Goal: Task Accomplishment & Management: Complete application form

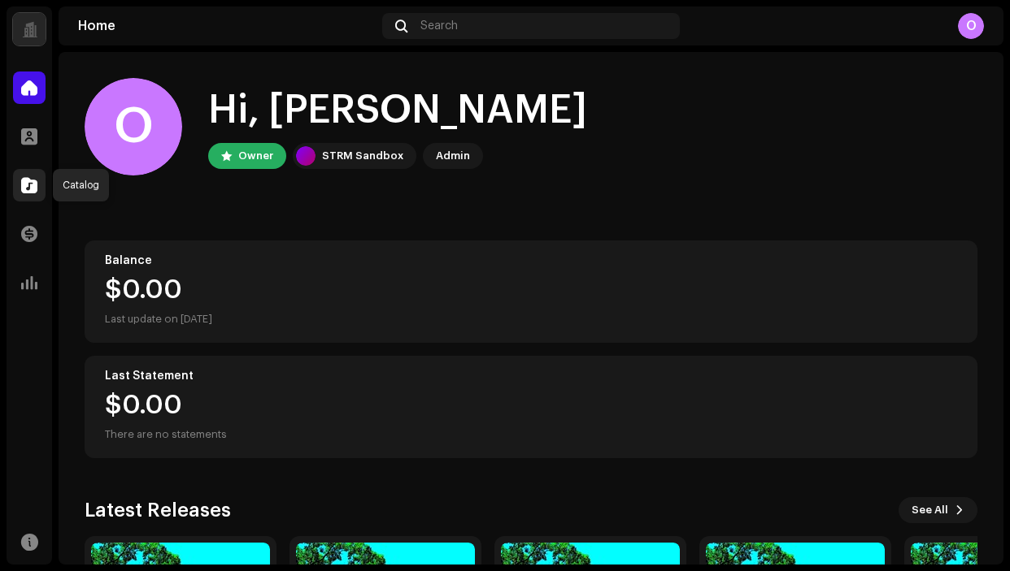
click at [31, 176] on div at bounding box center [29, 185] width 33 height 33
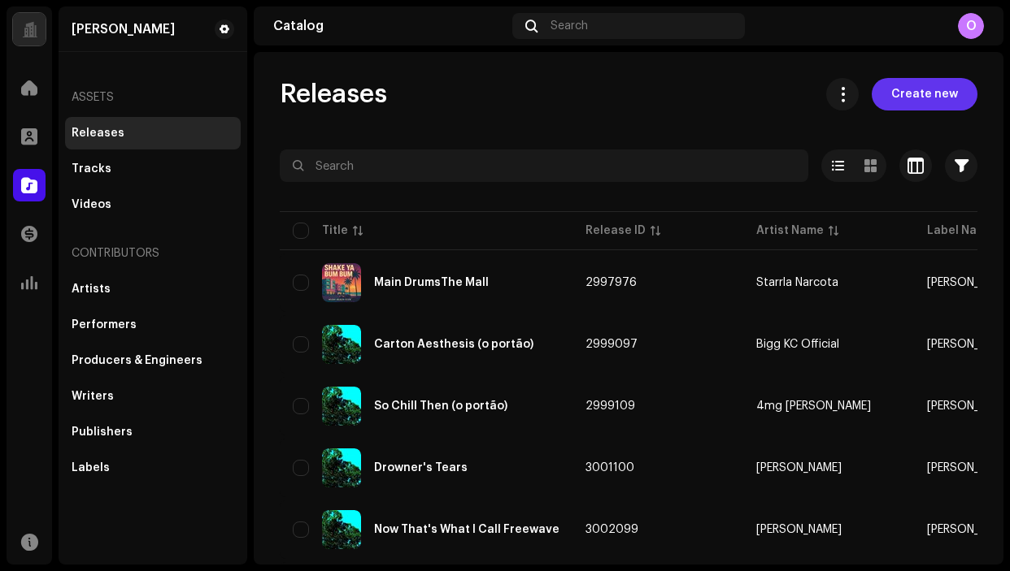
click at [900, 102] on span "Create new" at bounding box center [924, 94] width 67 height 33
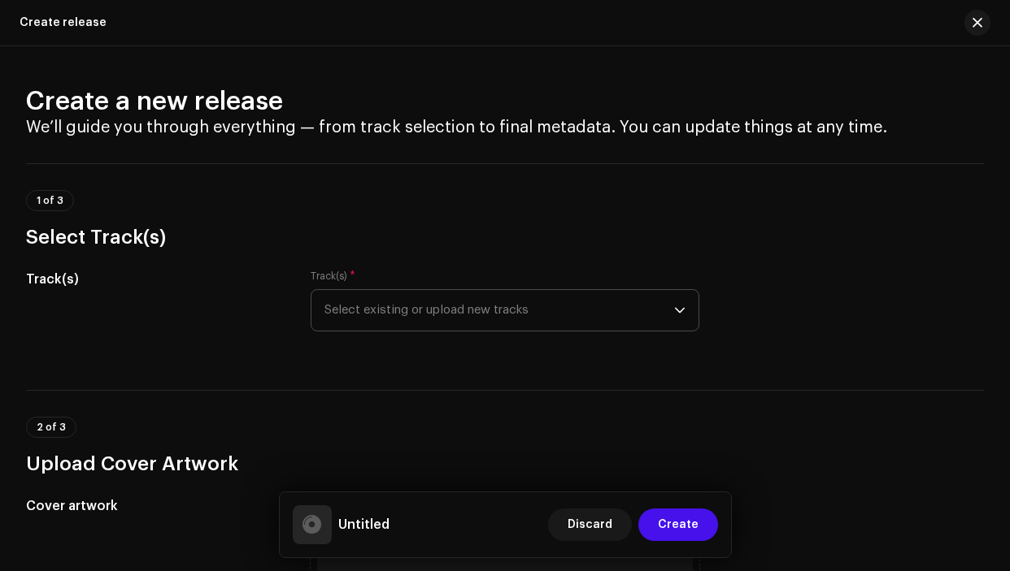
click at [371, 316] on span "Select existing or upload new tracks" at bounding box center [498, 310] width 349 height 41
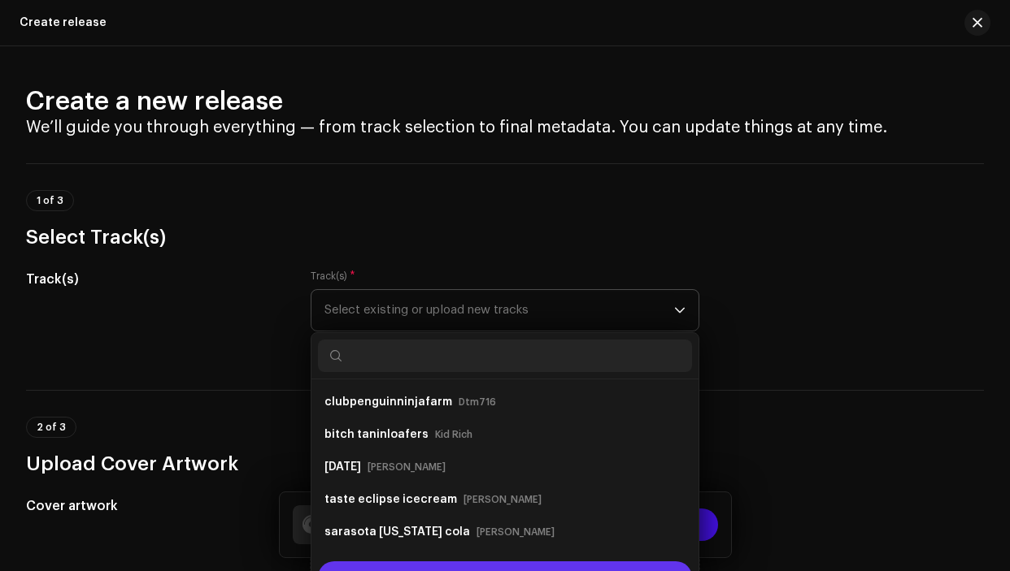
scroll to position [26, 0]
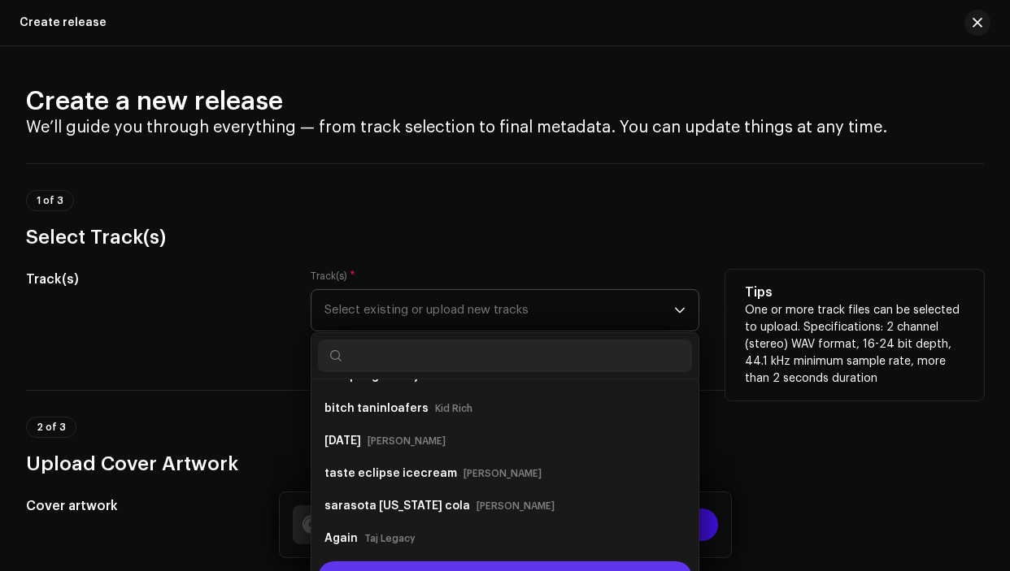
click at [441, 566] on div "Upload new tracks" at bounding box center [504, 578] width 373 height 33
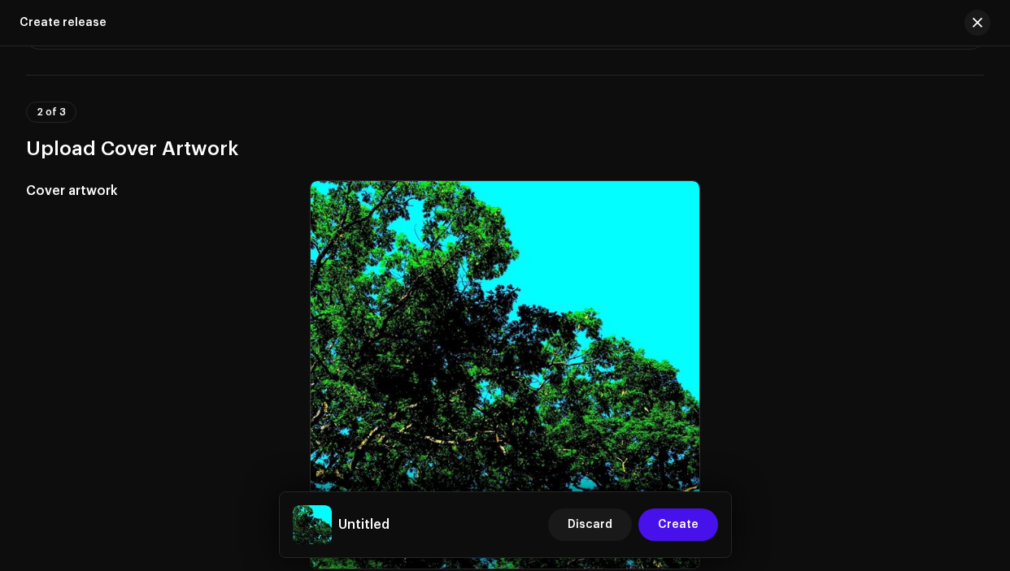
scroll to position [670, 0]
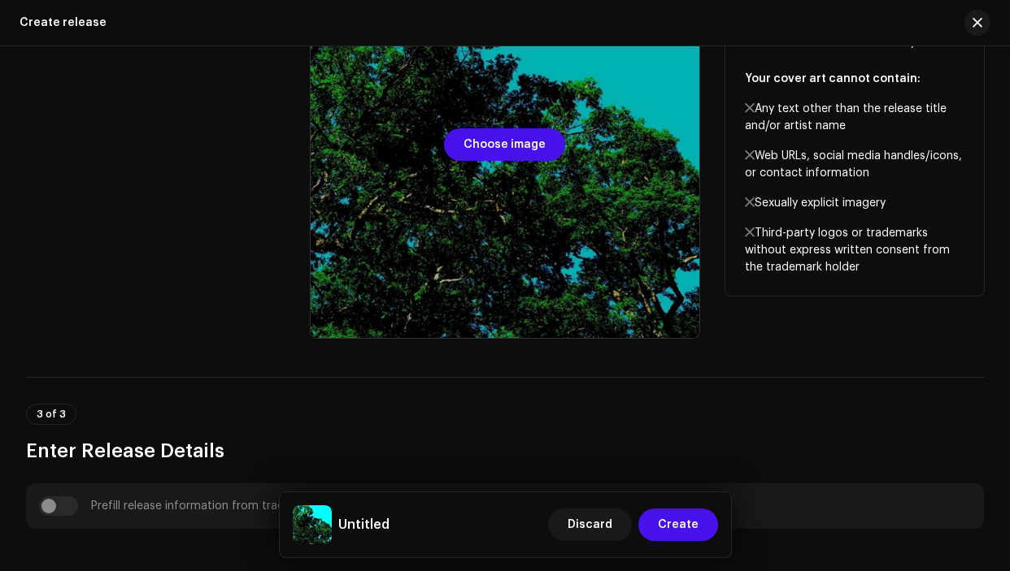
drag, startPoint x: 366, startPoint y: 241, endPoint x: 309, endPoint y: 185, distance: 80.5
click at [311, 185] on div at bounding box center [505, 144] width 388 height 388
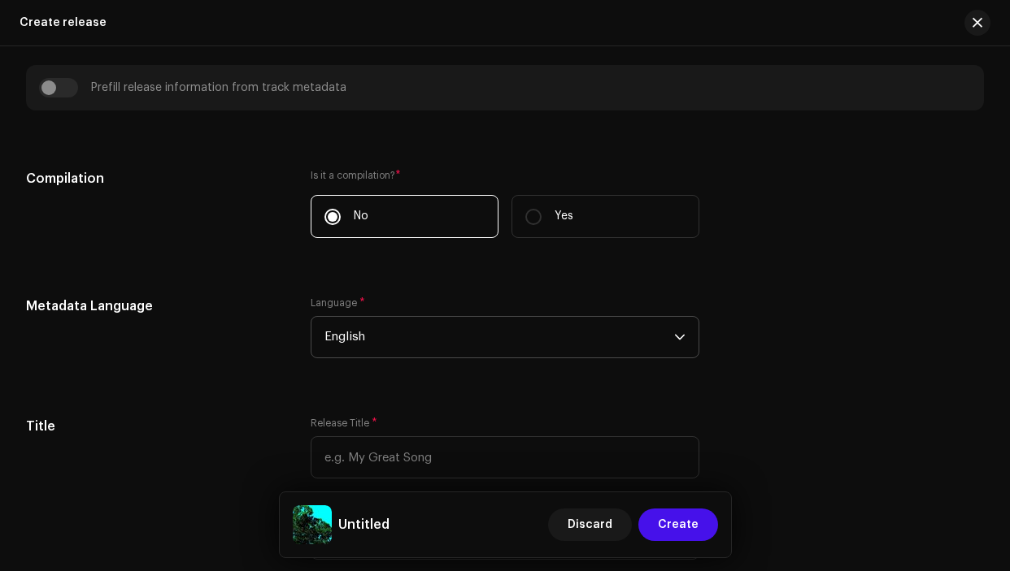
scroll to position [1270, 0]
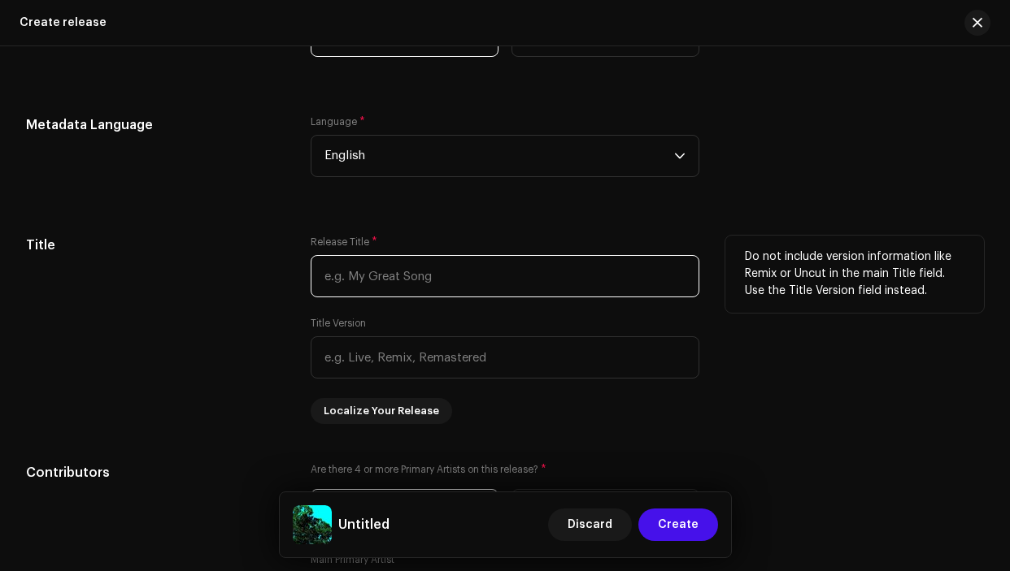
click at [445, 278] on input "text" at bounding box center [505, 276] width 388 height 42
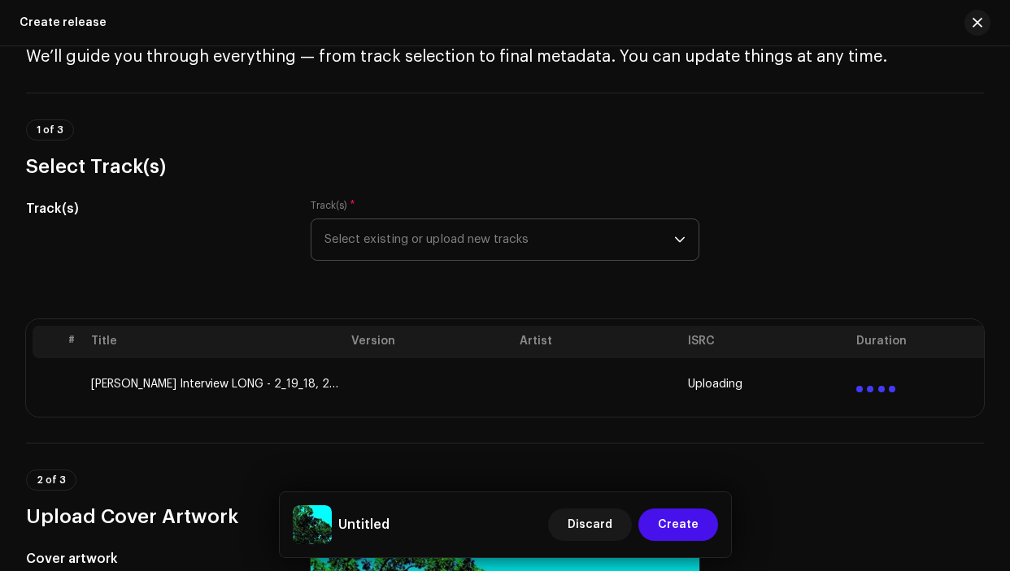
scroll to position [0, 0]
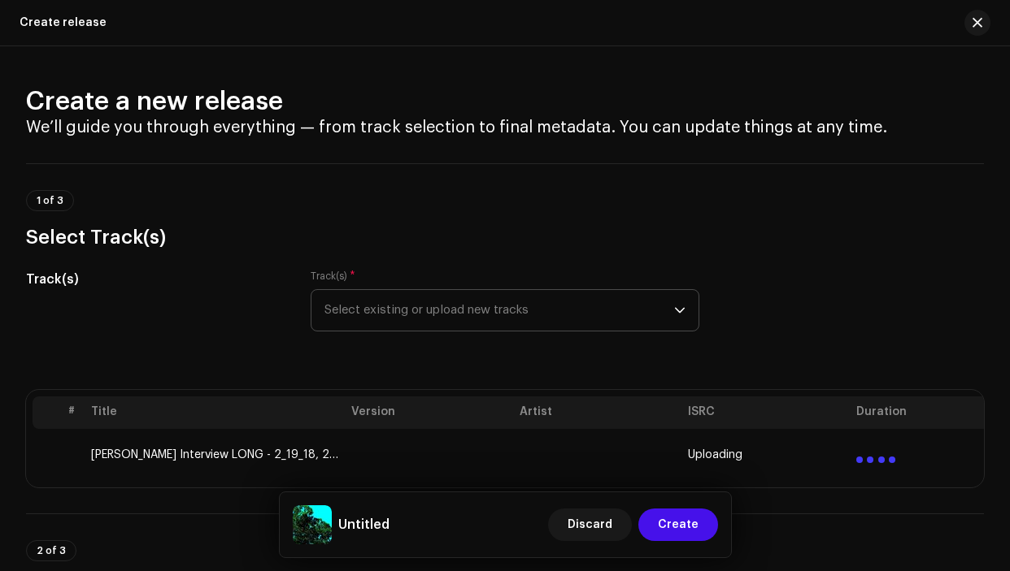
click at [411, 451] on td at bounding box center [429, 455] width 168 height 52
click at [506, 458] on td at bounding box center [429, 455] width 168 height 52
click at [857, 454] on div at bounding box center [875, 454] width 39 height 20
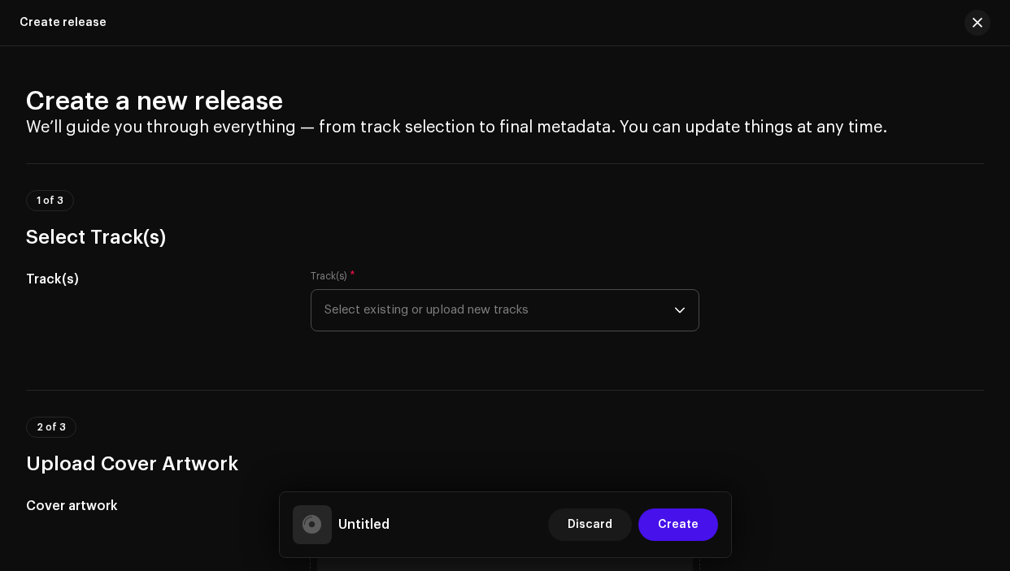
click at [495, 324] on span "Select existing or upload new tracks" at bounding box center [498, 310] width 349 height 41
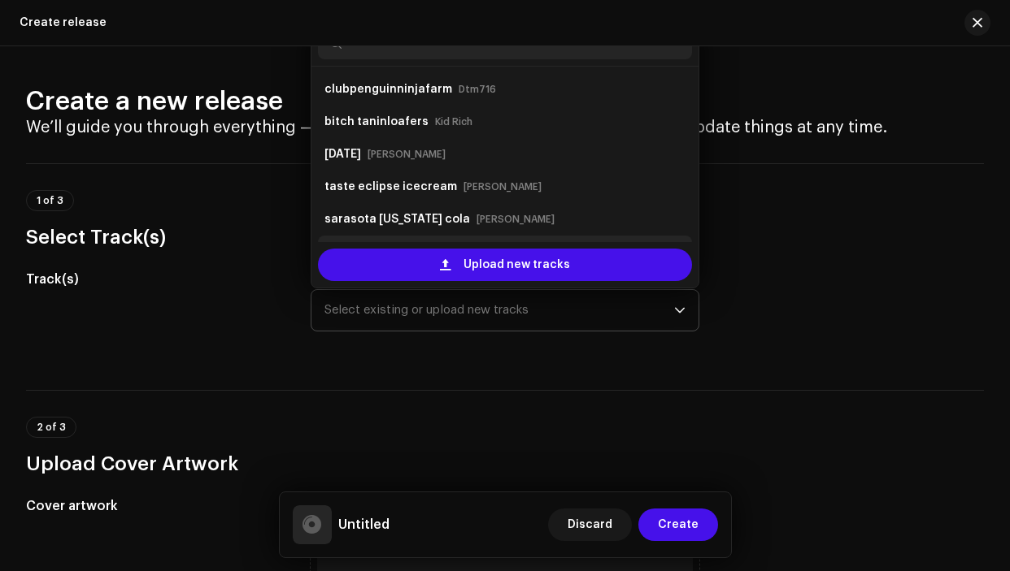
scroll to position [26, 0]
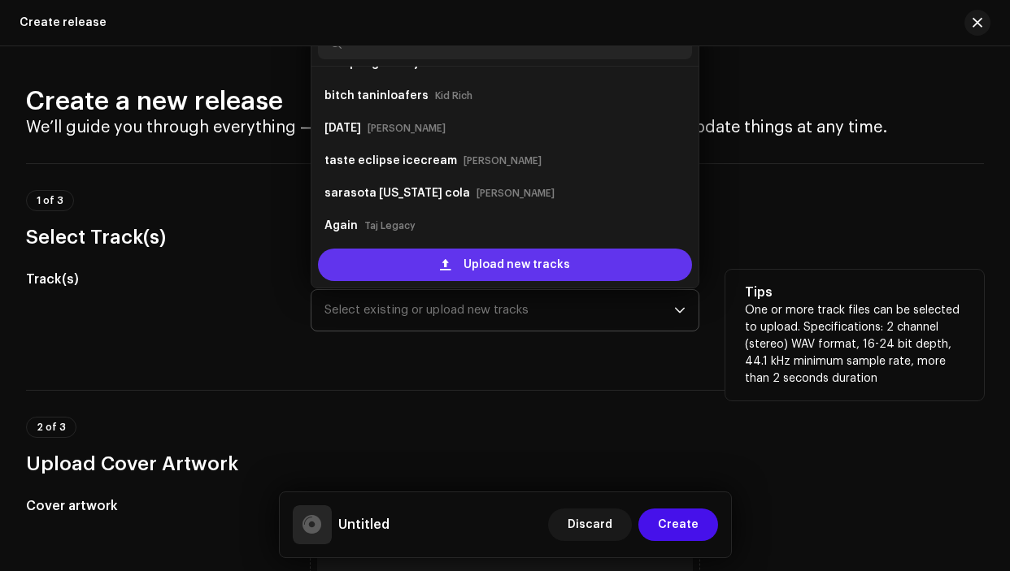
click at [426, 273] on div "Upload new tracks" at bounding box center [504, 265] width 373 height 33
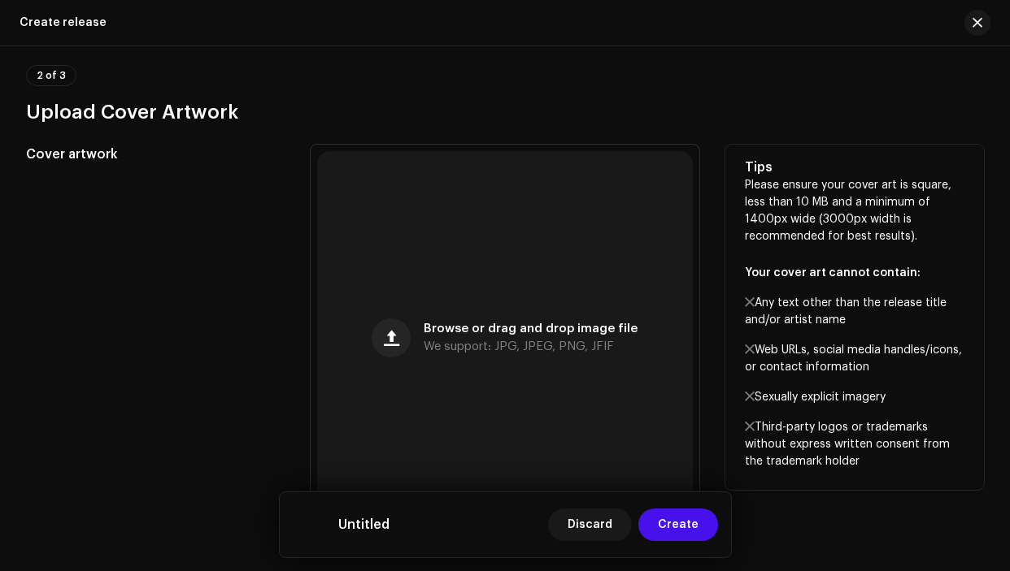
scroll to position [206, 0]
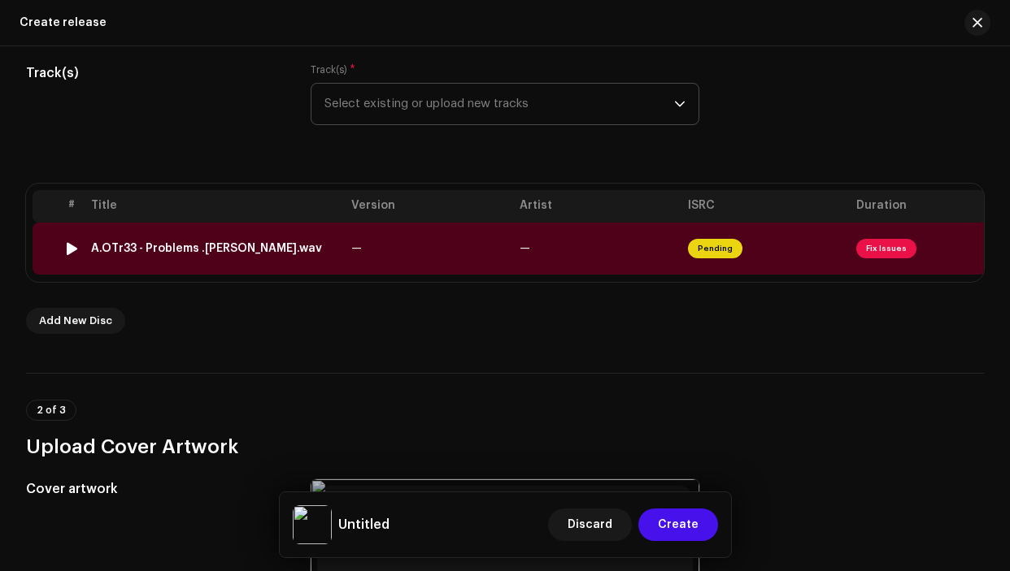
click at [430, 251] on td "—" at bounding box center [429, 249] width 168 height 52
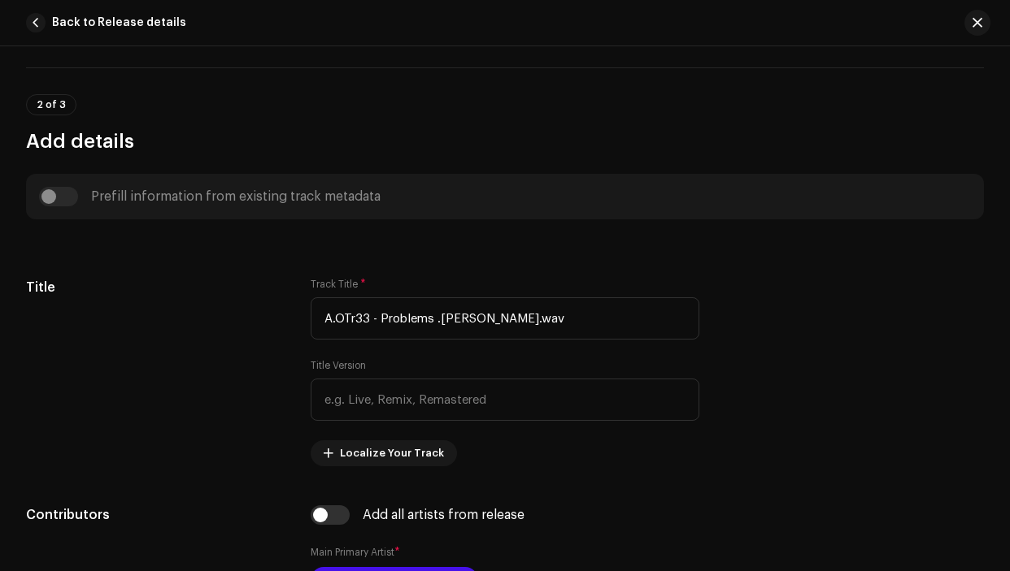
scroll to position [667, 0]
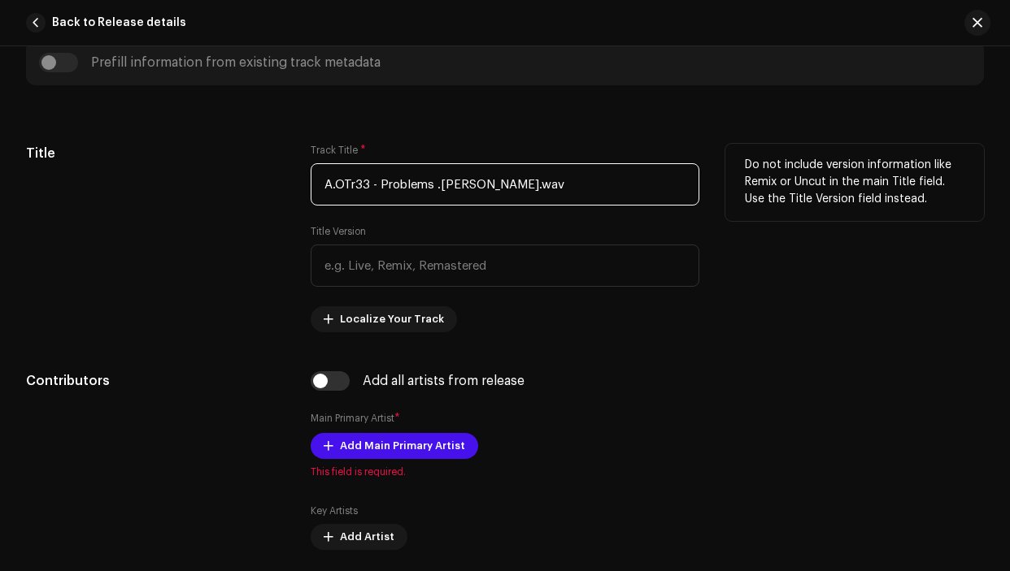
click at [500, 177] on input "A.OTr33 - Problems .ruff.wav" at bounding box center [505, 184] width 388 height 42
click at [507, 185] on input "A.OTr33 - Problems .ruff.wav" at bounding box center [505, 184] width 388 height 42
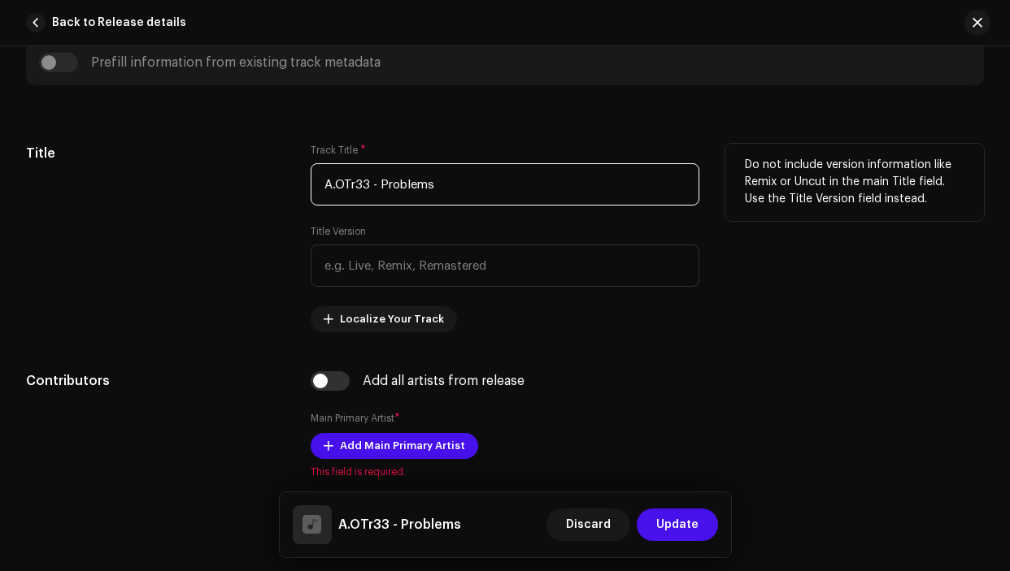
drag, startPoint x: 381, startPoint y: 183, endPoint x: 302, endPoint y: 183, distance: 79.7
click at [302, 183] on div "Title Track Title * A.OTr33 - Problems Title Version Localize Your Track Do not…" at bounding box center [505, 238] width 958 height 189
click at [356, 184] on input "Problems" at bounding box center [505, 184] width 388 height 42
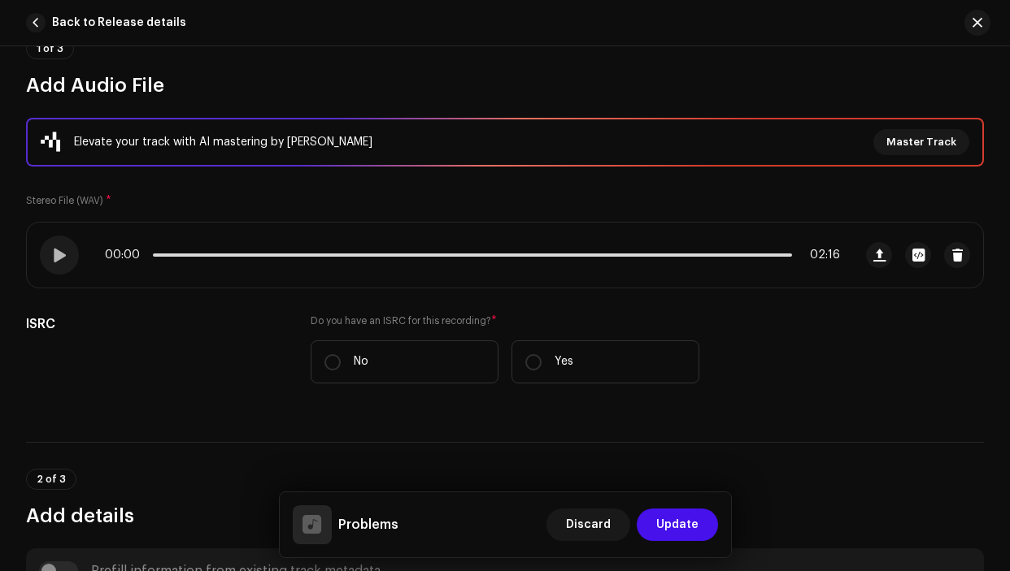
scroll to position [0, 0]
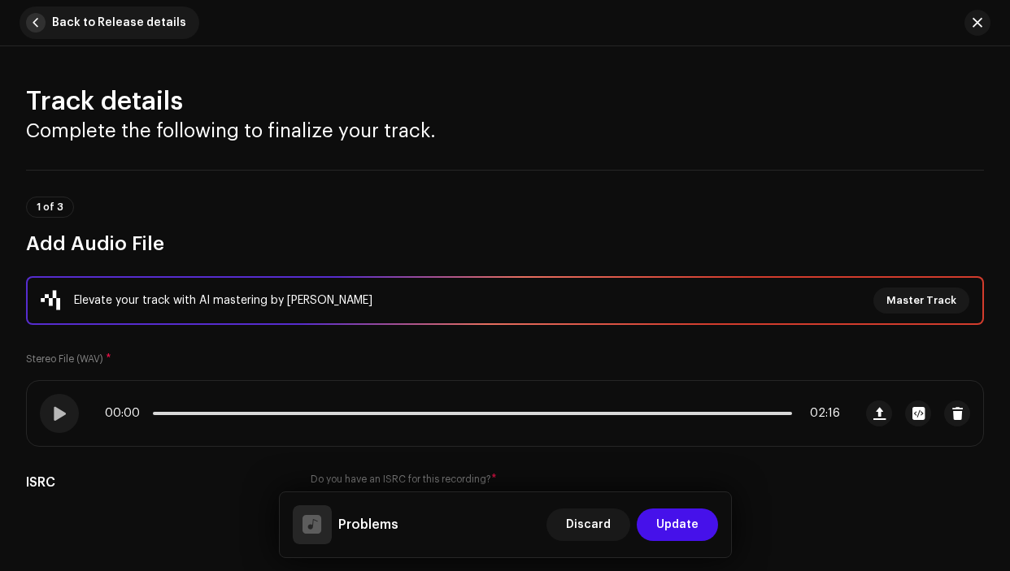
type input "Problems"
click at [54, 11] on span "Back to Release details" at bounding box center [119, 23] width 134 height 33
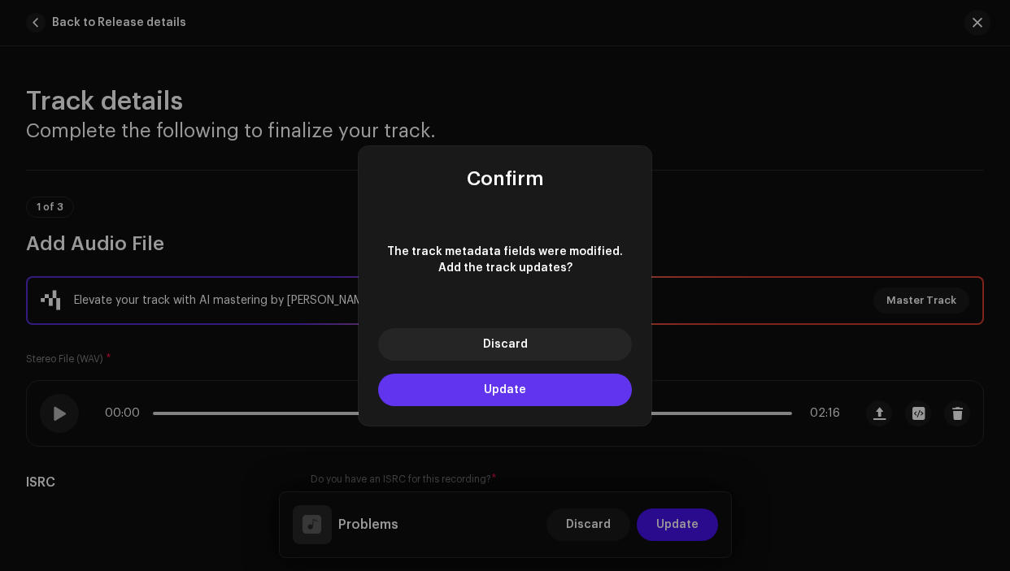
click at [509, 393] on span "Update" at bounding box center [505, 389] width 42 height 11
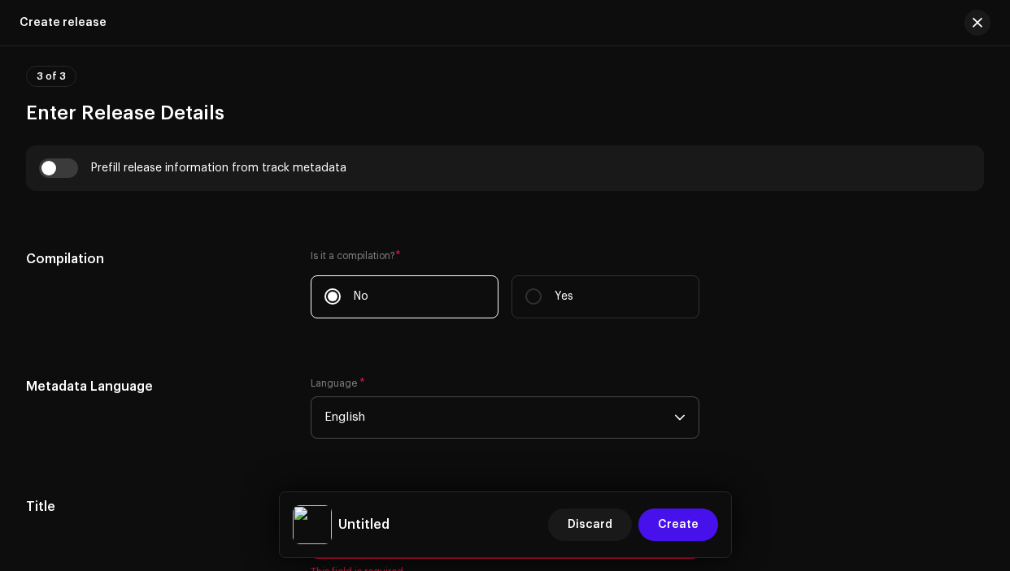
scroll to position [1203, 0]
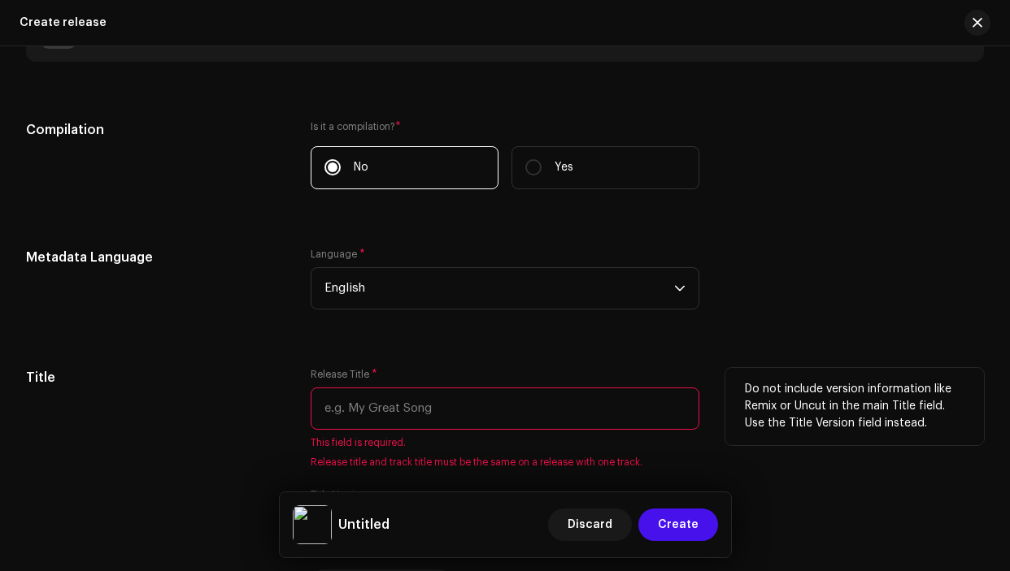
click at [443, 415] on input "text" at bounding box center [505, 409] width 388 height 42
paste input "Problems"
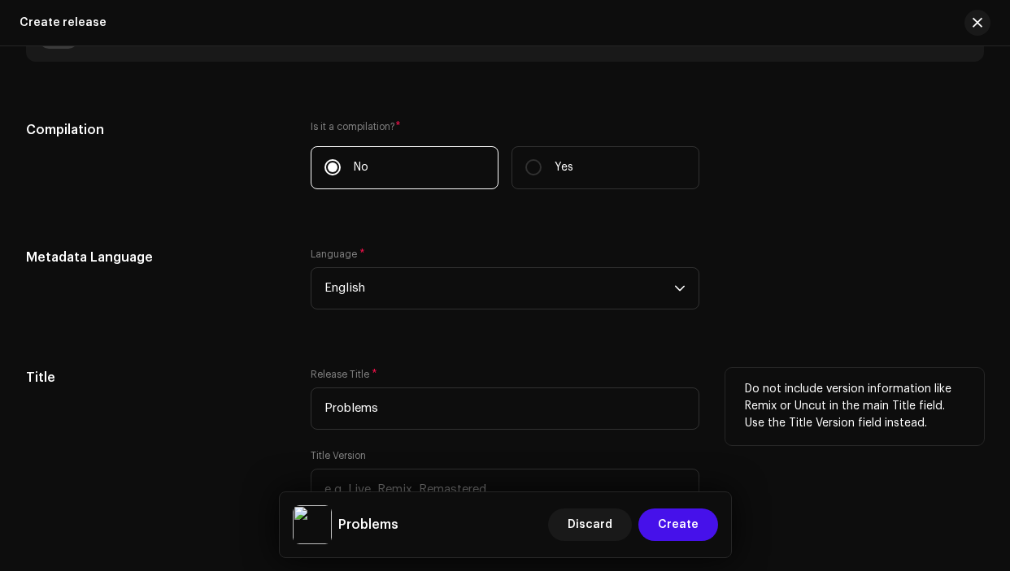
type input "Problems"
click at [278, 410] on div "Title" at bounding box center [155, 462] width 258 height 189
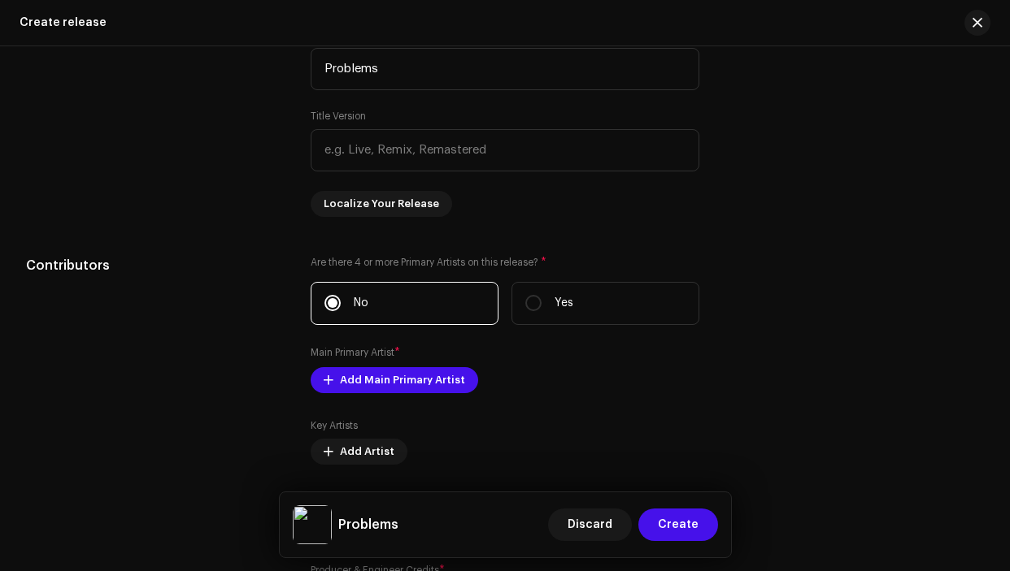
scroll to position [1546, 0]
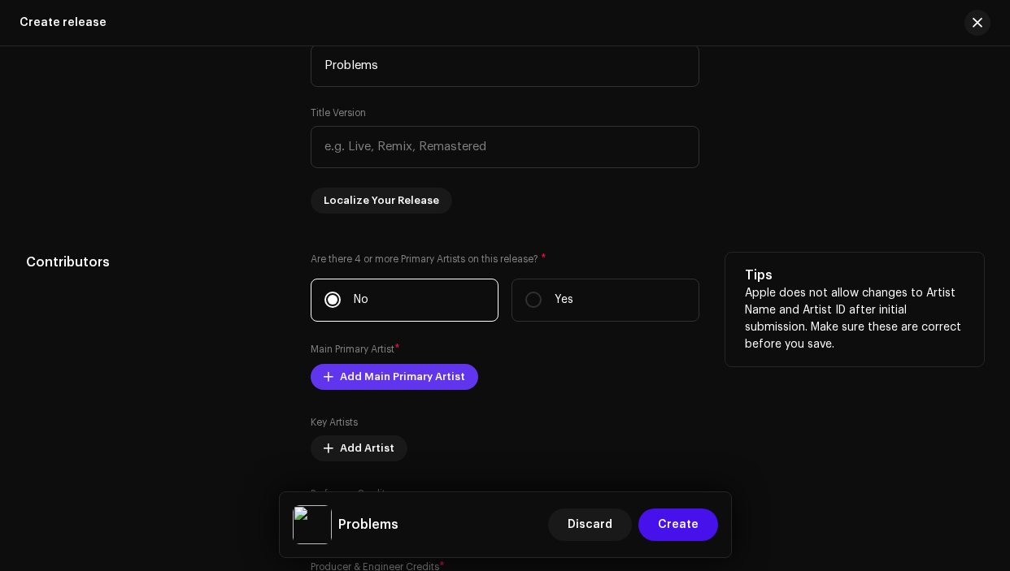
click at [347, 381] on span "Add Main Primary Artist" at bounding box center [402, 377] width 125 height 33
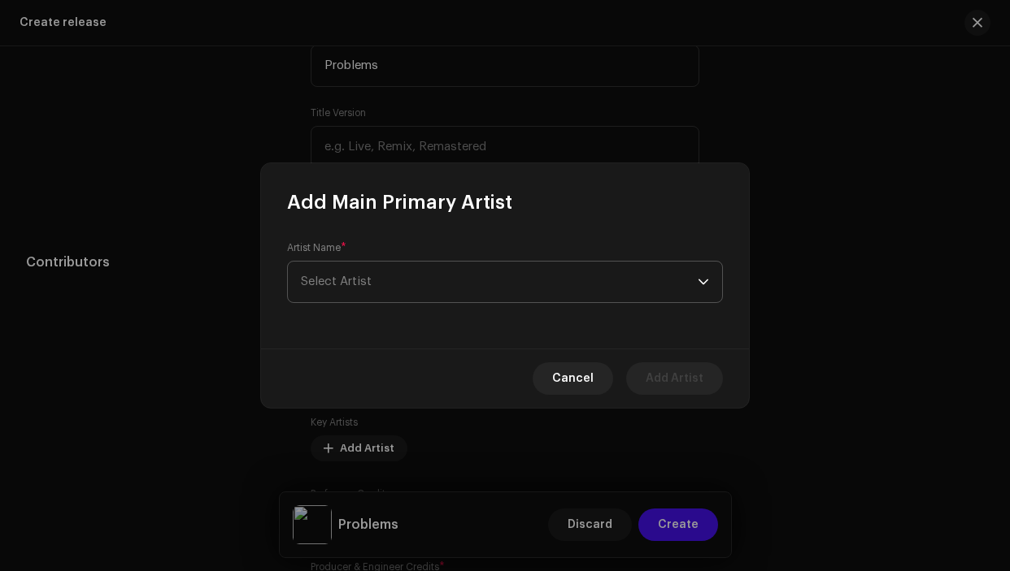
click at [381, 276] on span "Select Artist" at bounding box center [499, 282] width 397 height 41
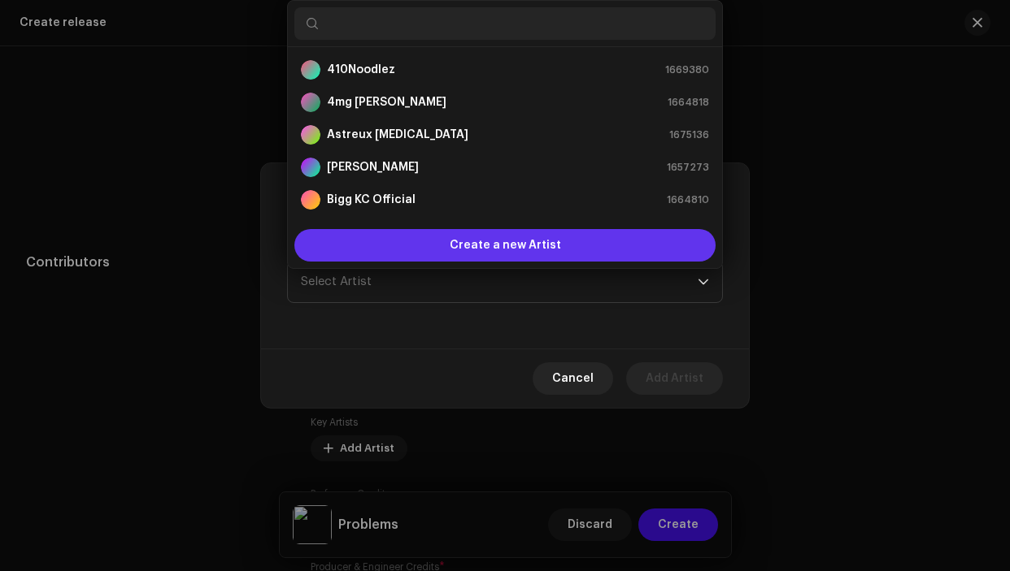
click at [464, 240] on span "Create a new Artist" at bounding box center [505, 245] width 111 height 33
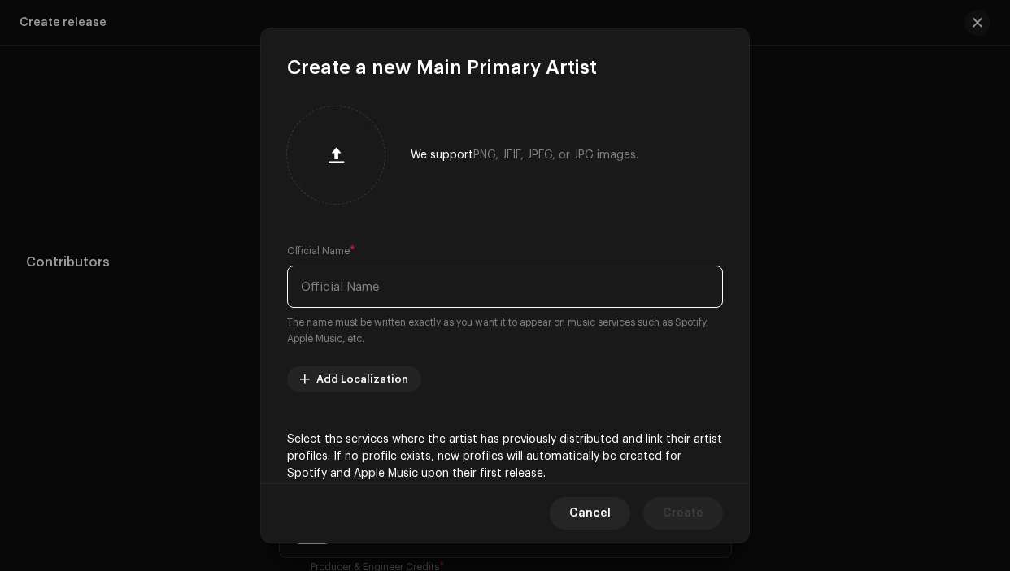
click at [468, 293] on input "text" at bounding box center [505, 287] width 436 height 42
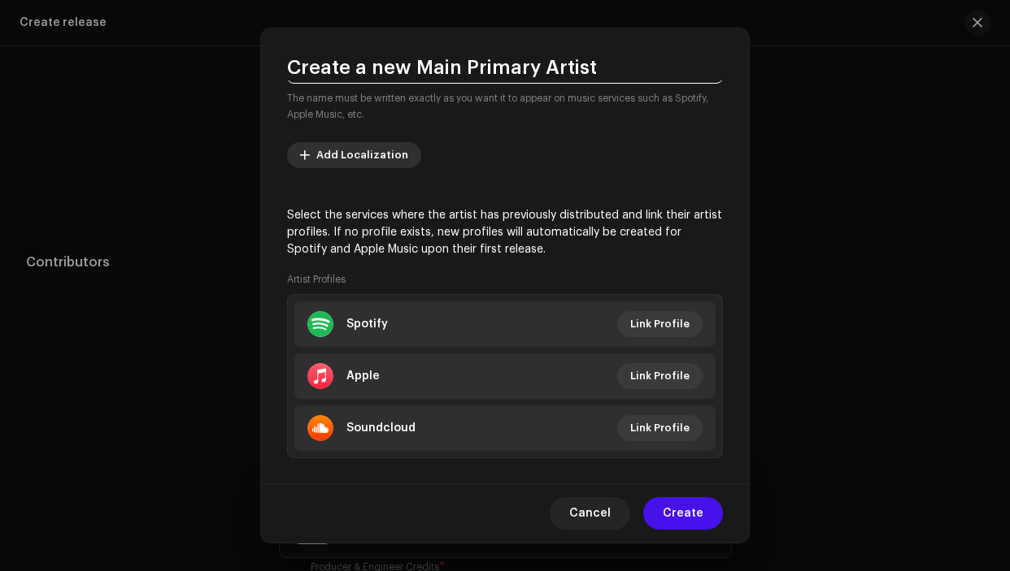
scroll to position [228, 0]
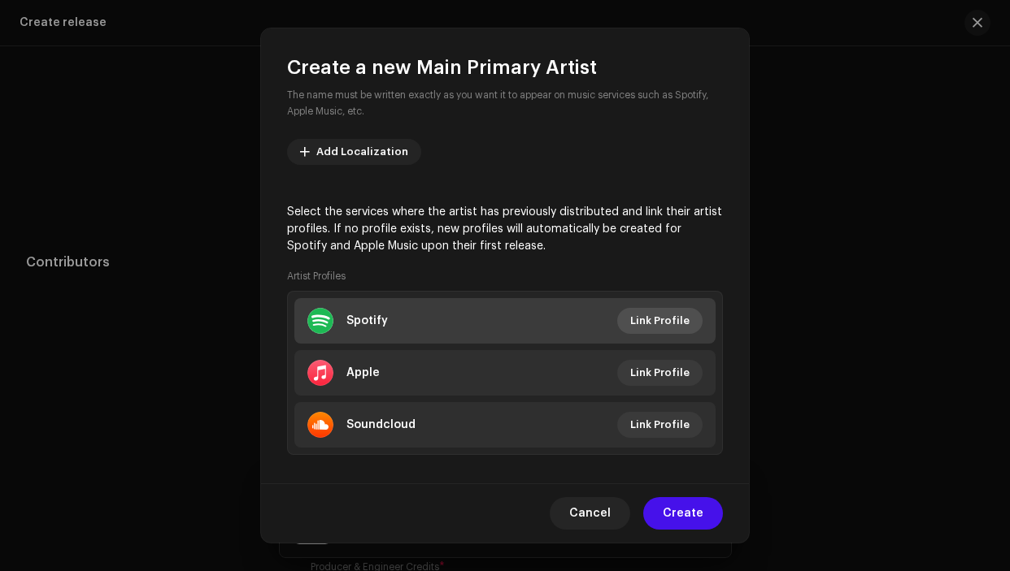
type input "Pitt Milla"
click at [677, 324] on span "Link Profile" at bounding box center [659, 321] width 59 height 33
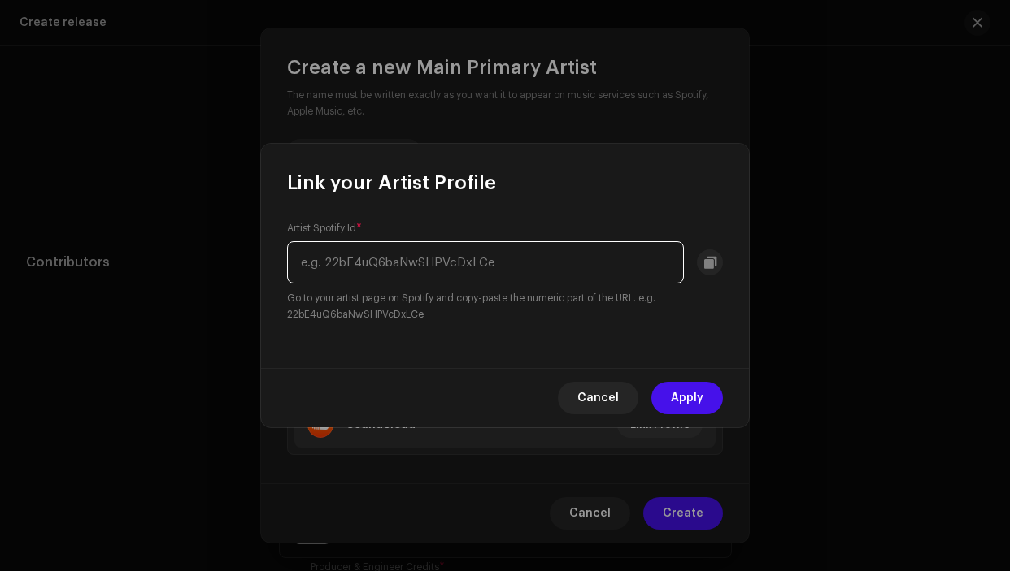
paste input "https://open.spotify.com/artist/0sis7Cy36EXIQpsmDH9tGy?si=t-63S9frQ-uUm-DZ2gRIlg"
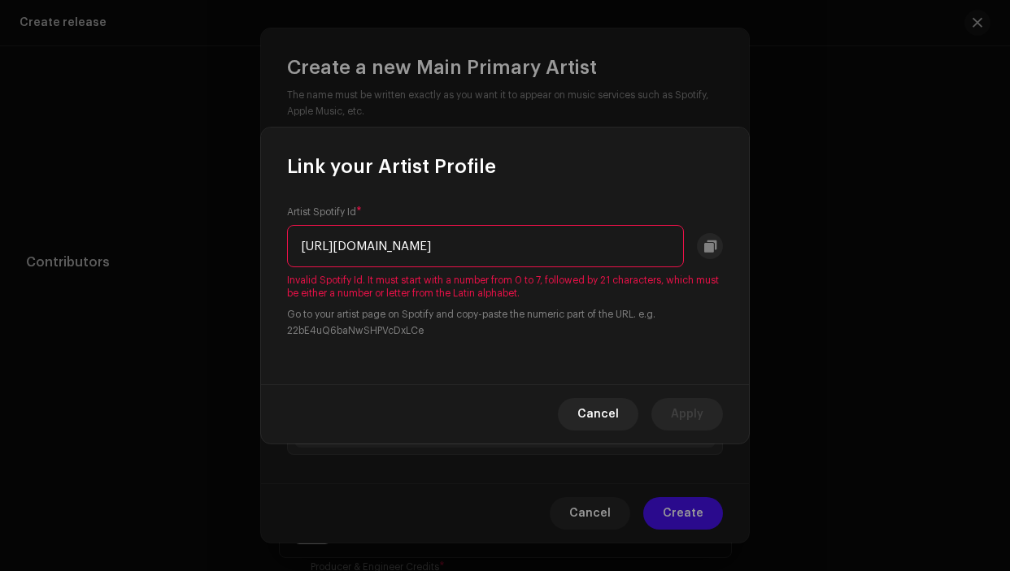
scroll to position [0, 0]
drag, startPoint x: 501, startPoint y: 251, endPoint x: 227, endPoint y: 250, distance: 273.9
click at [227, 251] on div "Link your Artist Profile Artist Spotify Id * https://open.spotify.com/artist/0s…" at bounding box center [505, 285] width 1010 height 571
click at [419, 237] on input "https://open.spotify.com/artist/0sis7Cy36EXIQpsmDH9tGy?si=t-63S9frQ-uUm-DZ2gRIlg" at bounding box center [485, 246] width 397 height 42
drag, startPoint x: 480, startPoint y: 246, endPoint x: 286, endPoint y: 244, distance: 194.3
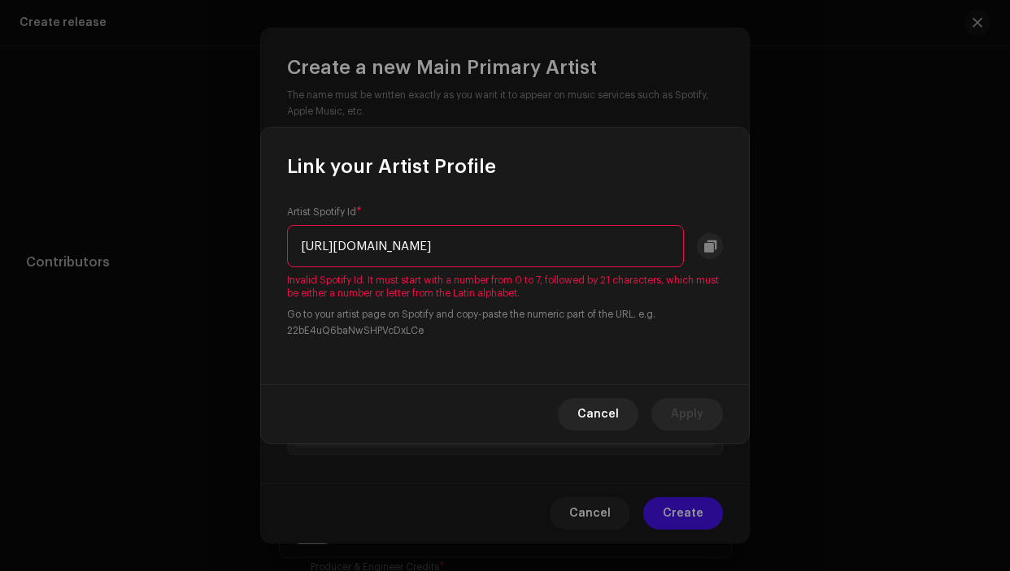
click at [286, 244] on div "Artist Spotify Id * https://open.spotify.com/artist/0sis7Cy36EXIQpsmDH9tGy?si=t…" at bounding box center [505, 282] width 488 height 205
drag, startPoint x: 459, startPoint y: 247, endPoint x: 667, endPoint y: 248, distance: 208.1
click at [667, 248] on input "0sis7Cy36EXIQpsmDH9tGy?si=t-63S9frQ-uUm-DZ2gRIlg" at bounding box center [485, 246] width 397 height 42
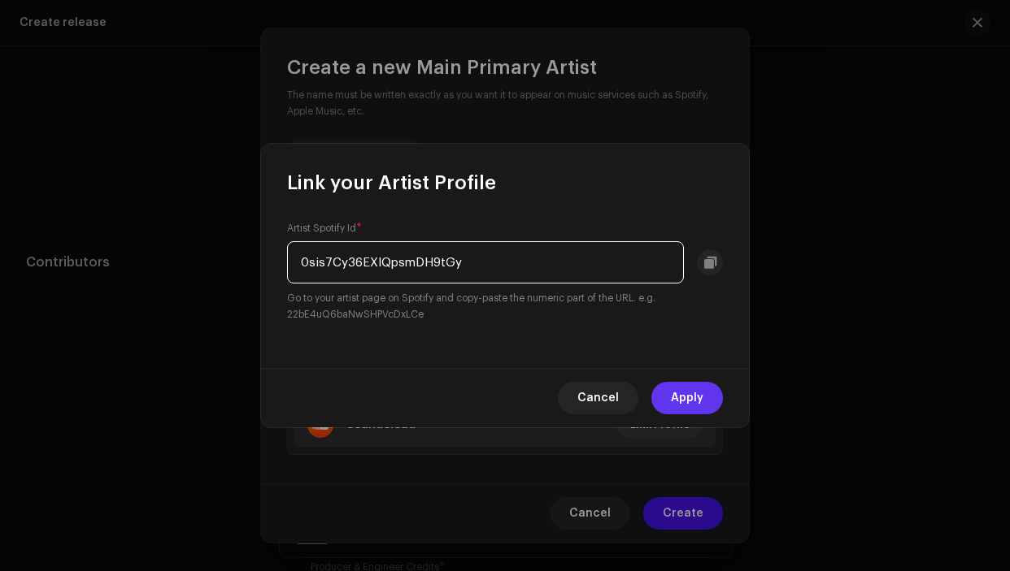
type input "0sis7Cy36EXIQpsmDH9tGy"
click at [687, 382] on span "Apply" at bounding box center [687, 398] width 33 height 33
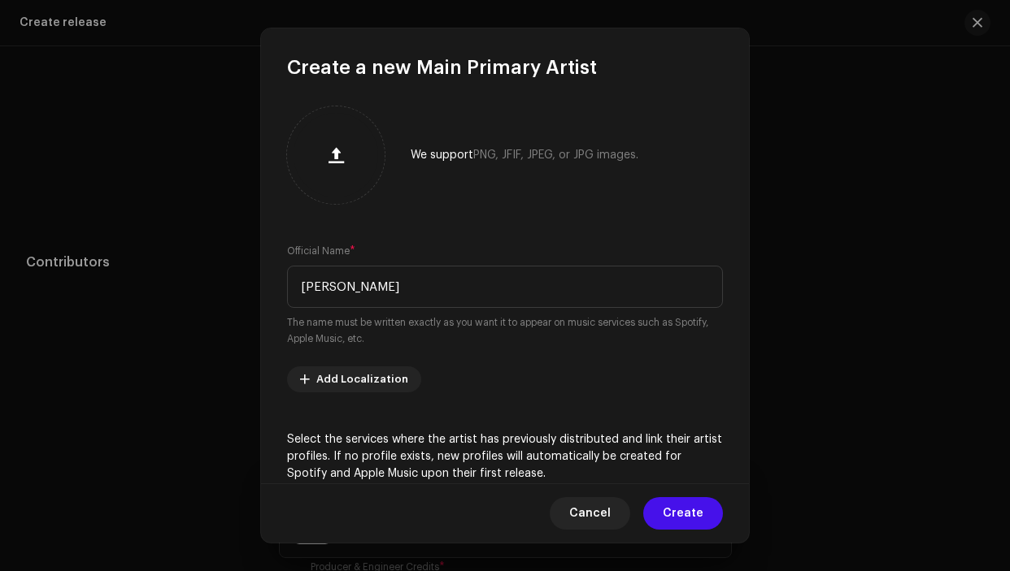
scroll to position [245, 0]
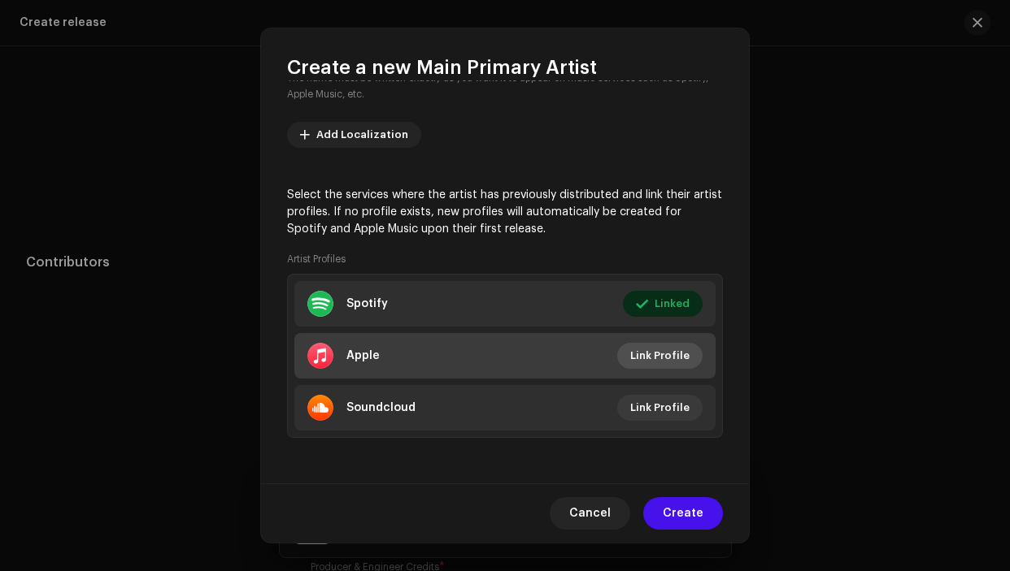
click at [663, 350] on span "Link Profile" at bounding box center [659, 356] width 59 height 33
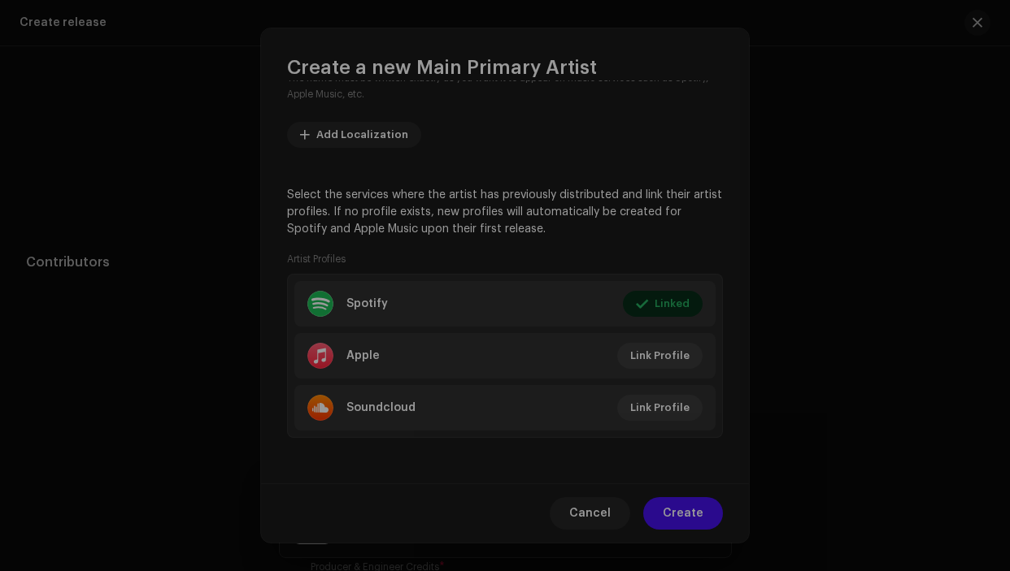
click at [554, 82] on div "Link your Artist Profile Artist Apple Id * Go to your artist page on Apple Musi…" at bounding box center [505, 285] width 1010 height 571
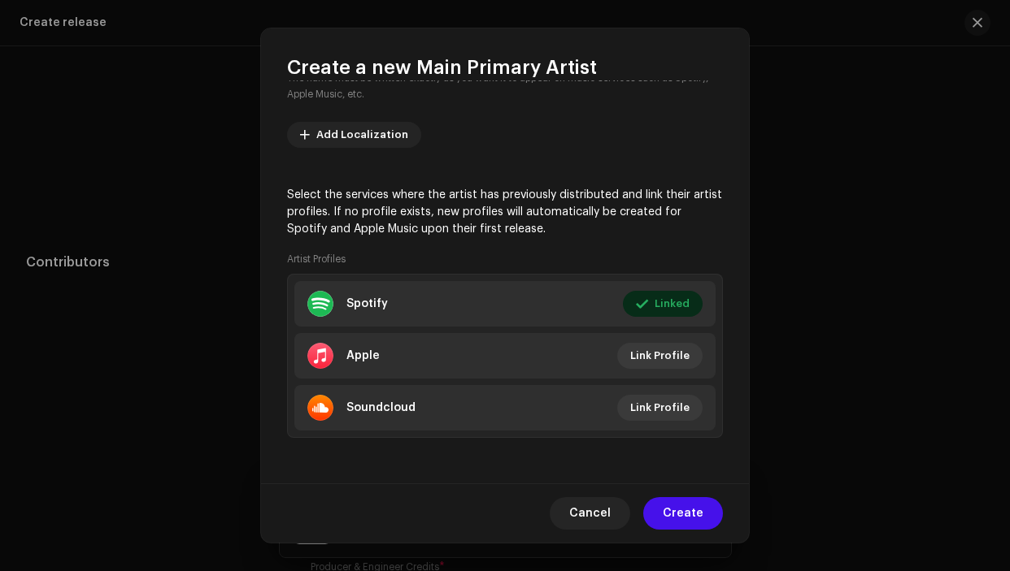
click at [659, 532] on div "Cancel Create" at bounding box center [505, 513] width 488 height 59
click at [669, 512] on span "Create" at bounding box center [682, 513] width 41 height 33
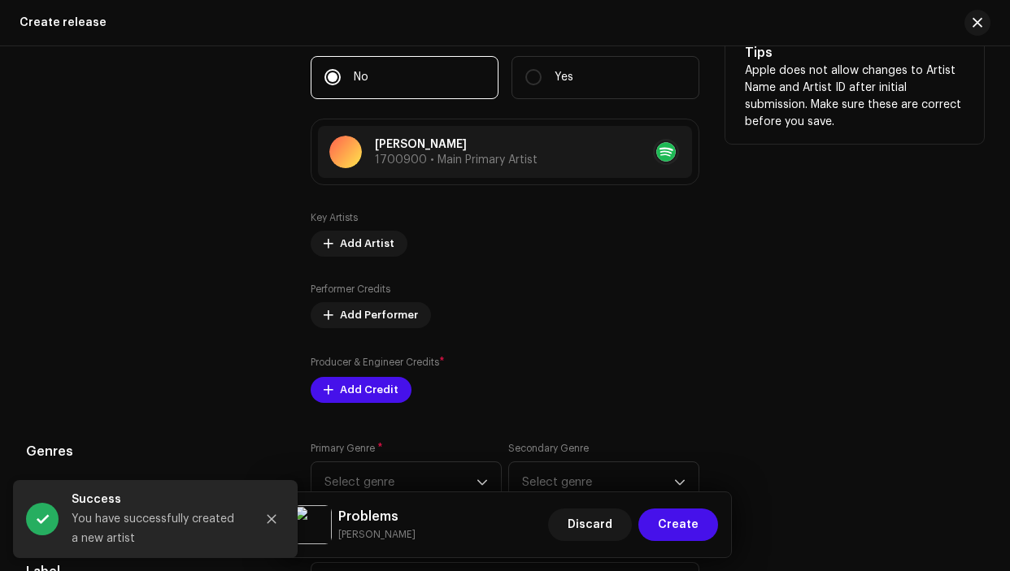
scroll to position [1771, 0]
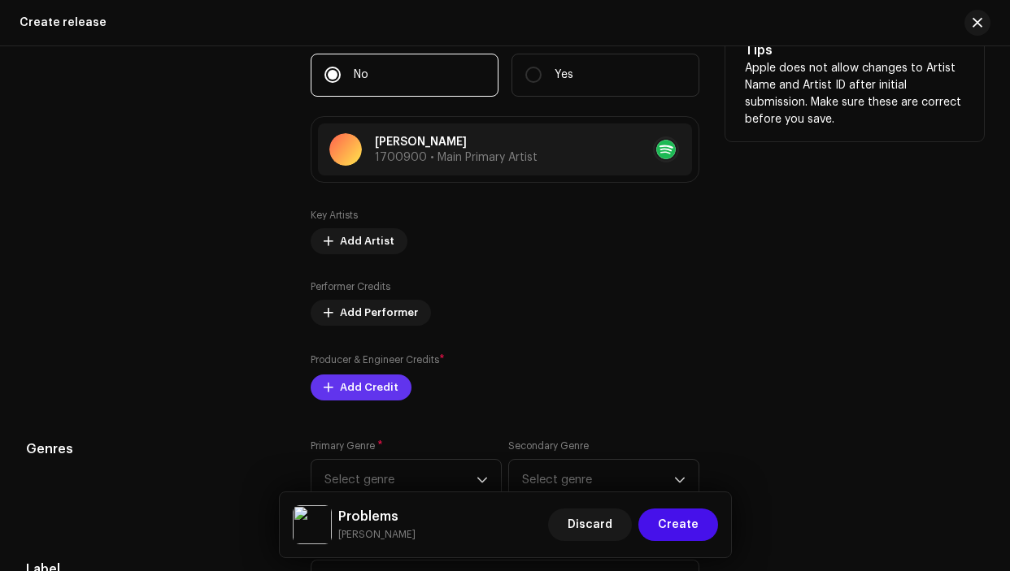
click at [328, 387] on span at bounding box center [329, 387] width 10 height 13
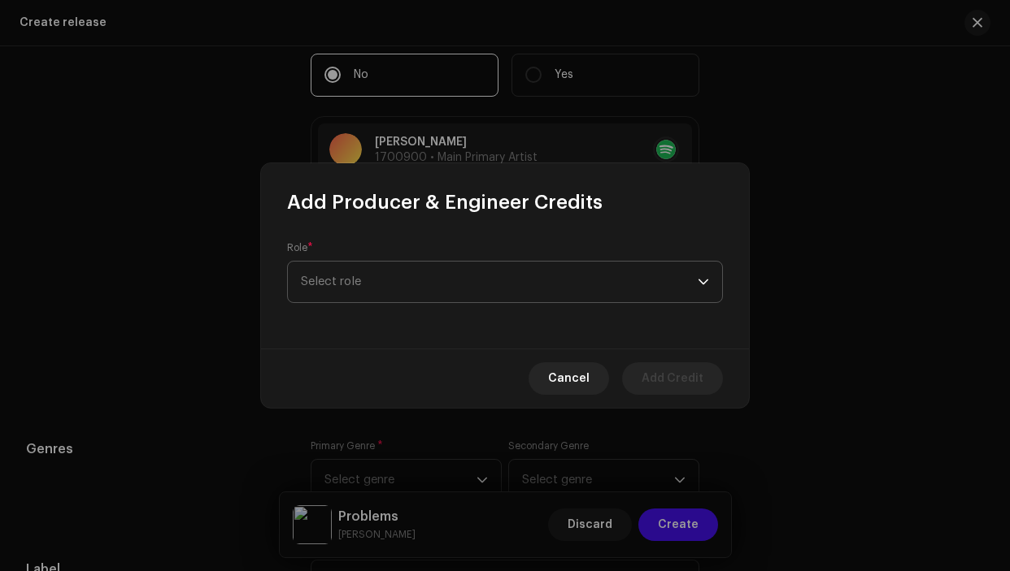
click at [491, 273] on span "Select role" at bounding box center [499, 282] width 397 height 41
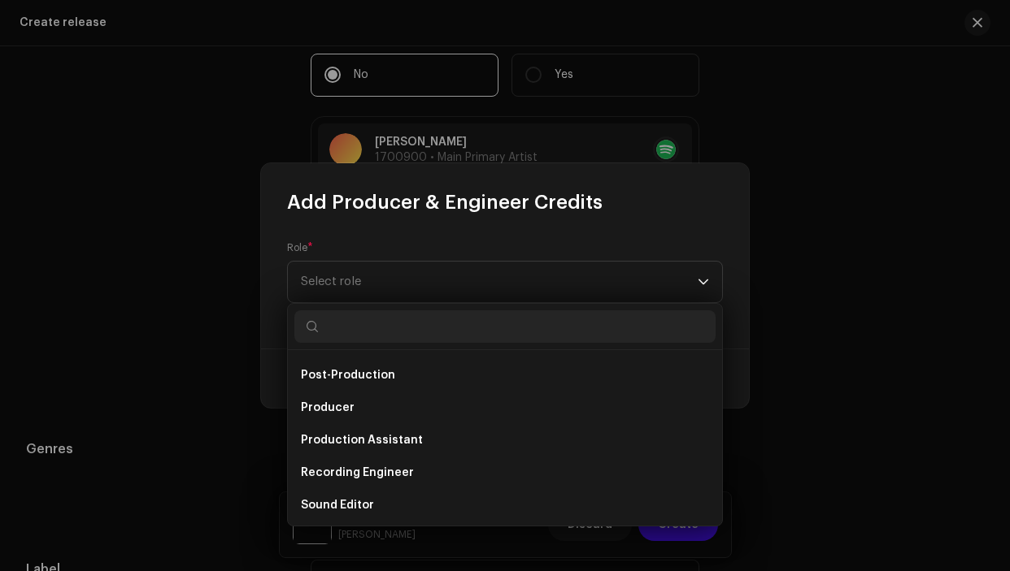
scroll to position [627, 0]
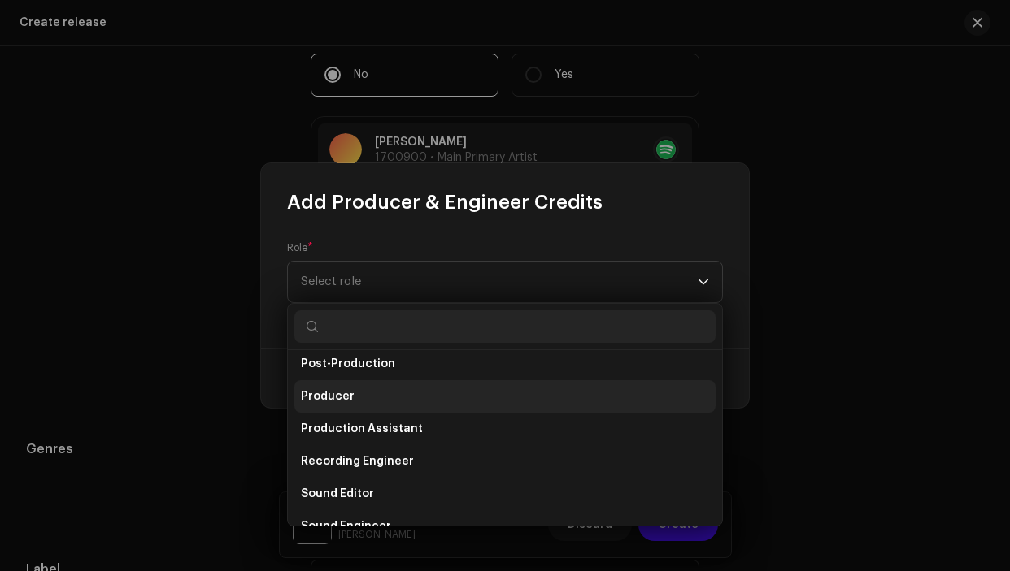
click at [353, 393] on li "Producer" at bounding box center [504, 396] width 421 height 33
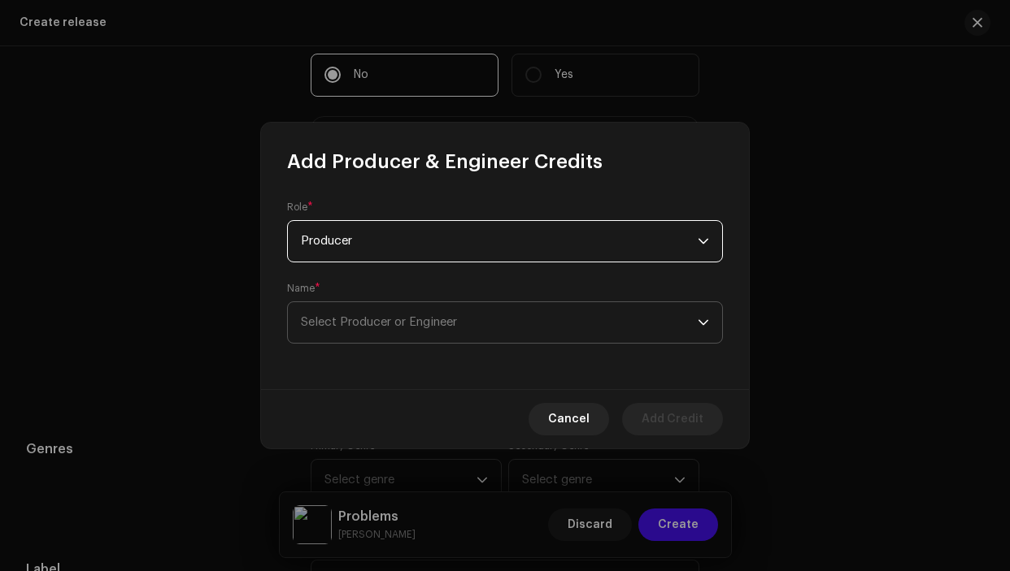
click at [432, 321] on span "Select Producer or Engineer" at bounding box center [379, 322] width 156 height 12
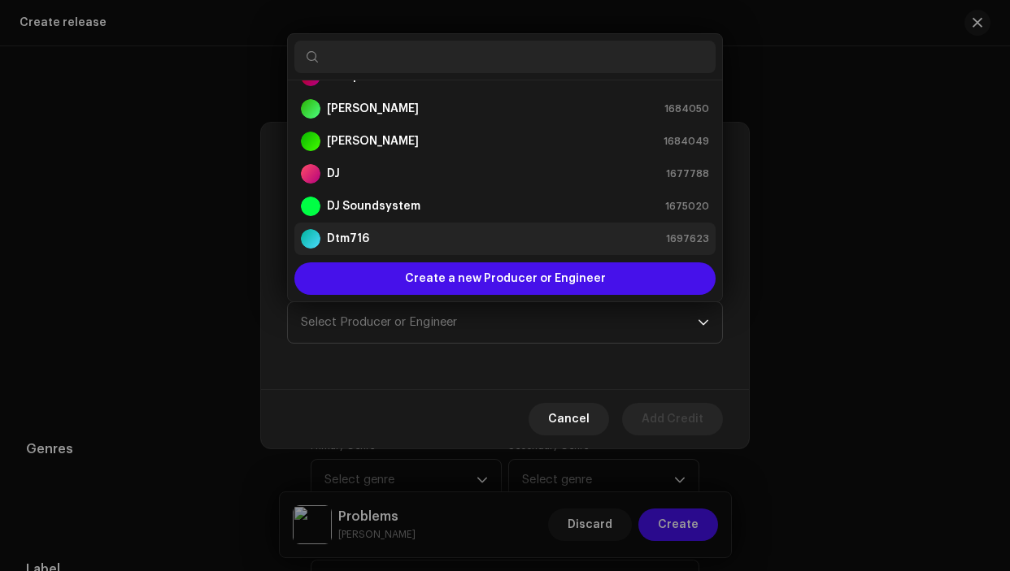
scroll to position [325, 0]
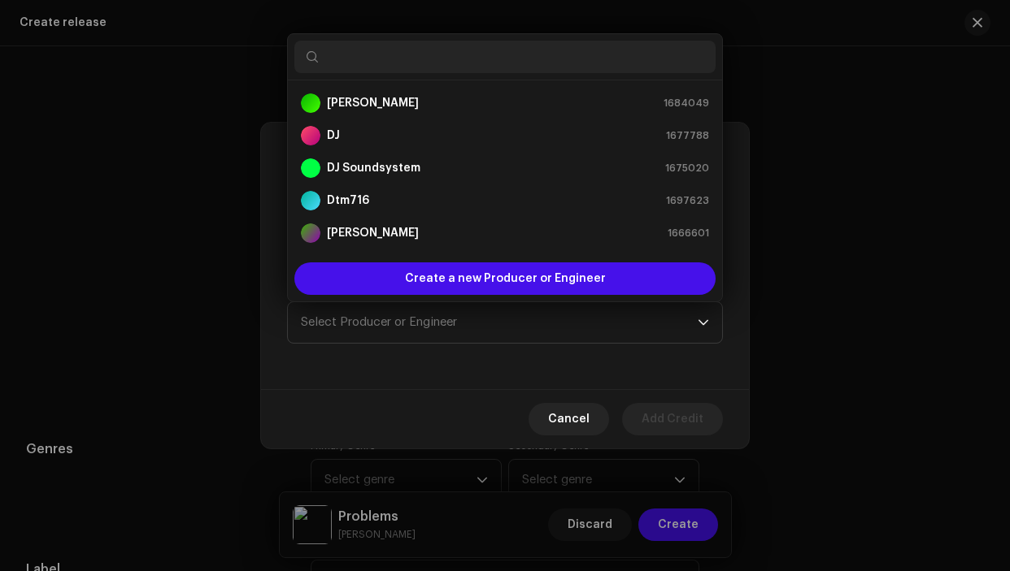
click at [414, 299] on div "Create a new Producer or Engineer" at bounding box center [505, 279] width 434 height 46
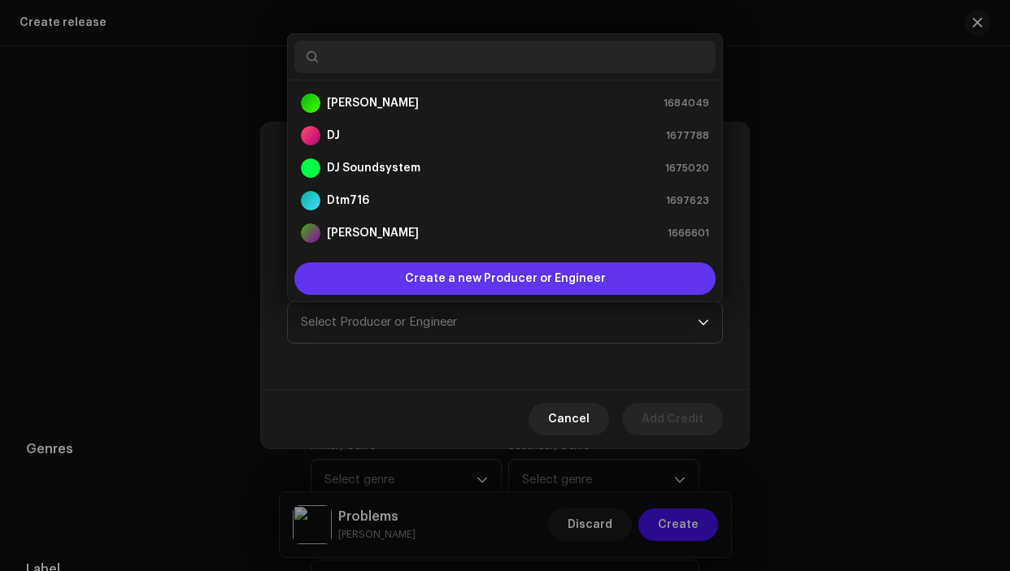
click at [415, 290] on span "Create a new Producer or Engineer" at bounding box center [505, 279] width 201 height 33
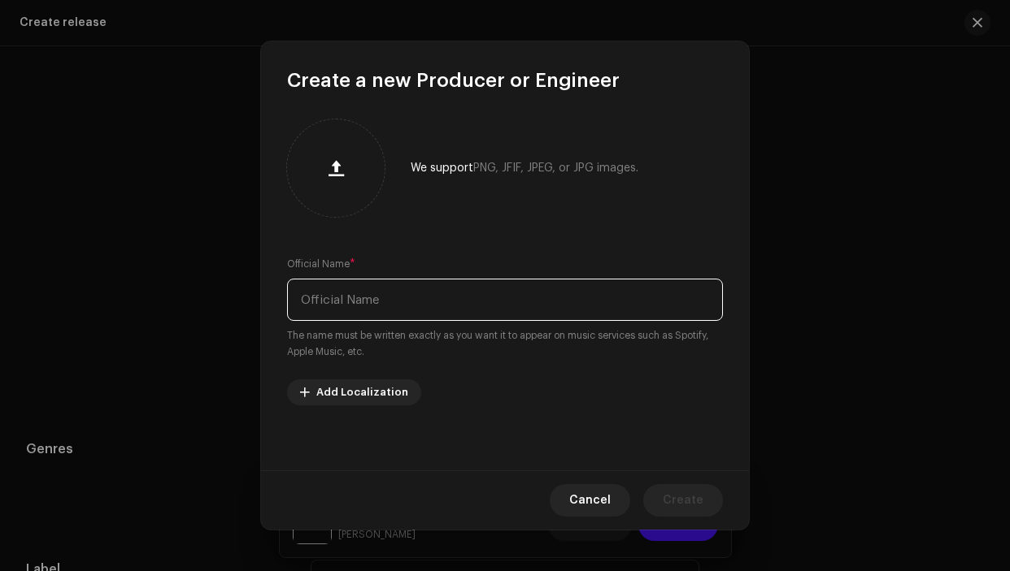
click at [409, 305] on input "text" at bounding box center [505, 300] width 436 height 42
type input "Pitt Milla"
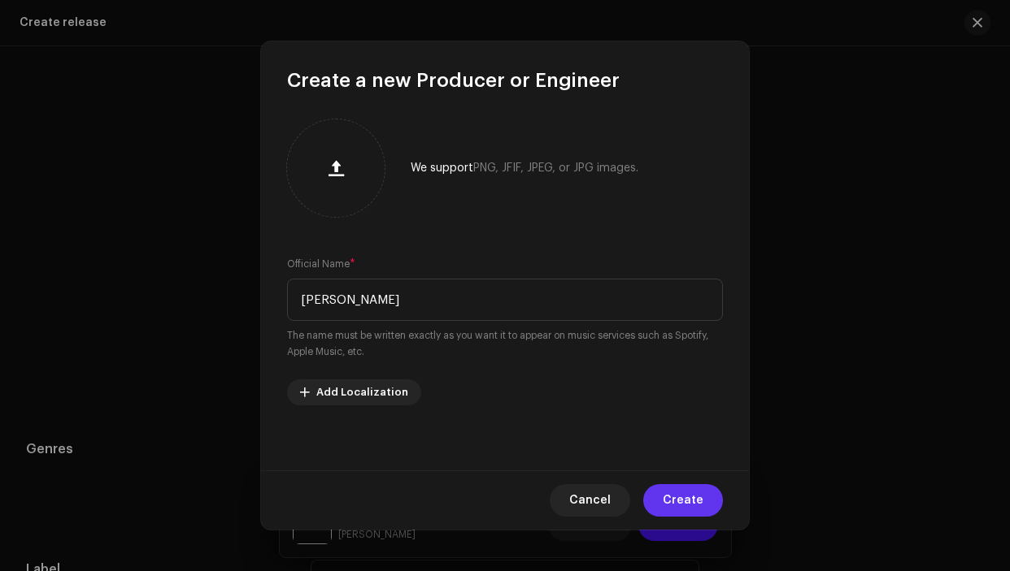
click at [710, 503] on button "Create" at bounding box center [683, 500] width 80 height 33
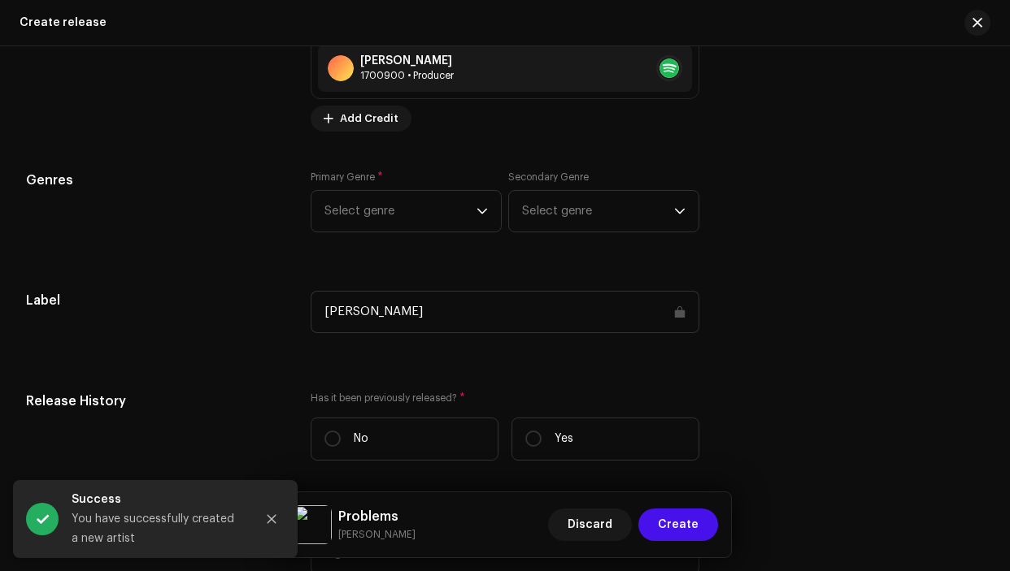
scroll to position [2111, 0]
click at [412, 226] on span "Select genre" at bounding box center [400, 209] width 152 height 41
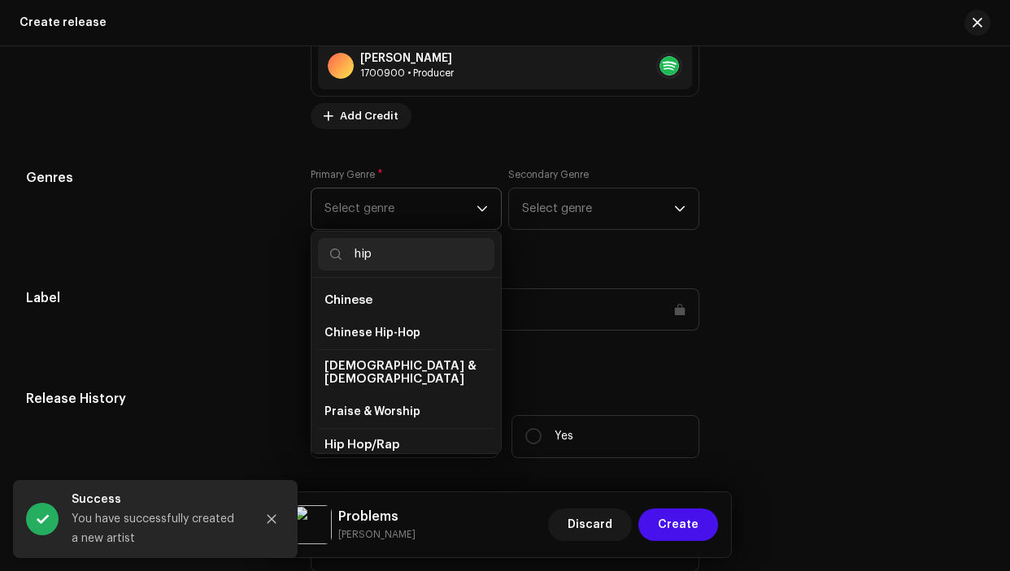
scroll to position [52, 0]
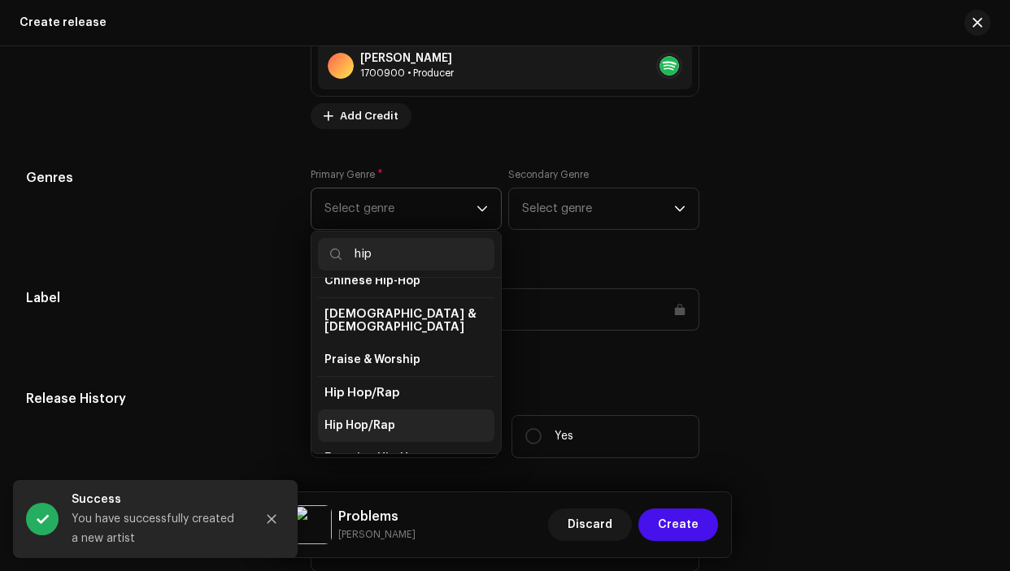
type input "hip"
click at [369, 410] on li "Hip Hop/Rap" at bounding box center [406, 426] width 176 height 33
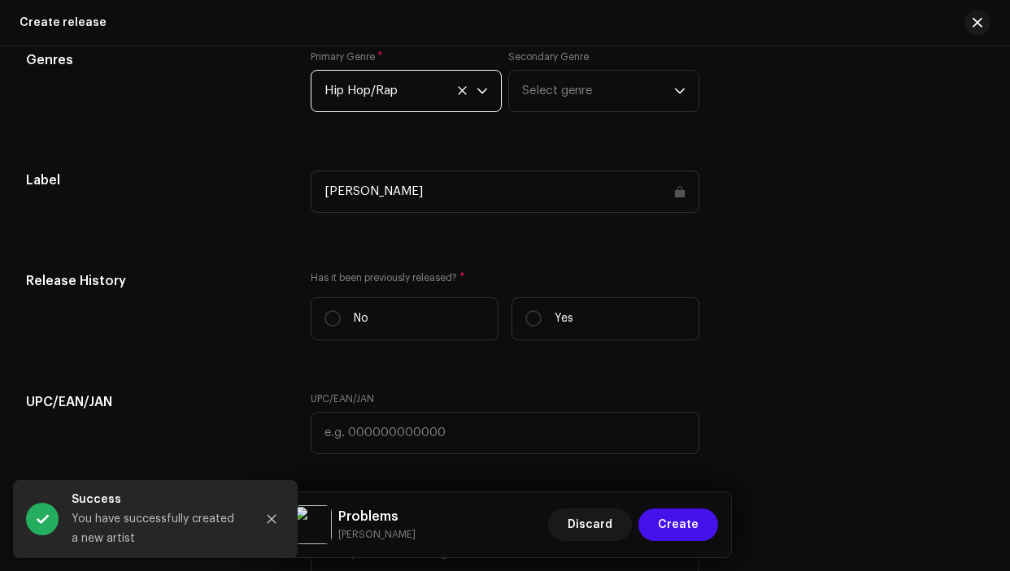
scroll to position [2232, 0]
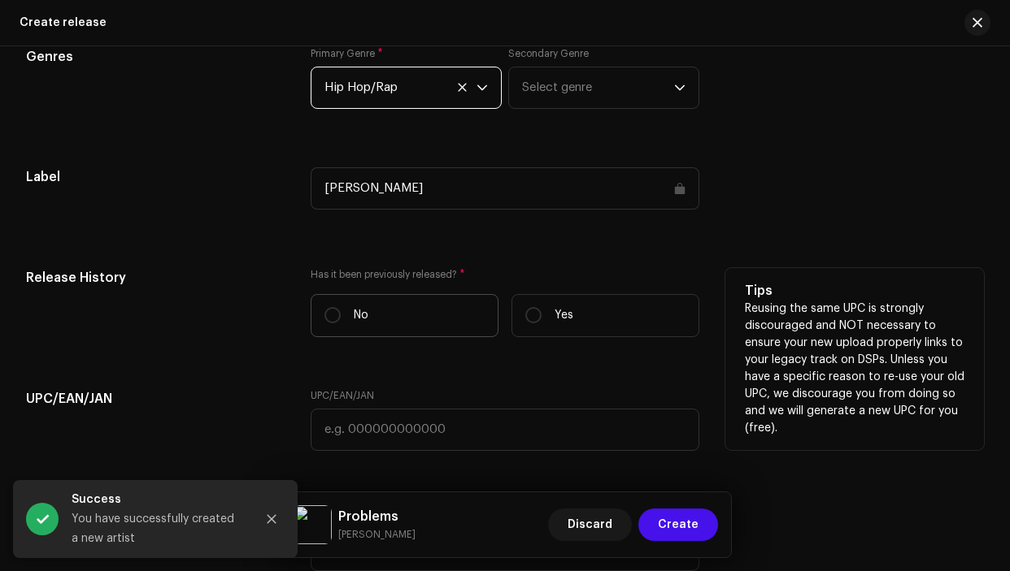
click at [377, 334] on label "No" at bounding box center [405, 315] width 188 height 43
click at [341, 324] on input "No" at bounding box center [332, 315] width 16 height 16
radio input "true"
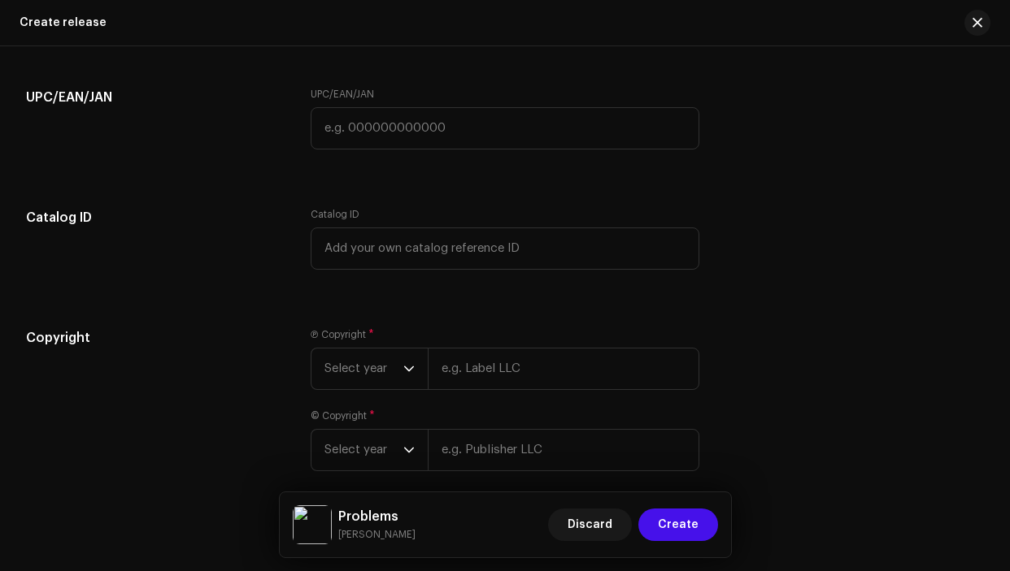
scroll to position [2617, 0]
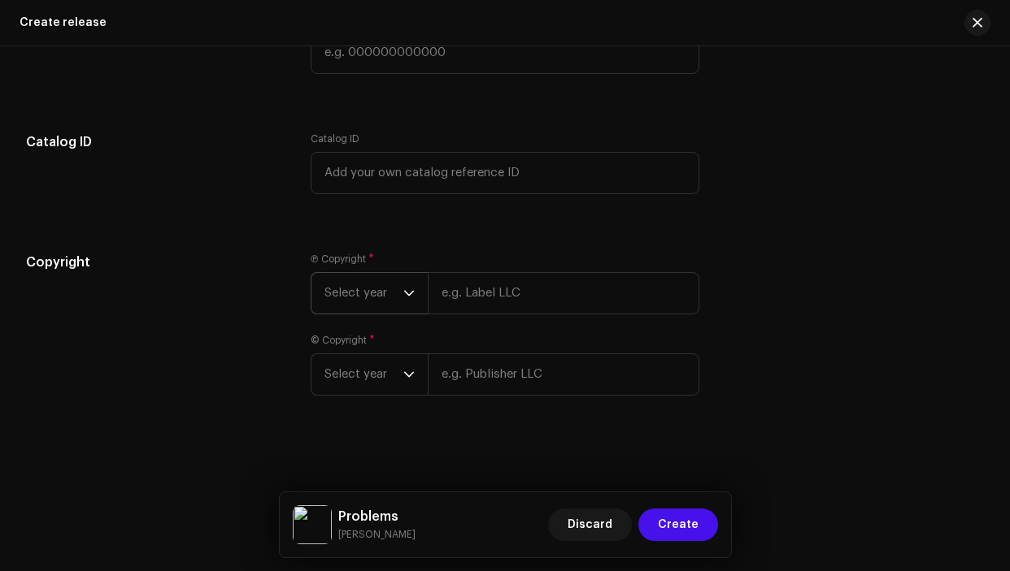
click at [384, 303] on span "Select year" at bounding box center [363, 293] width 79 height 41
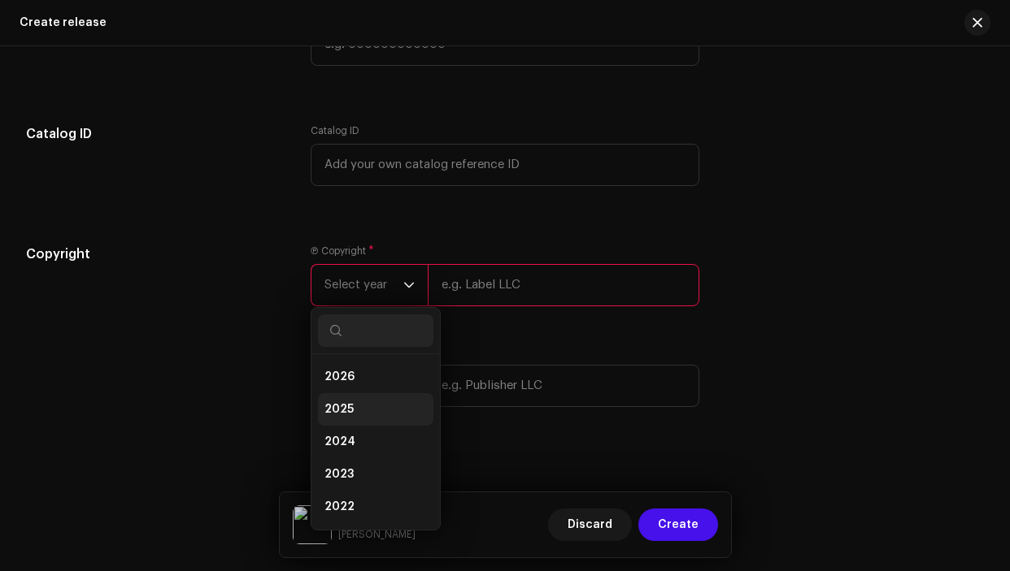
click at [375, 415] on li "2025" at bounding box center [375, 409] width 115 height 33
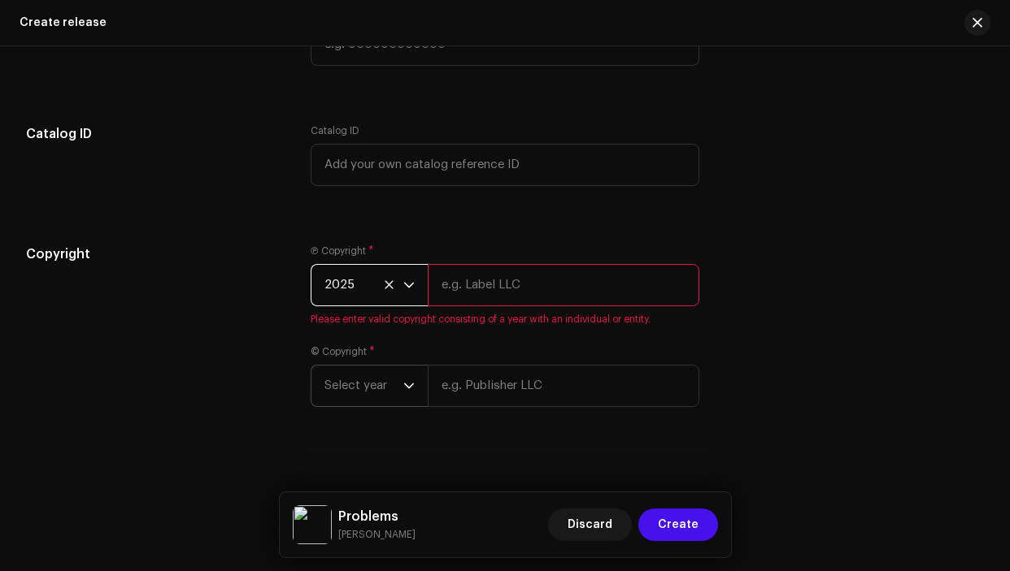
click at [388, 385] on span "Select year" at bounding box center [363, 386] width 79 height 41
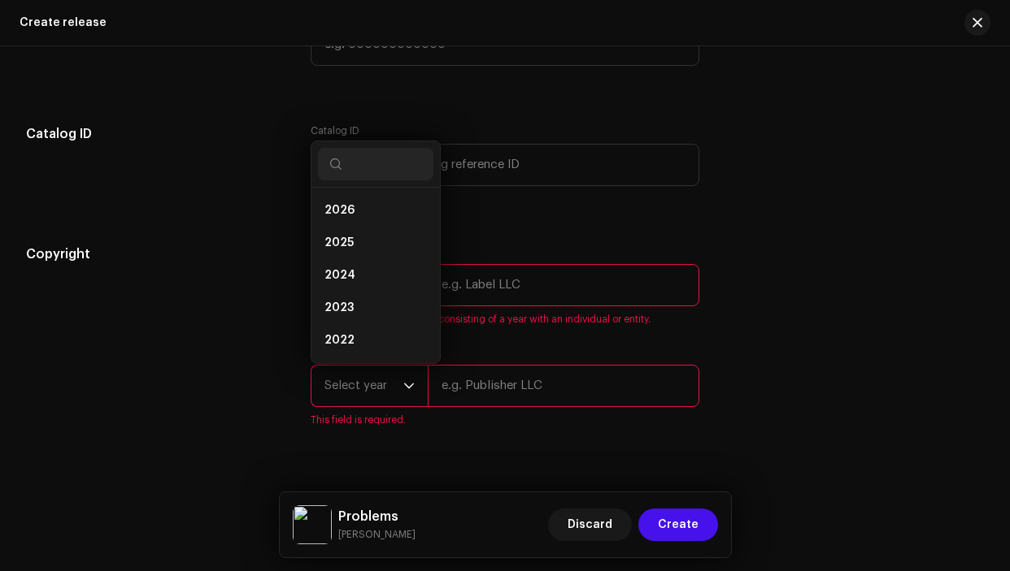
scroll to position [26, 0]
click at [387, 228] on li "2025" at bounding box center [375, 217] width 115 height 33
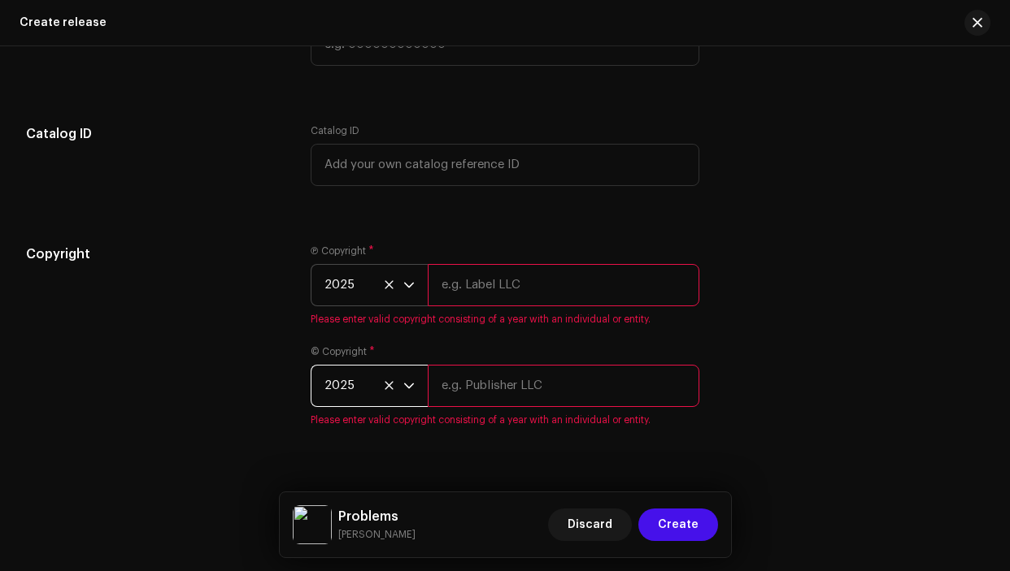
click at [476, 295] on input "text" at bounding box center [563, 285] width 271 height 42
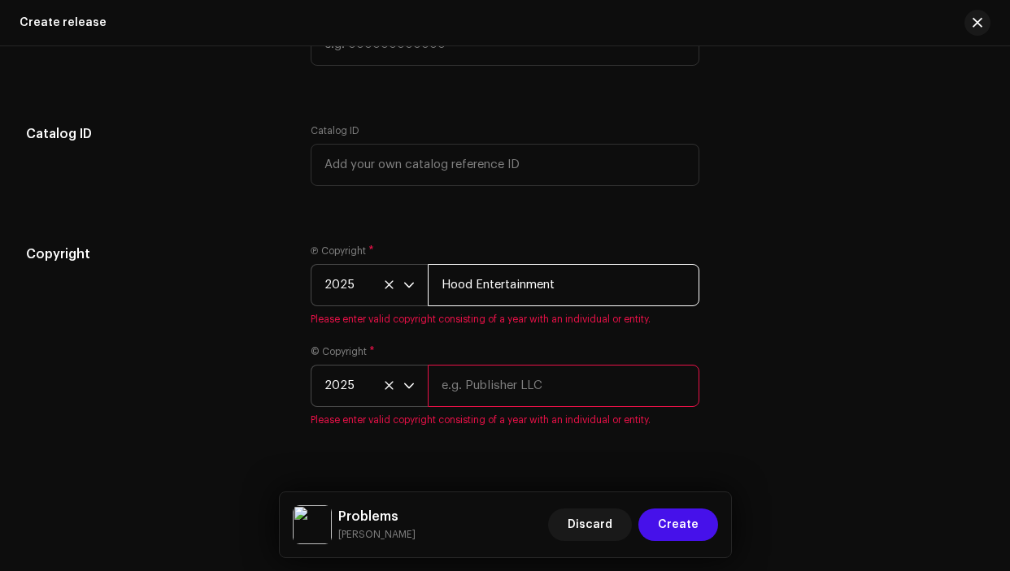
click at [647, 289] on input "Hood Entertainment" at bounding box center [563, 285] width 271 height 42
click at [646, 289] on input "Hood Entertainment" at bounding box center [563, 285] width 271 height 42
type input "Hood Entertainment"
click at [569, 379] on input "text" at bounding box center [563, 386] width 271 height 42
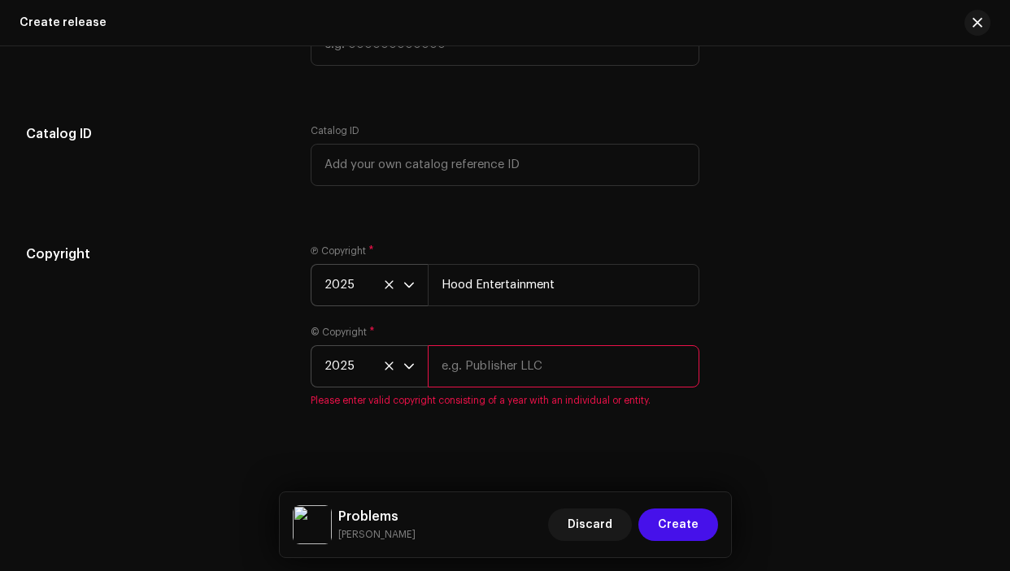
paste input "Hood Entertainment"
type input "Hood Entertainment"
click at [441, 315] on div "Ⓟ Copyright * 2025 Hood Entertainment © Copyright * 2025 Hood Entertainment Ple…" at bounding box center [505, 336] width 388 height 182
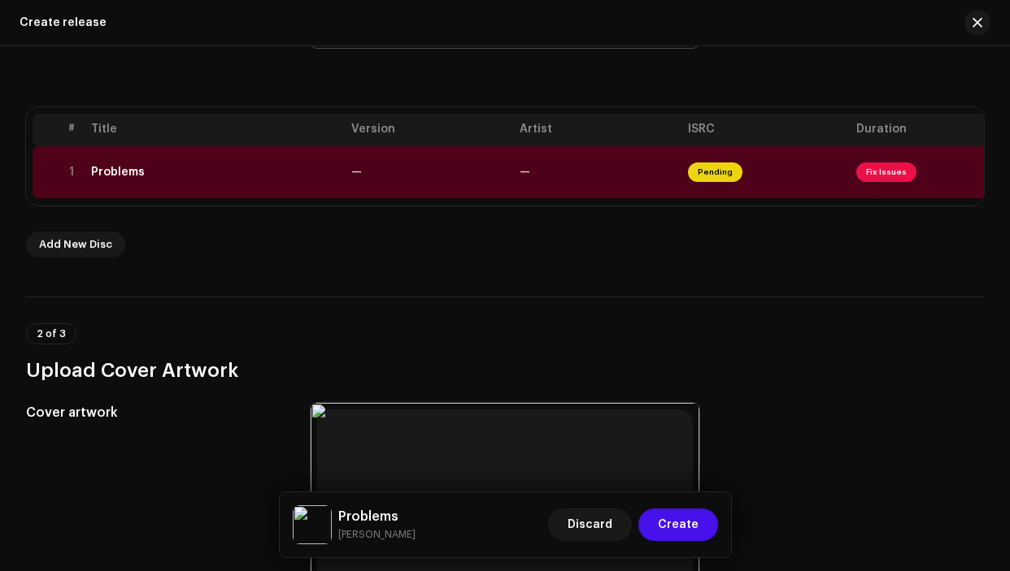
scroll to position [0, 0]
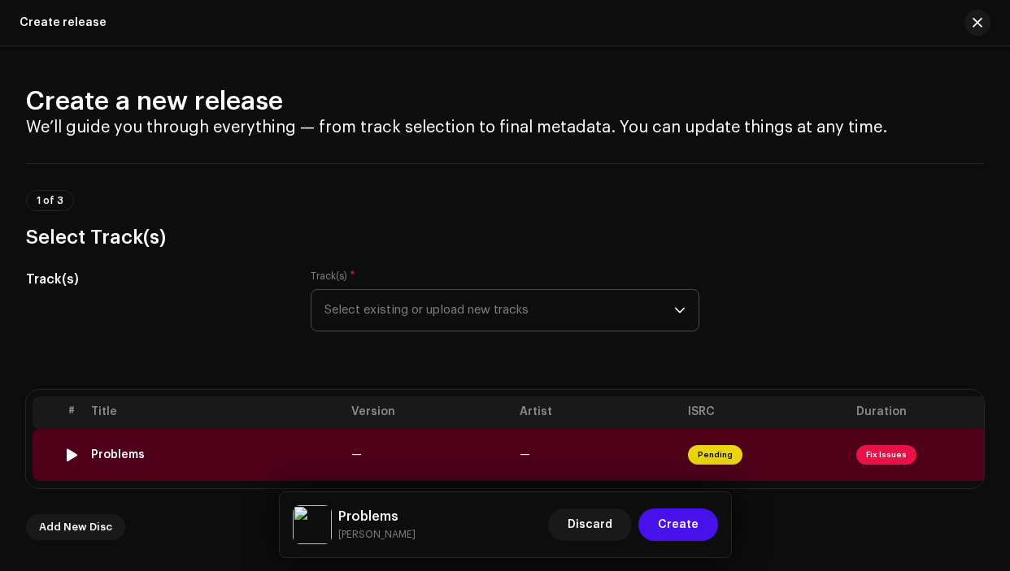
click at [285, 463] on td "Problems" at bounding box center [215, 455] width 260 height 52
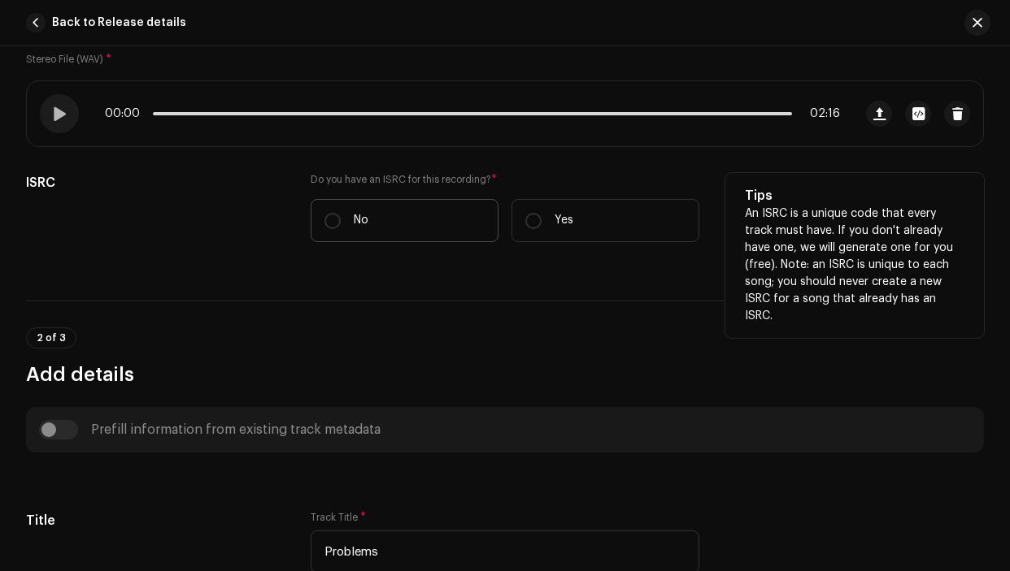
click at [381, 215] on label "No" at bounding box center [405, 220] width 188 height 43
click at [341, 215] on input "No" at bounding box center [332, 221] width 16 height 16
radio input "true"
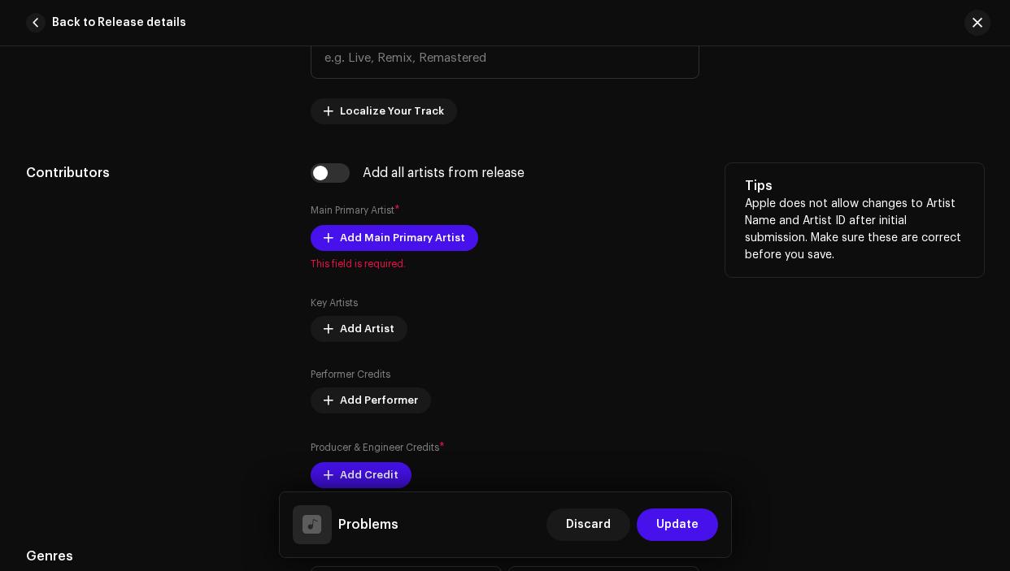
scroll to position [914, 0]
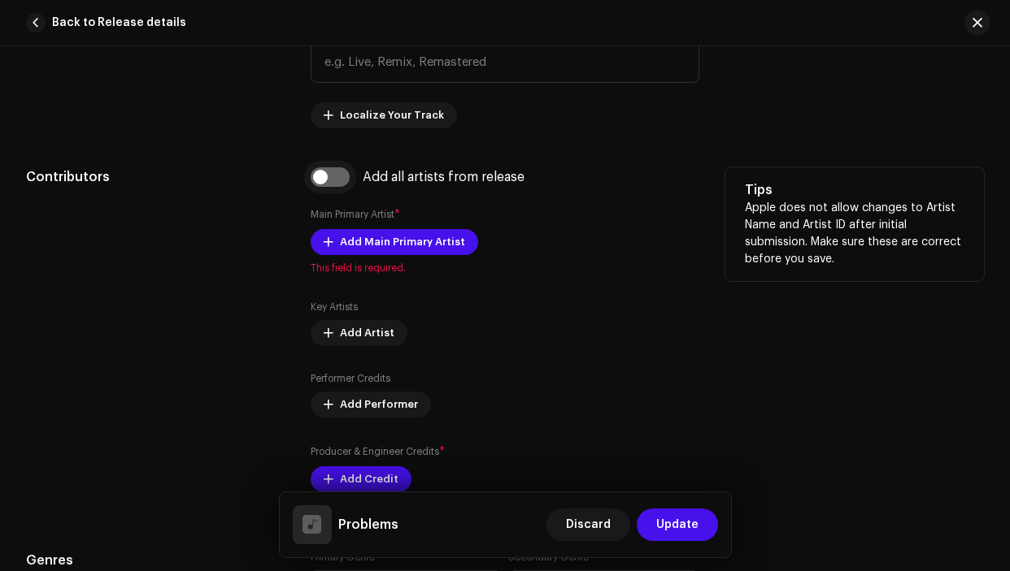
click at [328, 176] on input "checkbox" at bounding box center [330, 177] width 39 height 20
checkbox input "true"
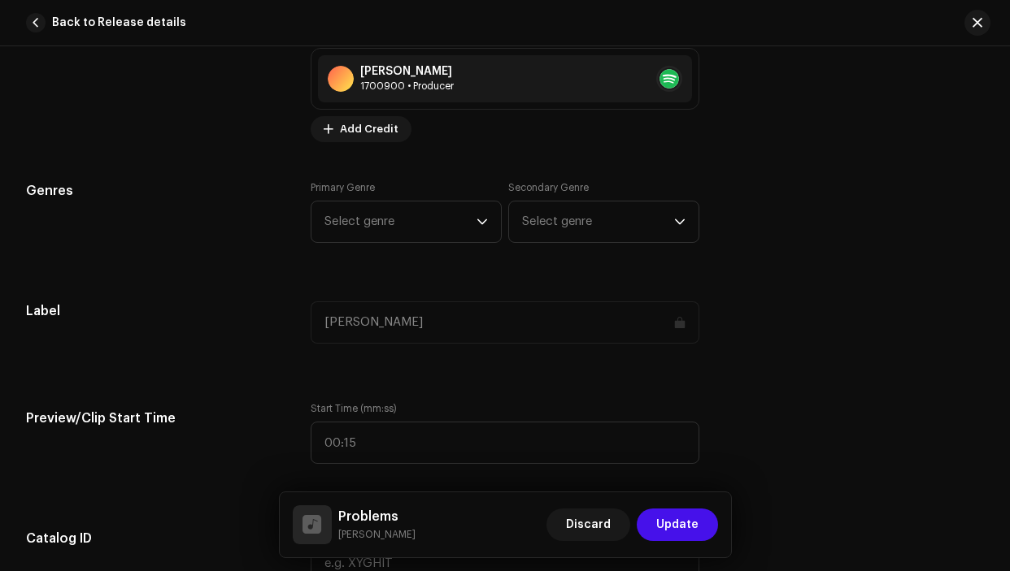
scroll to position [1435, 0]
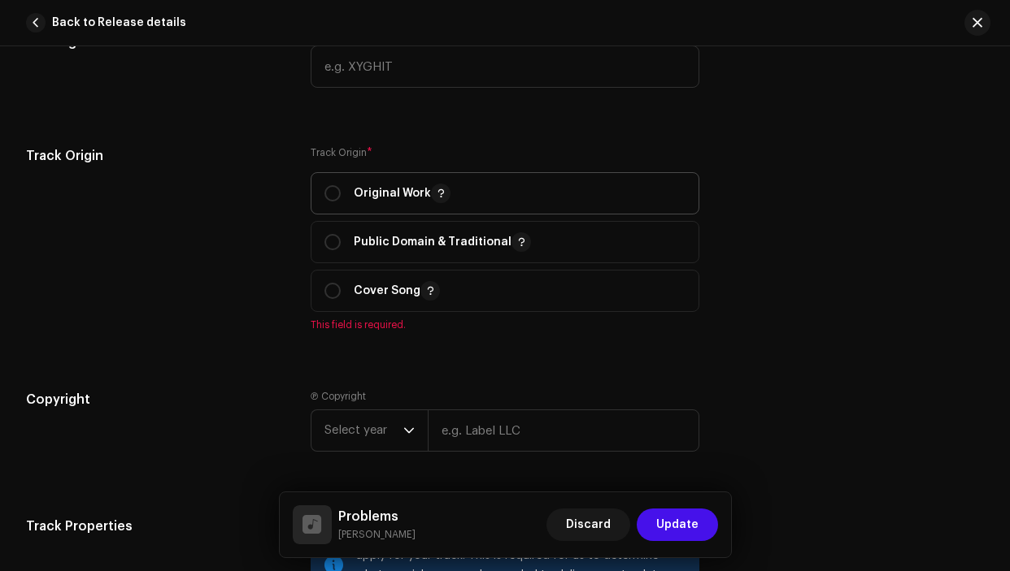
click at [379, 202] on p "Original Work" at bounding box center [402, 194] width 97 height 20
radio input "true"
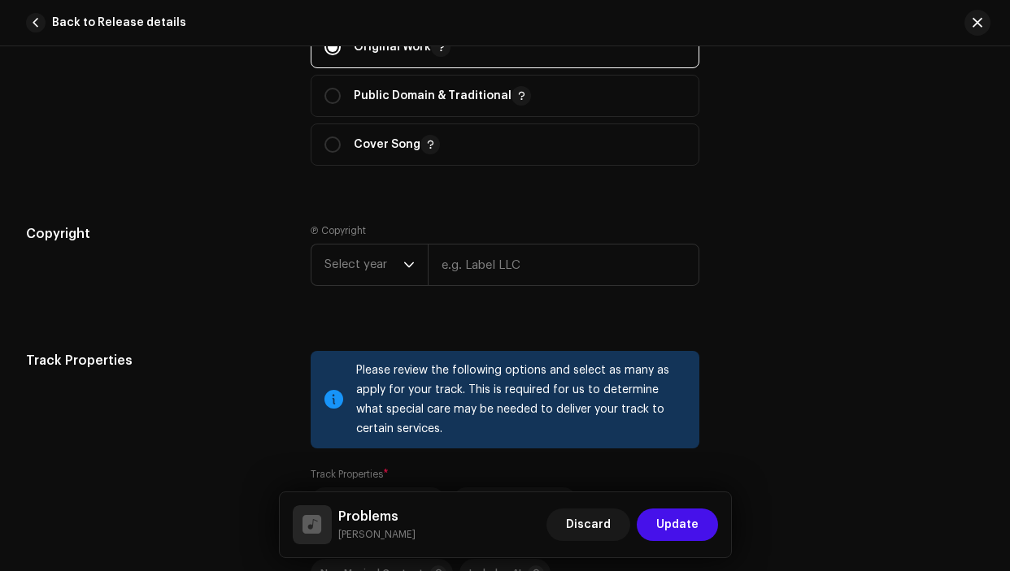
scroll to position [2031, 0]
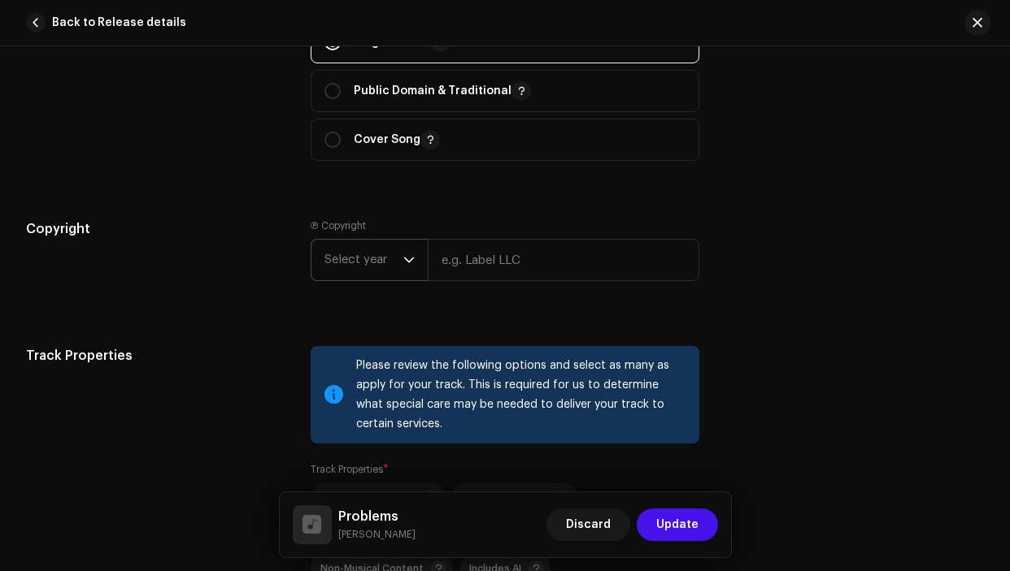
click at [367, 261] on span "Select year" at bounding box center [363, 260] width 79 height 41
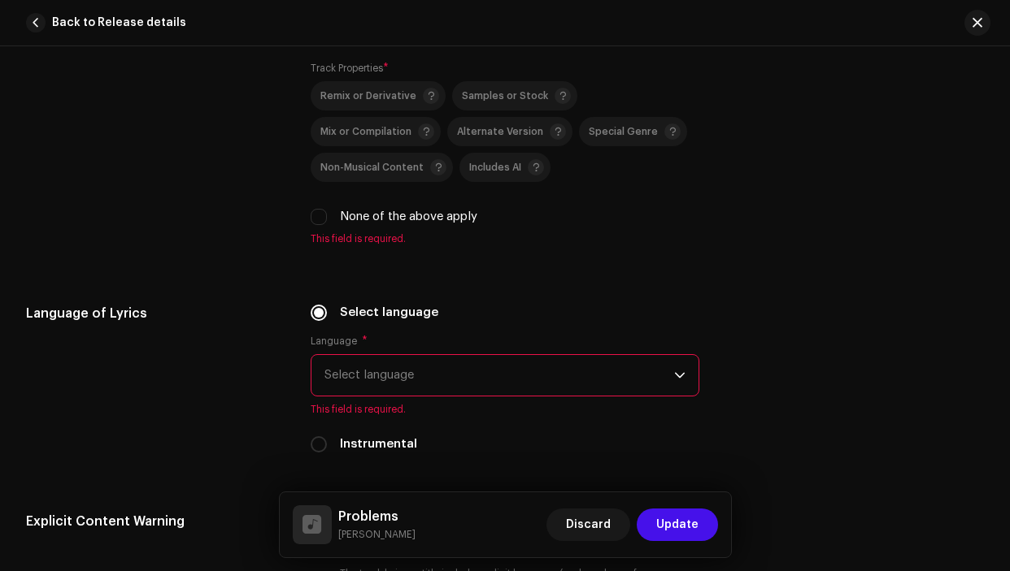
scroll to position [2435, 0]
click at [526, 96] on span "Samples or Stock" at bounding box center [505, 94] width 86 height 11
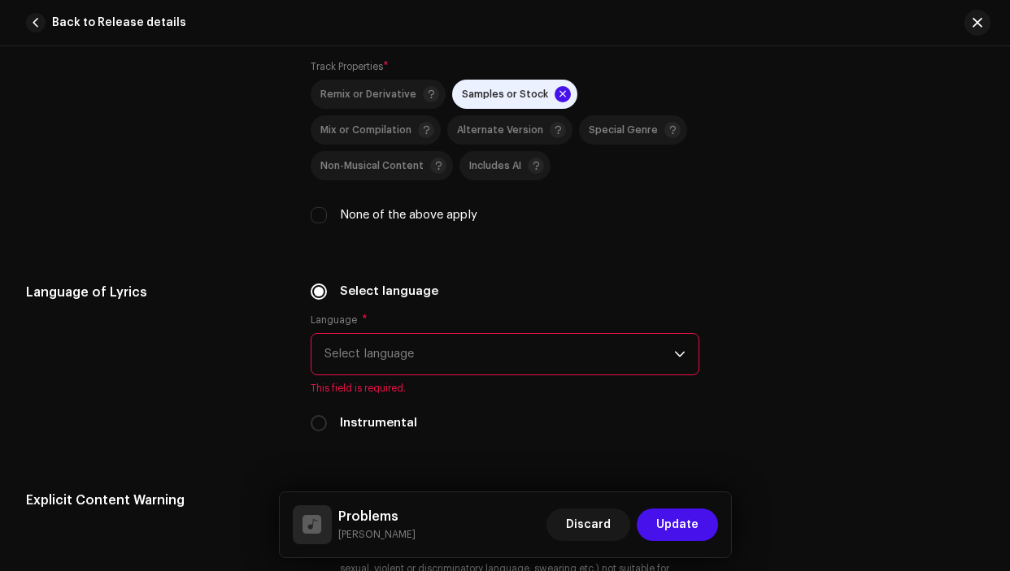
click at [327, 215] on div "None of the above apply" at bounding box center [505, 215] width 388 height 18
click at [319, 219] on input "None of the above apply" at bounding box center [319, 215] width 16 height 16
checkbox input "true"
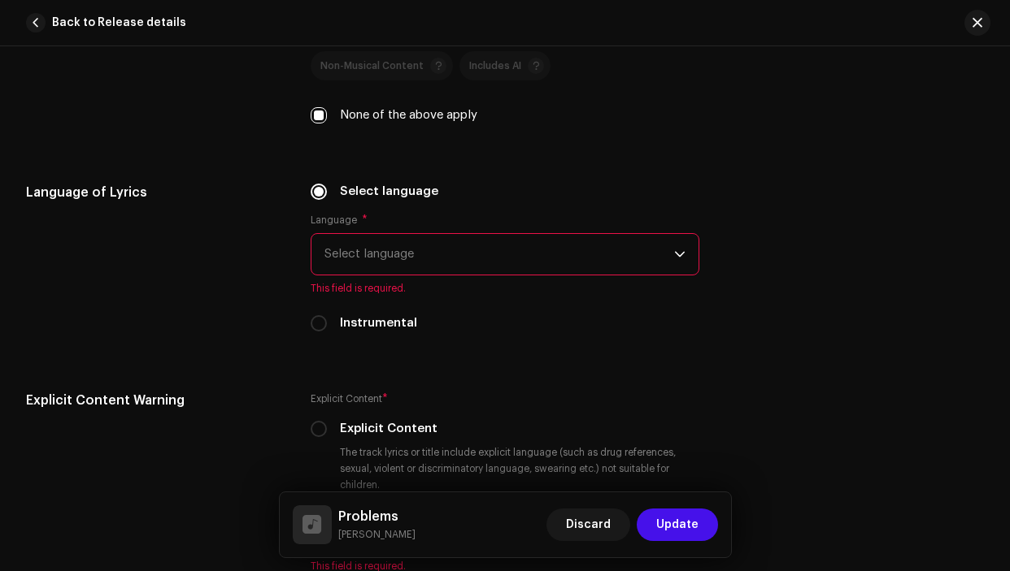
scroll to position [2538, 0]
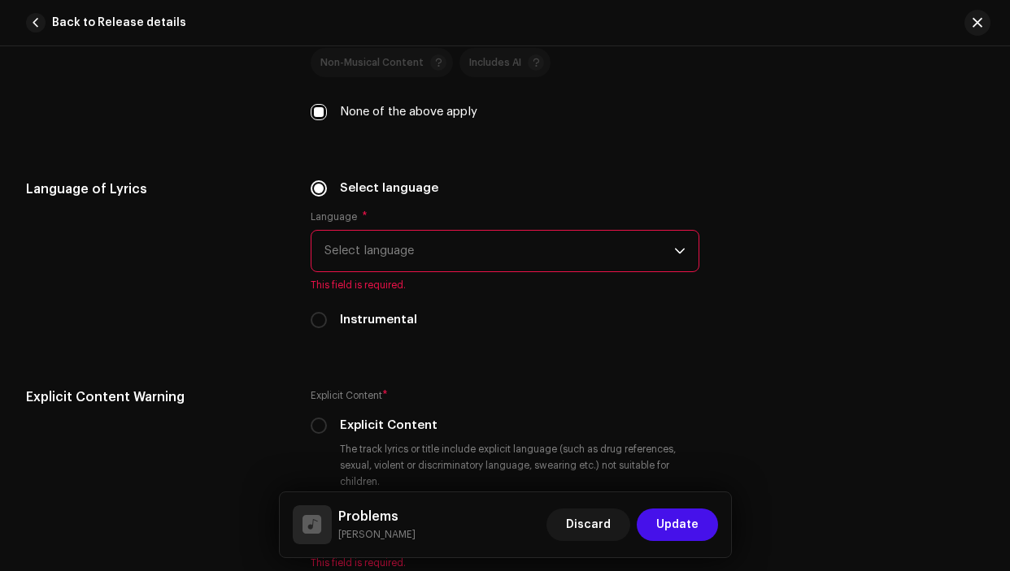
click at [434, 250] on span "Select language" at bounding box center [498, 251] width 349 height 41
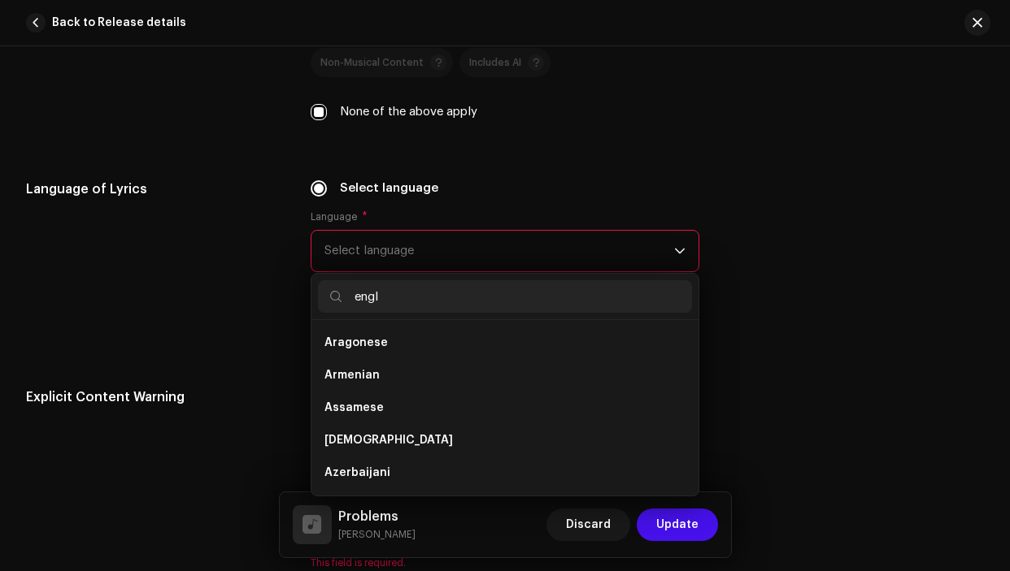
scroll to position [0, 0]
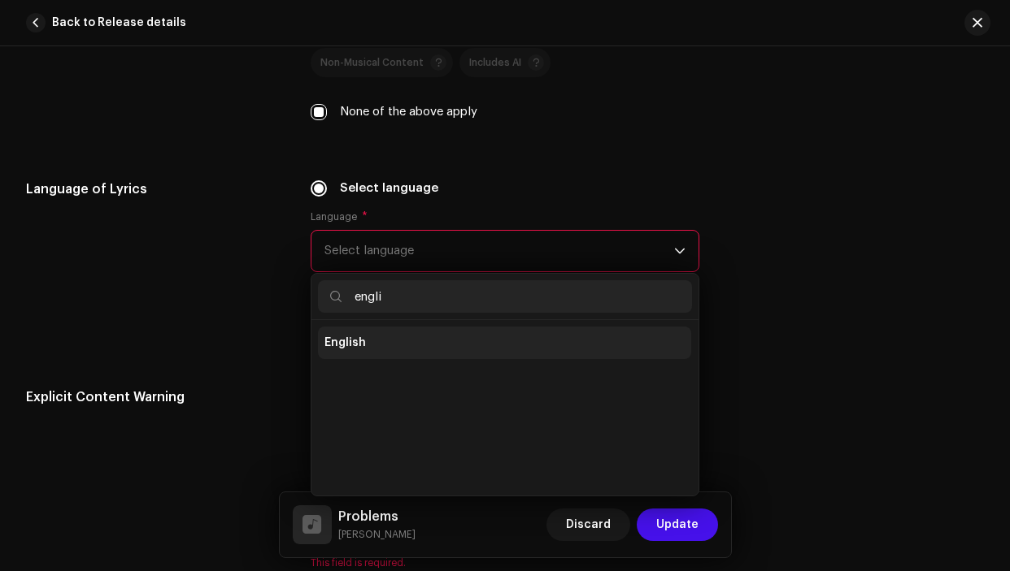
type input "engli"
click at [368, 336] on li "English" at bounding box center [504, 343] width 373 height 33
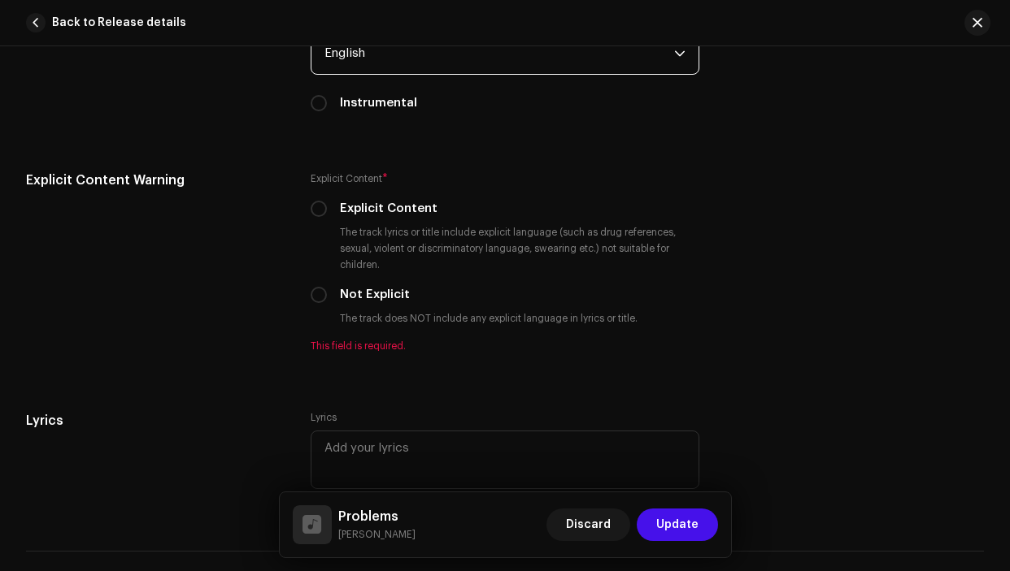
scroll to position [2732, 0]
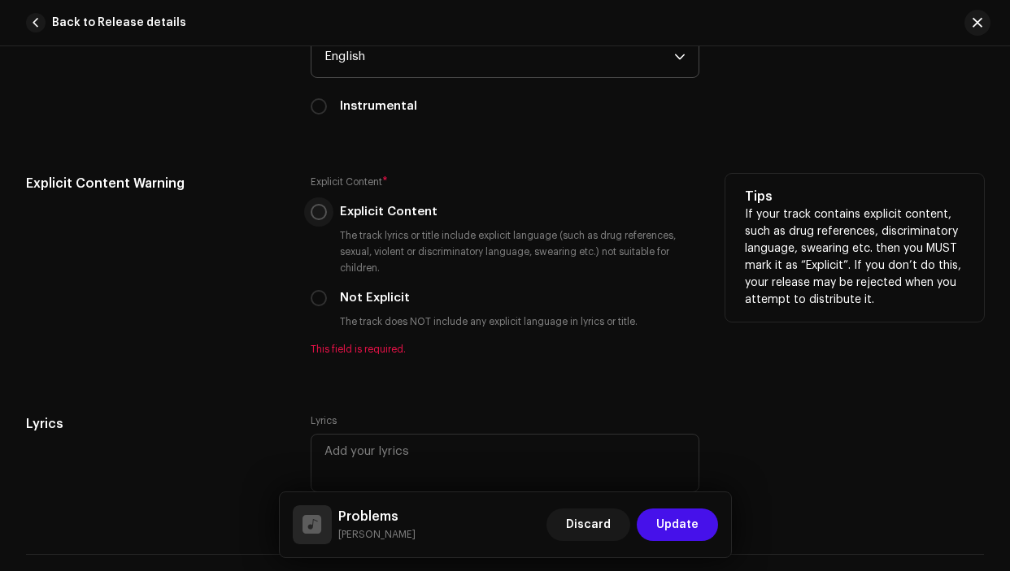
click at [319, 207] on input "Explicit Content" at bounding box center [319, 212] width 16 height 16
radio input "true"
click at [319, 302] on input "Not Explicit" at bounding box center [319, 298] width 16 height 16
radio input "true"
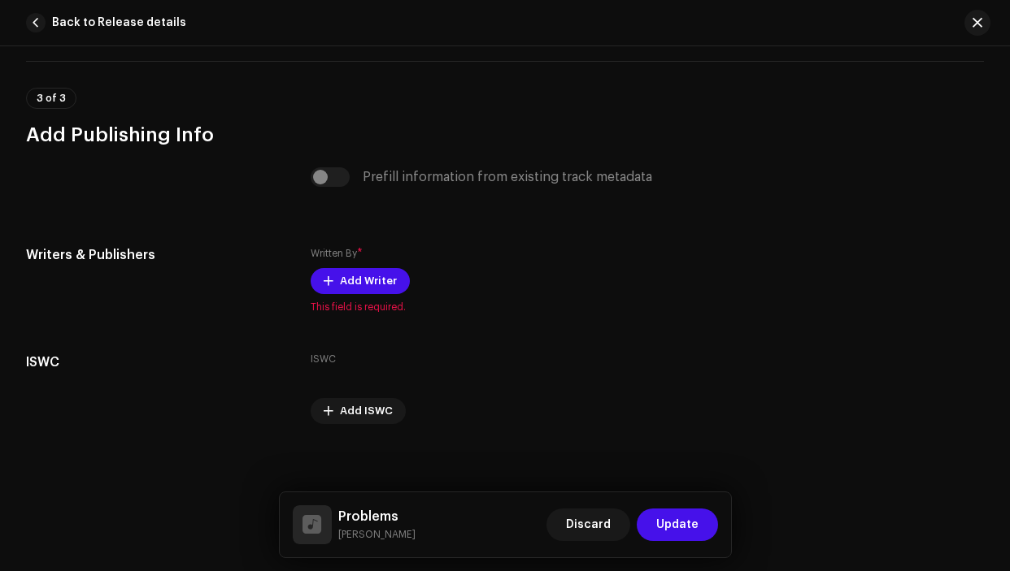
scroll to position [3216, 0]
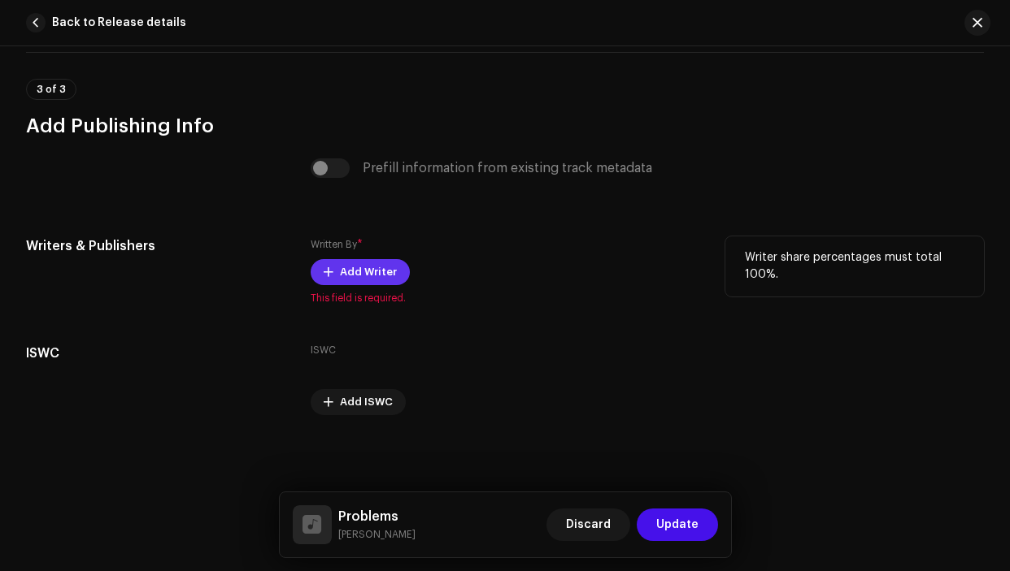
click at [343, 268] on span "Add Writer" at bounding box center [368, 272] width 57 height 33
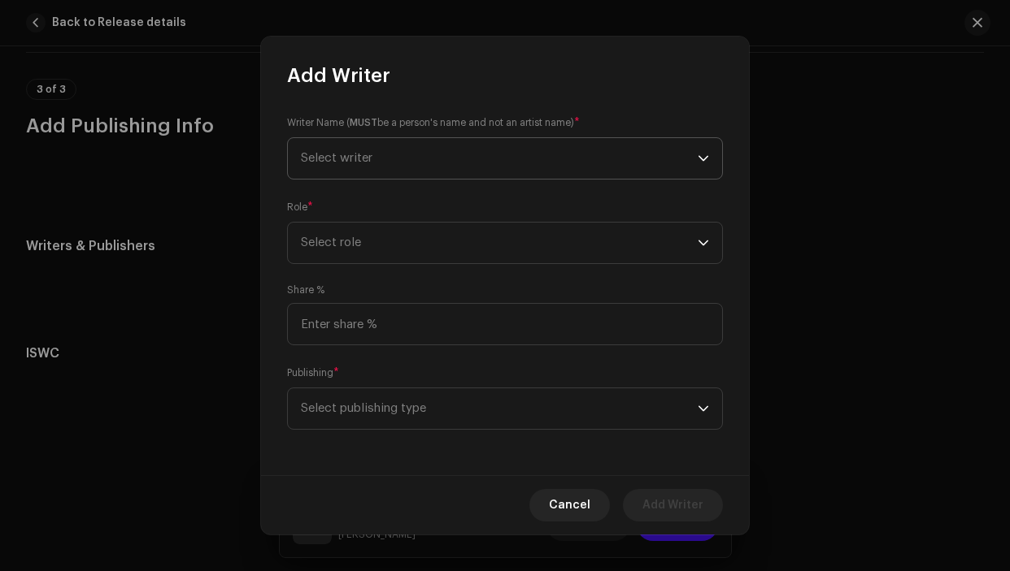
click at [523, 162] on span "Select writer" at bounding box center [499, 158] width 397 height 41
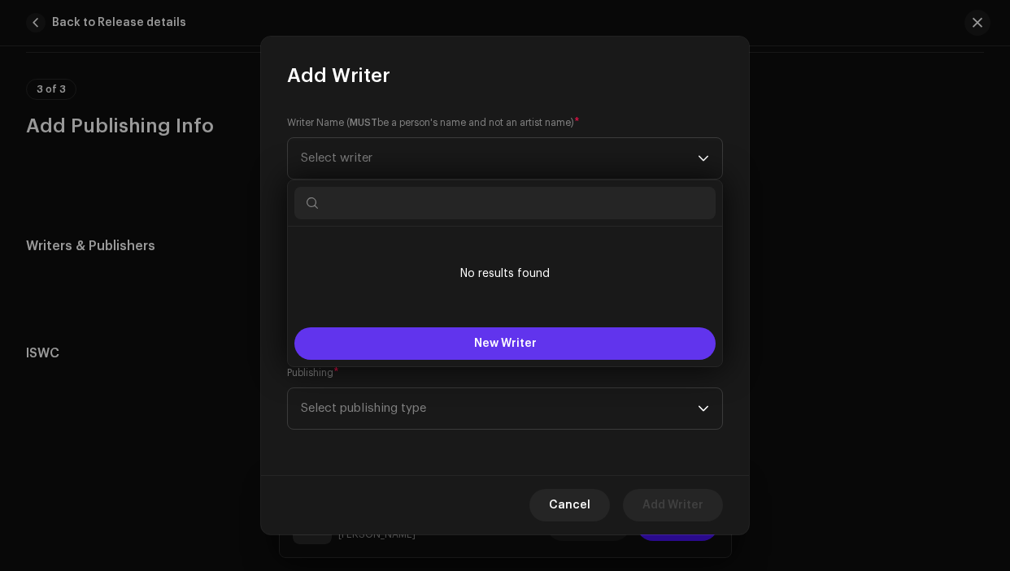
click at [506, 341] on span "New Writer" at bounding box center [505, 343] width 63 height 11
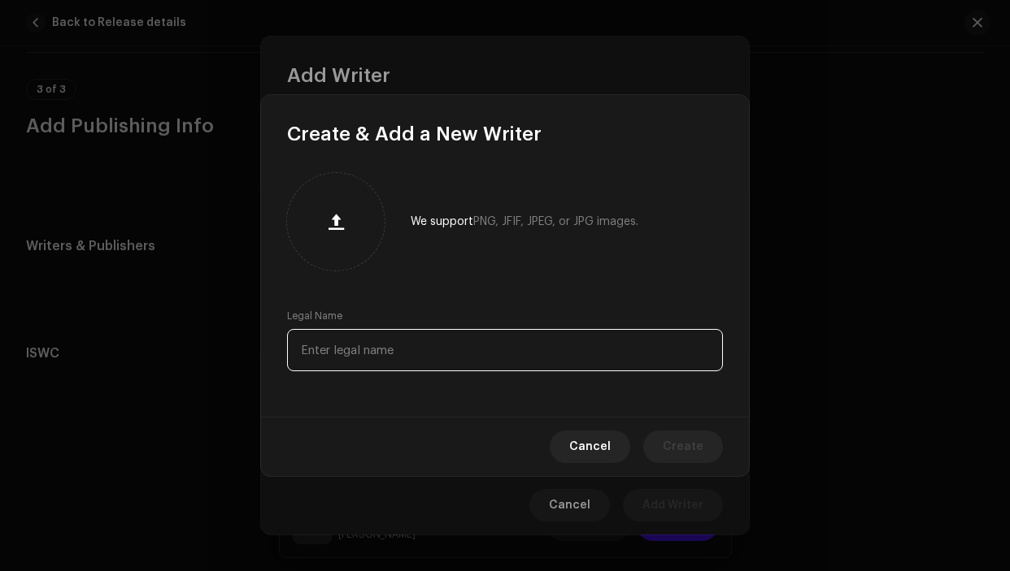
click at [425, 345] on input "text" at bounding box center [505, 350] width 436 height 42
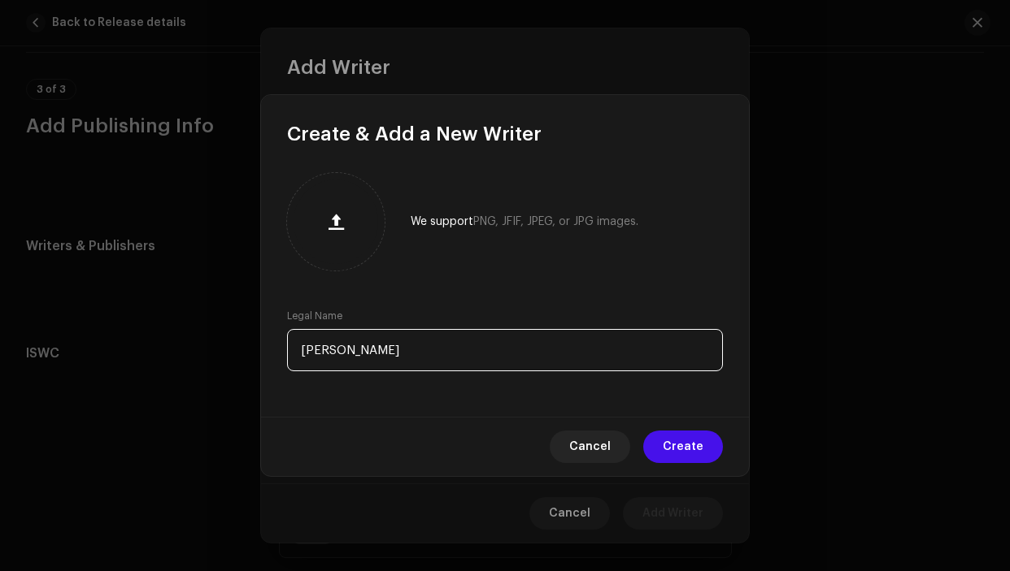
click at [380, 354] on input "Jose Bousted" at bounding box center [505, 350] width 436 height 42
type input "Jose Bousted"
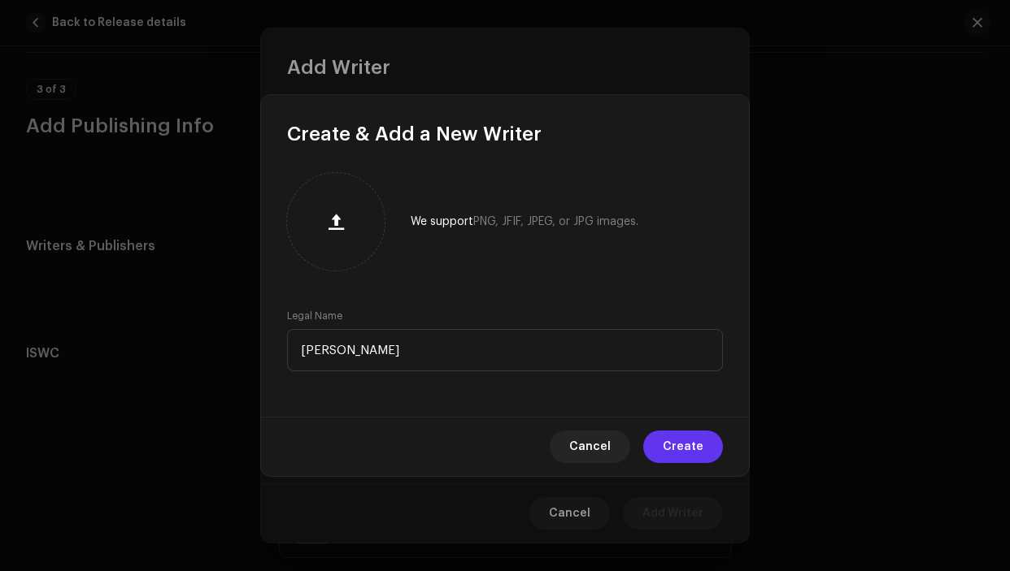
click at [680, 449] on span "Create" at bounding box center [682, 447] width 41 height 33
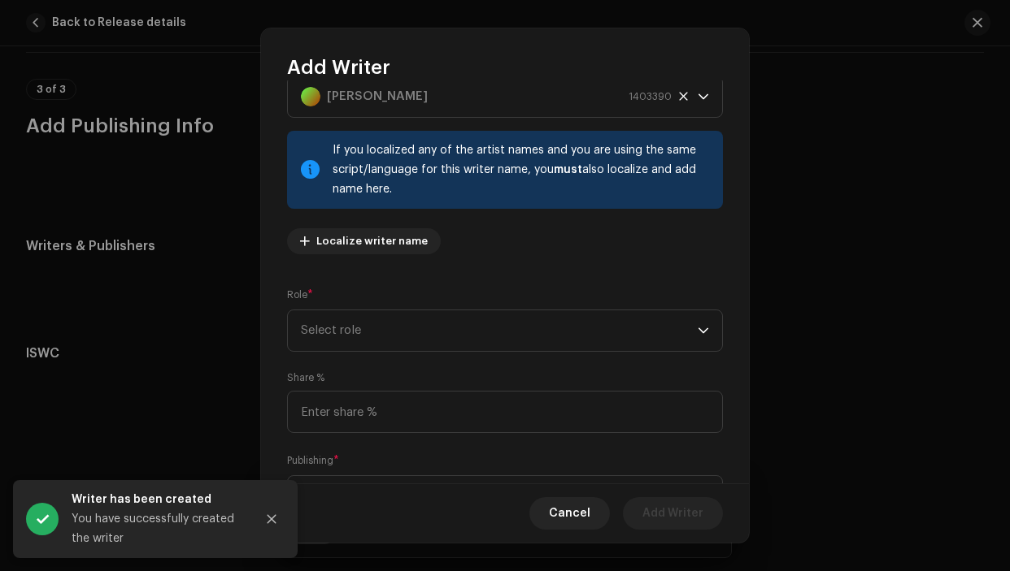
scroll to position [70, 0]
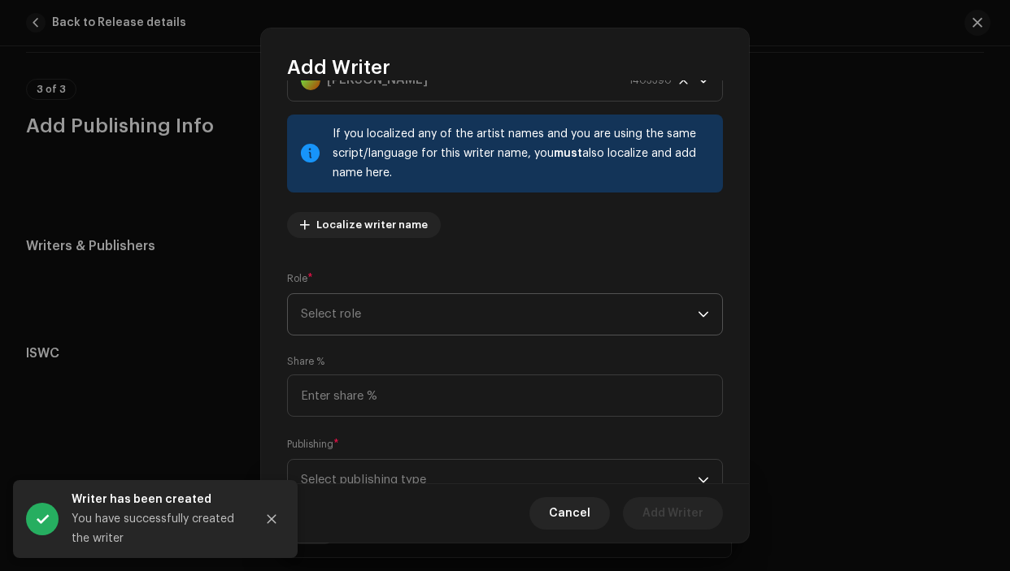
click at [528, 328] on span "Select role" at bounding box center [499, 314] width 397 height 41
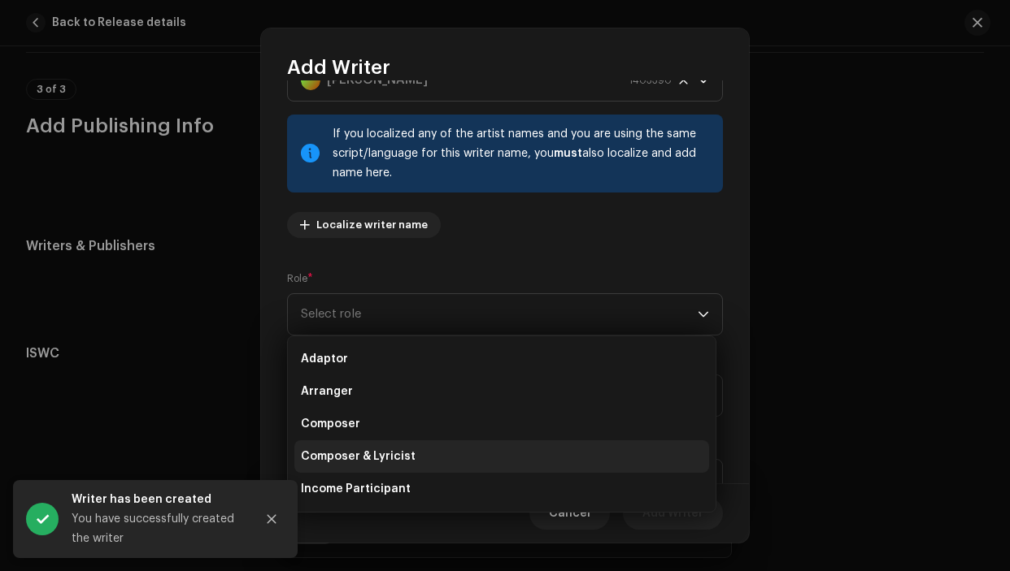
click at [363, 455] on span "Composer & Lyricist" at bounding box center [358, 457] width 115 height 16
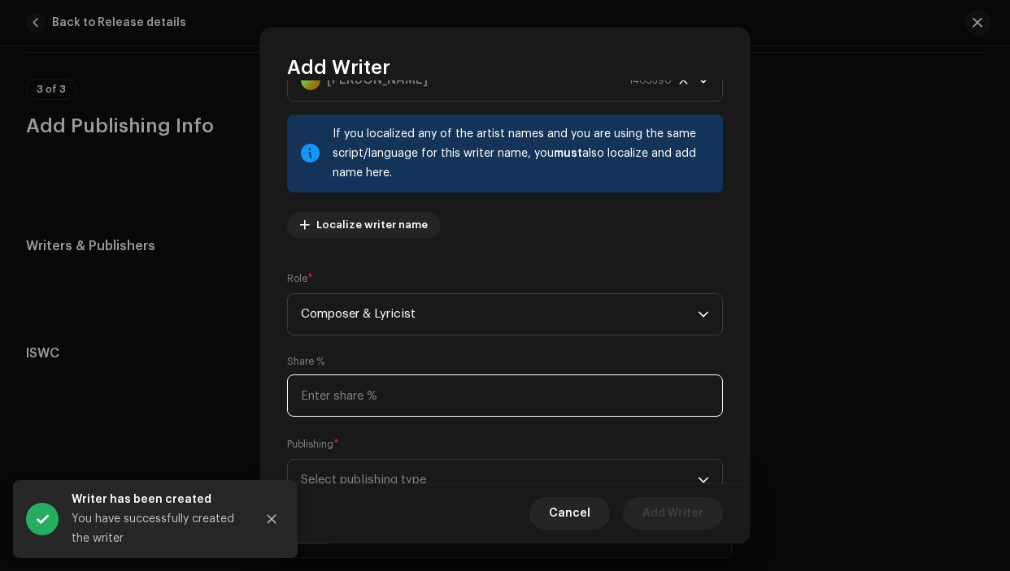
click at [354, 400] on input at bounding box center [505, 396] width 436 height 42
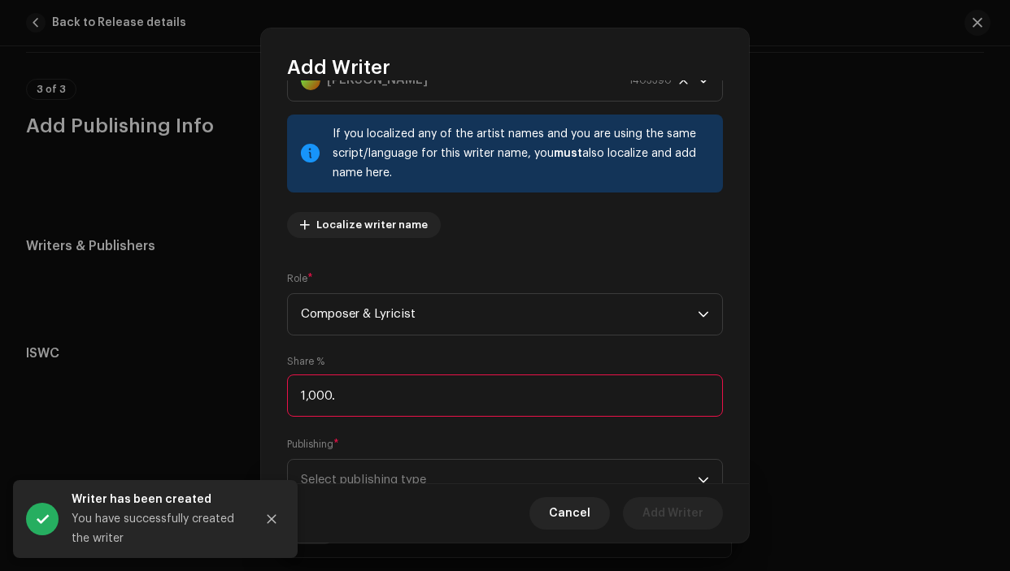
type input "100.00"
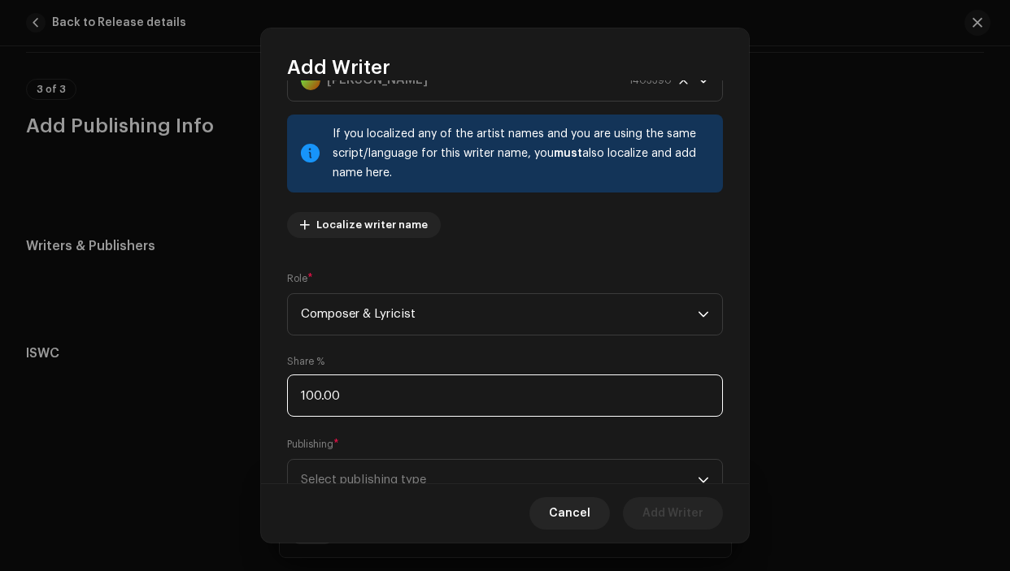
scroll to position [133, 0]
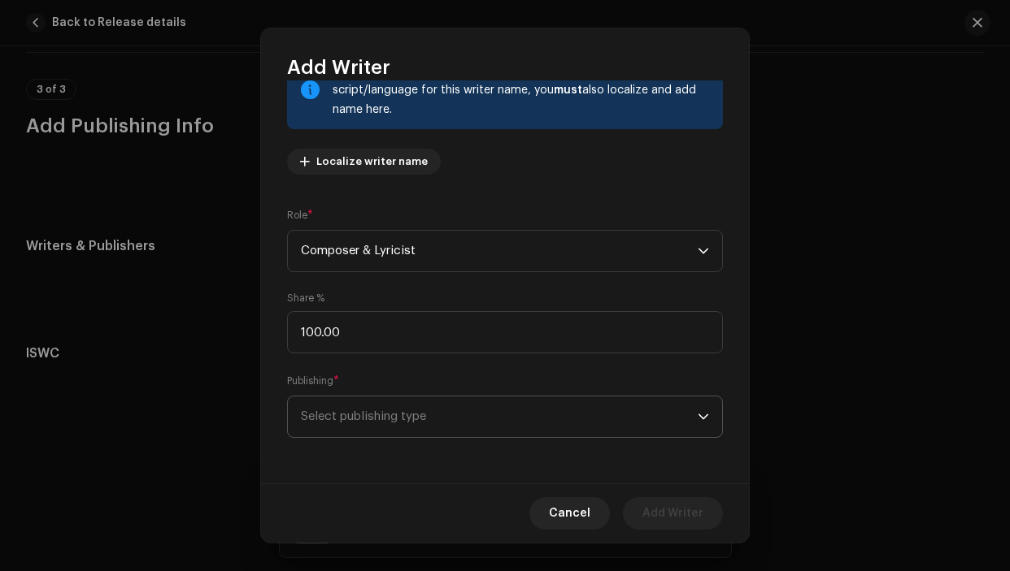
click at [367, 418] on span "Select publishing type" at bounding box center [499, 417] width 397 height 41
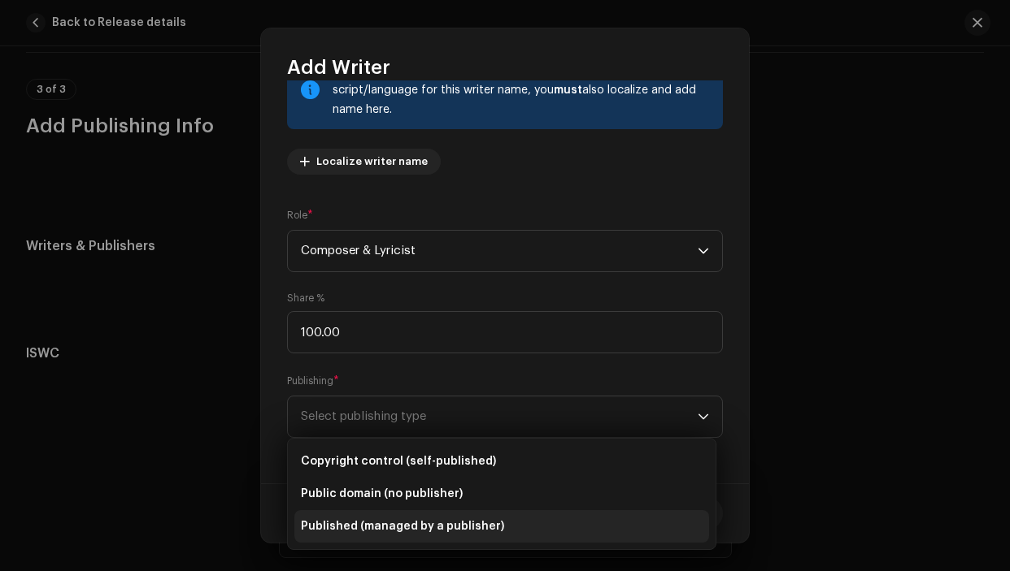
click at [375, 530] on span "Published (managed by a publisher)" at bounding box center [402, 527] width 203 height 16
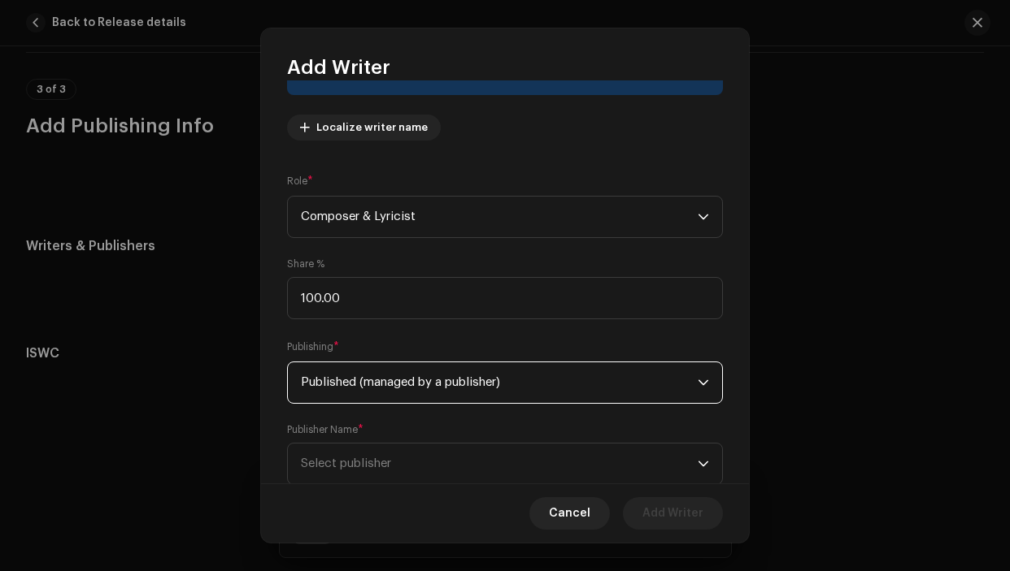
scroll to position [198, 0]
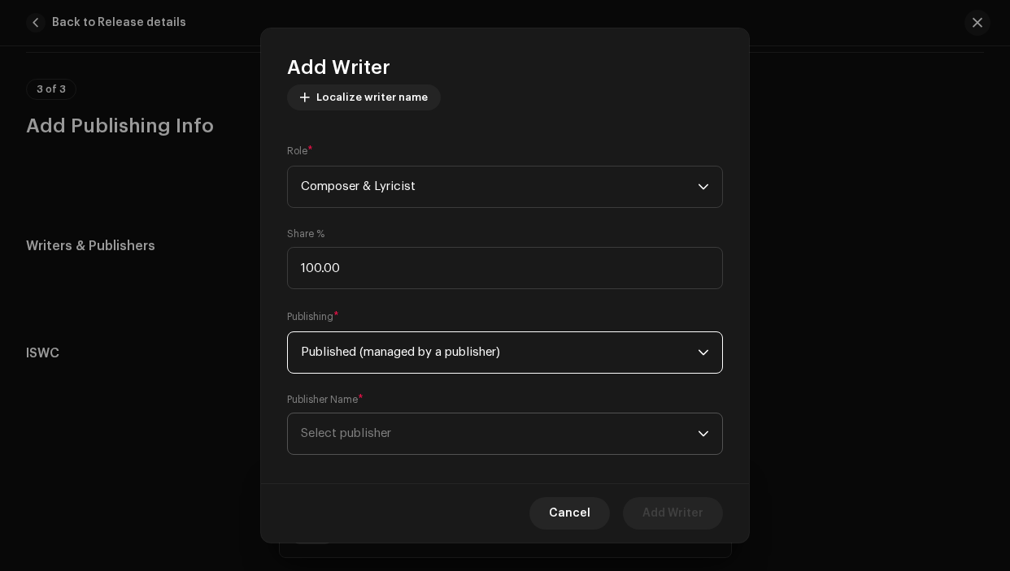
click at [358, 435] on span "Select publisher" at bounding box center [346, 434] width 90 height 12
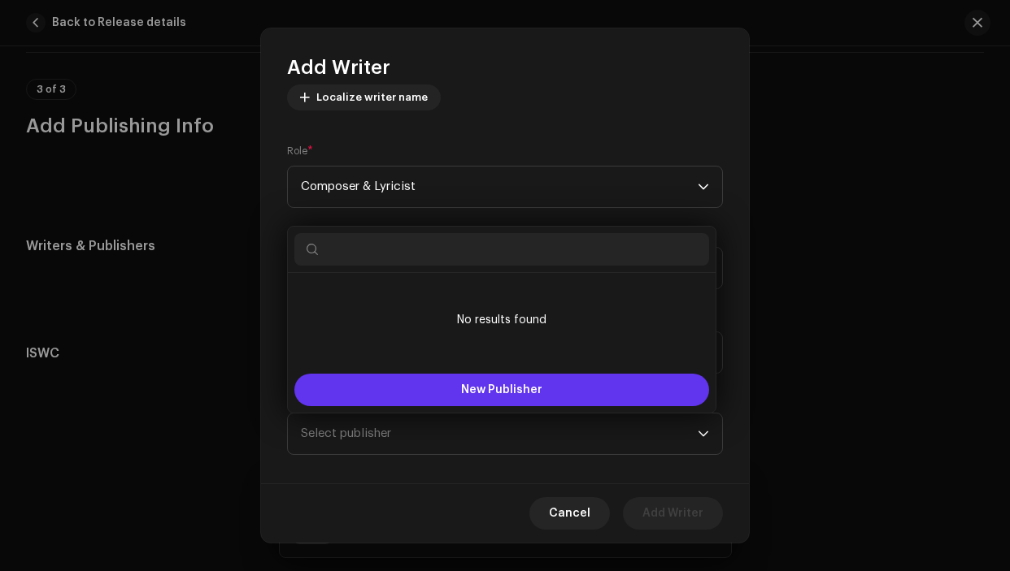
click at [476, 392] on span "New Publisher" at bounding box center [501, 389] width 81 height 11
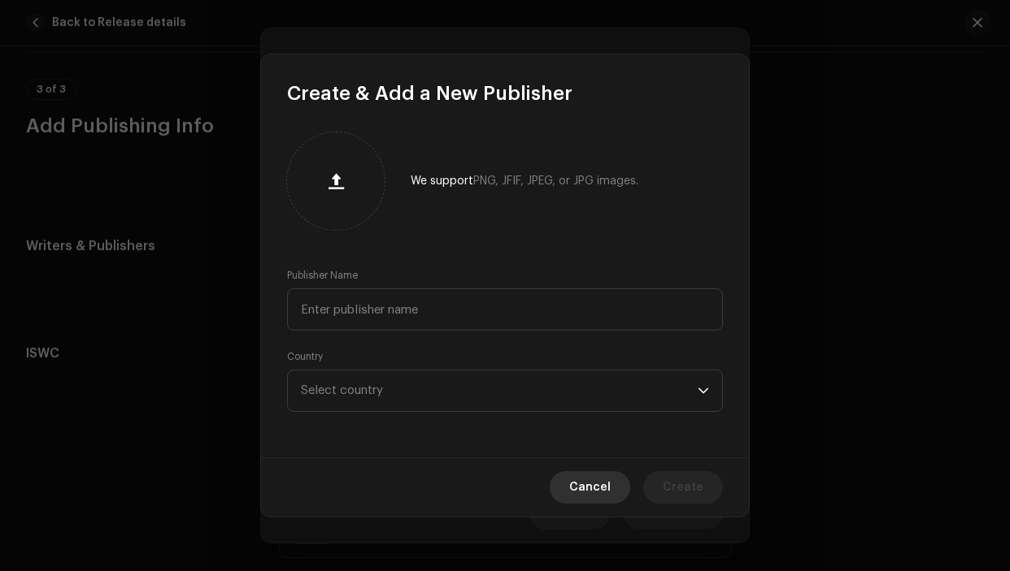
click at [590, 478] on span "Cancel" at bounding box center [589, 487] width 41 height 33
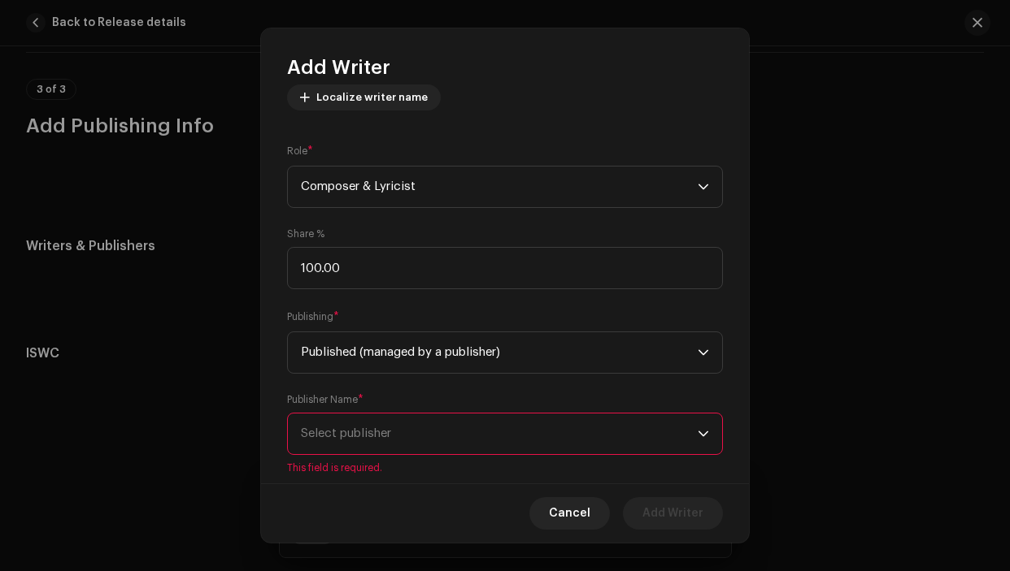
click at [506, 426] on span "Select publisher" at bounding box center [499, 434] width 397 height 41
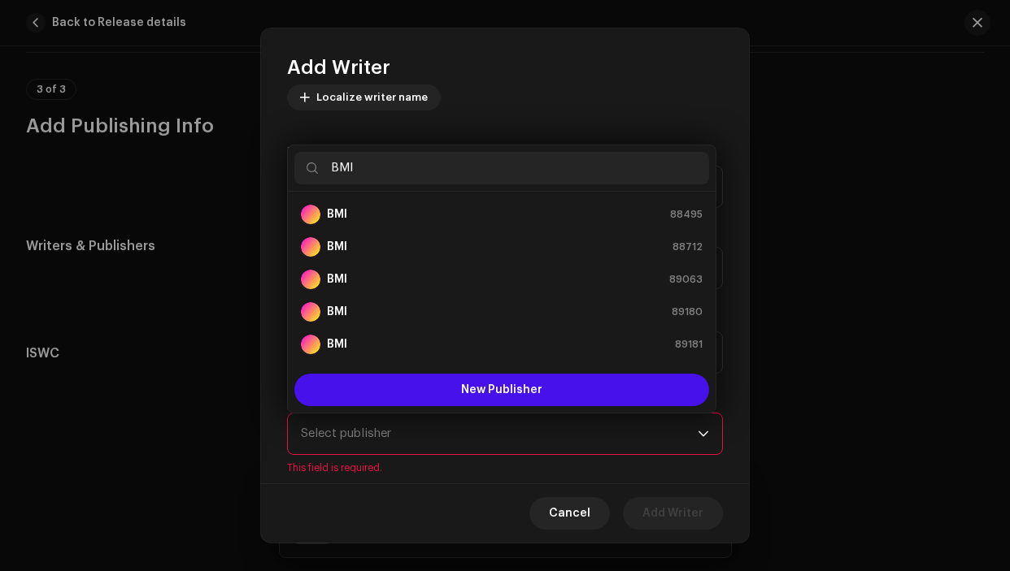
scroll to position [26, 0]
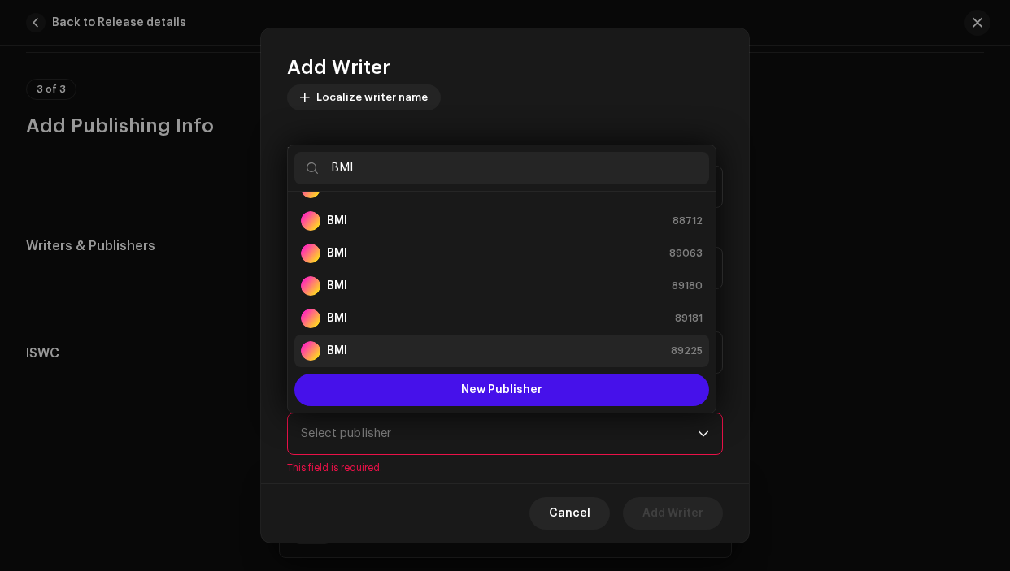
type input "BMI"
click at [322, 347] on div "BMI" at bounding box center [324, 351] width 46 height 20
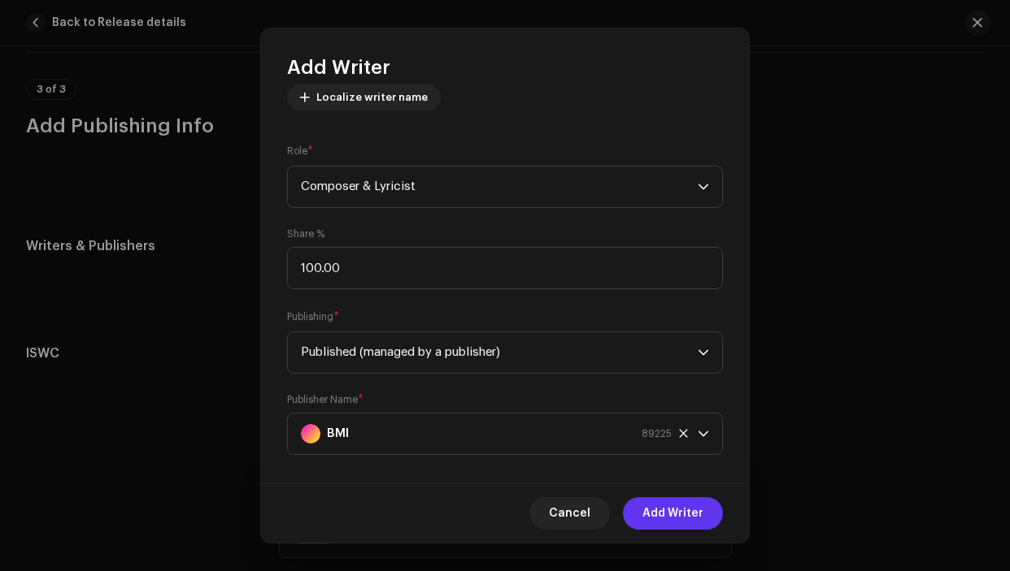
click at [662, 510] on span "Add Writer" at bounding box center [672, 513] width 61 height 33
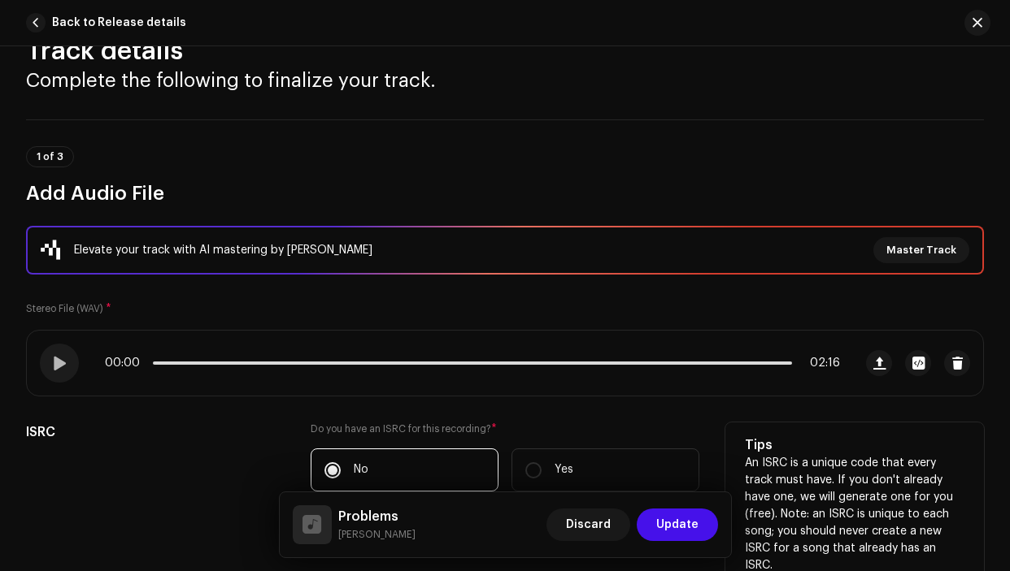
scroll to position [0, 0]
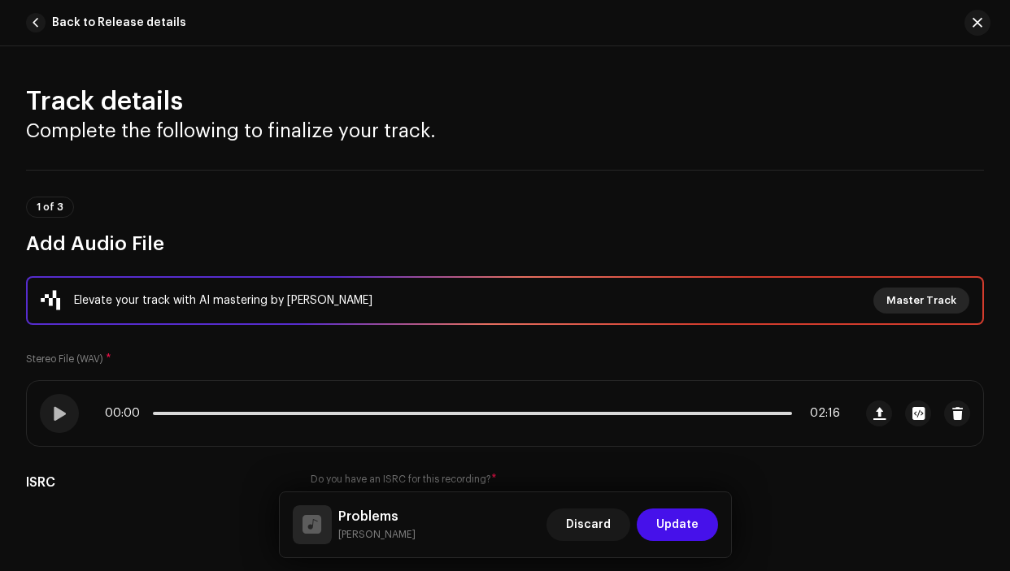
click at [891, 306] on span "Master Track" at bounding box center [921, 301] width 70 height 33
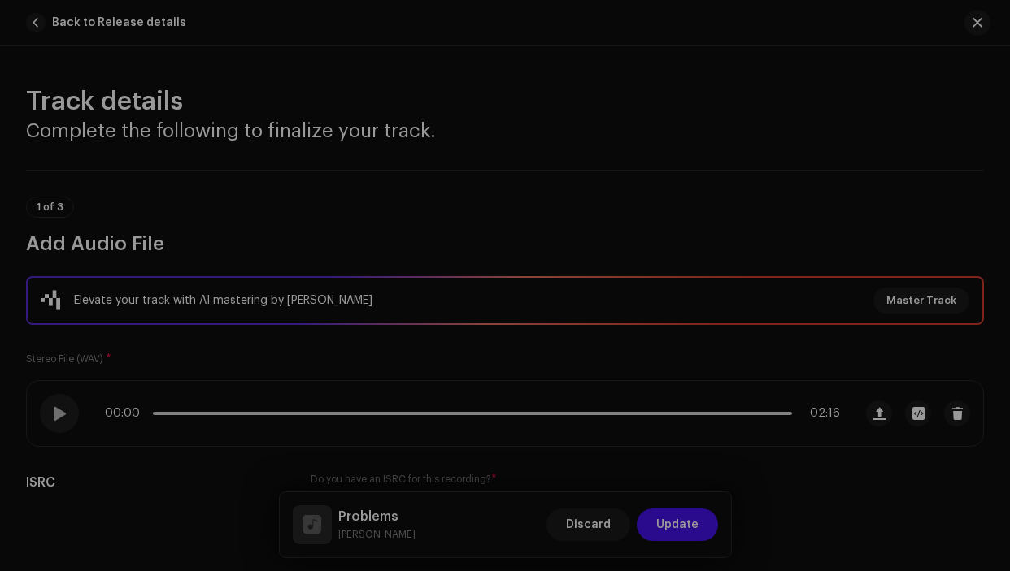
click at [906, 89] on div "Master Your Track with AI Experience the difference of professional-grade audio…" at bounding box center [505, 285] width 1010 height 571
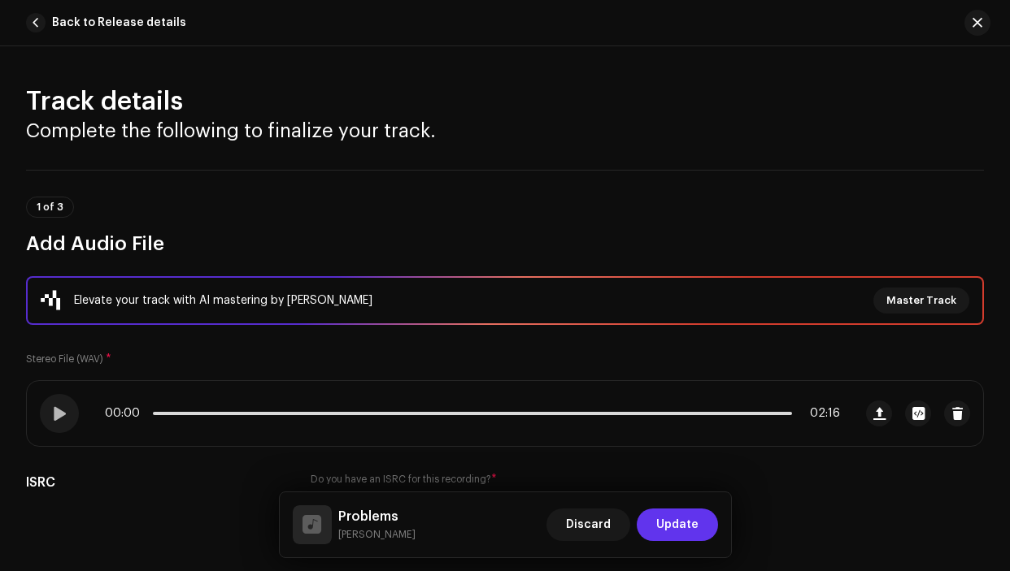
click at [670, 526] on span "Update" at bounding box center [677, 525] width 42 height 33
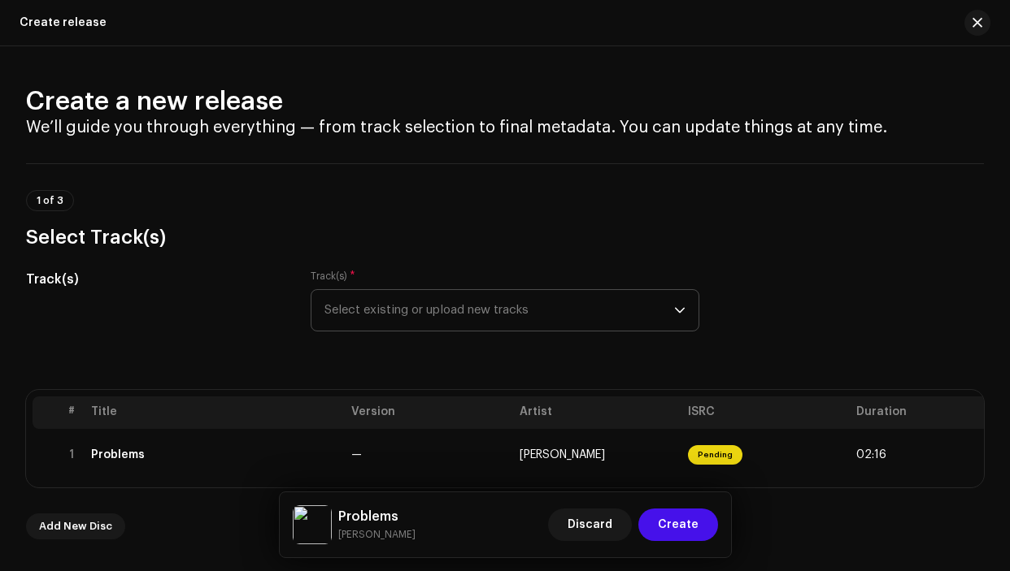
scroll to position [337, 0]
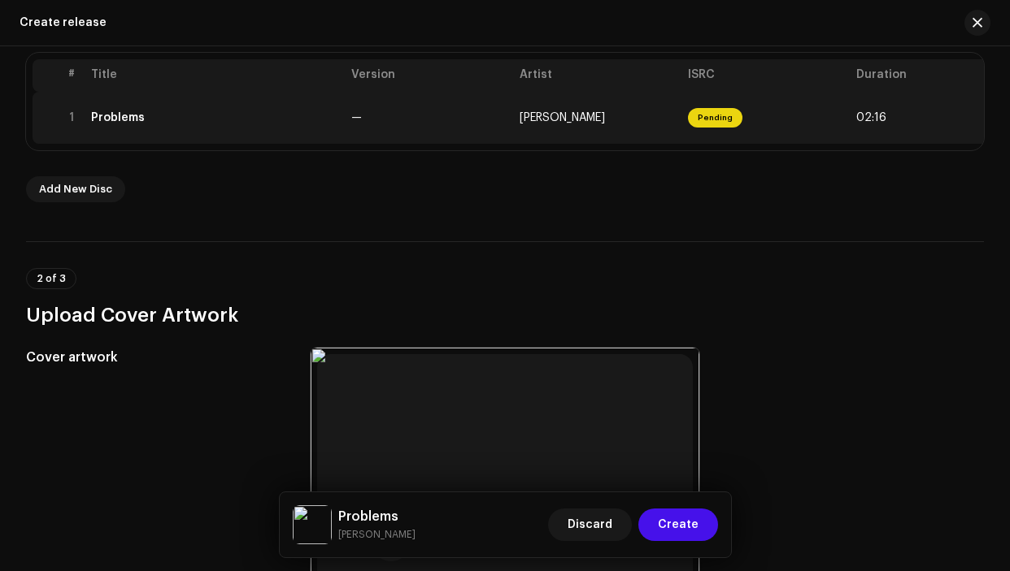
click at [445, 125] on td "—" at bounding box center [429, 118] width 168 height 52
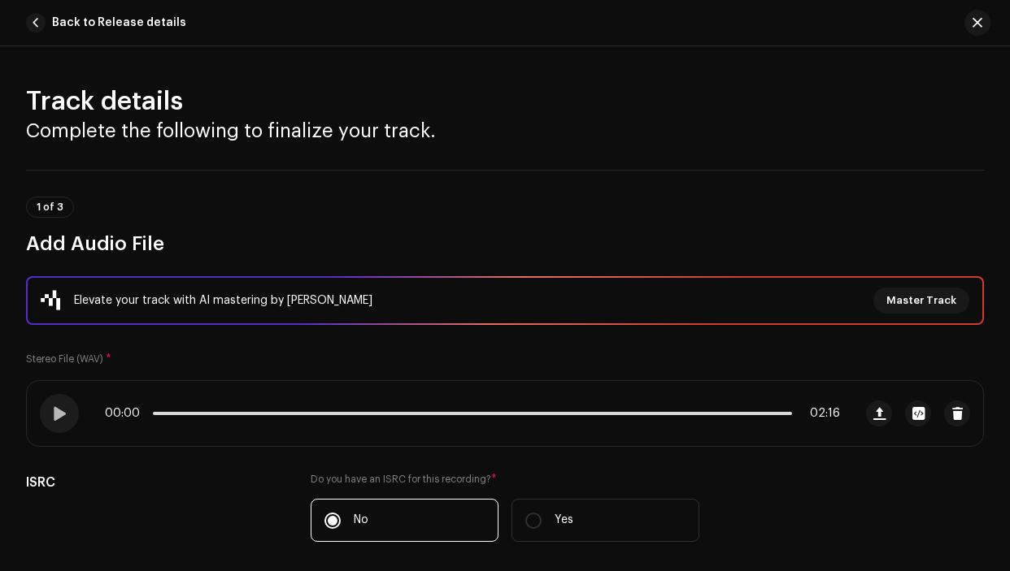
click at [577, 308] on div "Elevate your track with AI mastering by Masterchannel Master Track" at bounding box center [505, 301] width 928 height 26
click at [919, 307] on span "Master Track" at bounding box center [921, 301] width 70 height 33
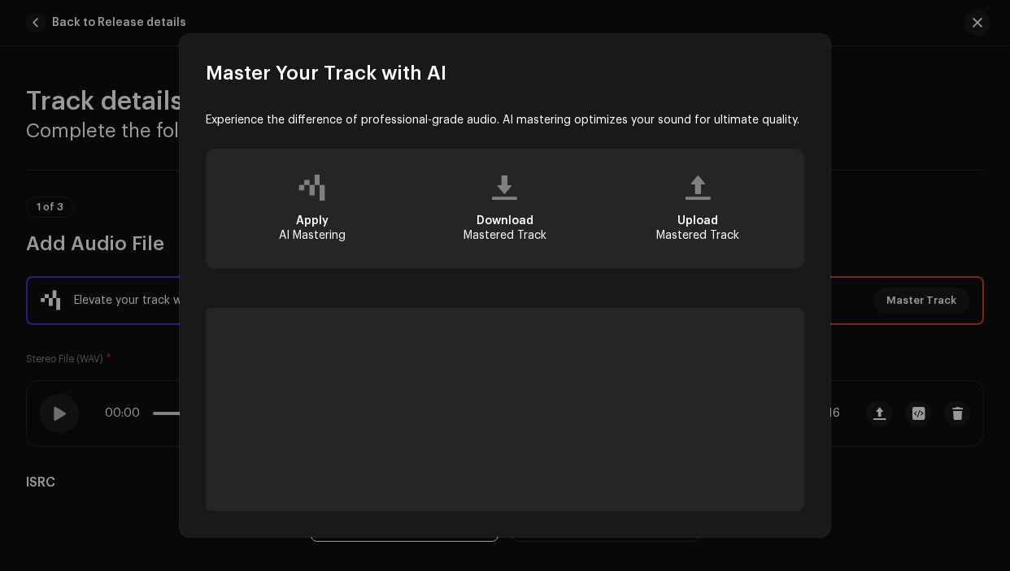
click at [476, 240] on div "Download Mastered Track" at bounding box center [504, 228] width 83 height 29
click at [489, 202] on div "Download Mastered Track" at bounding box center [504, 209] width 186 height 94
click at [313, 205] on div "Apply AI Mastering" at bounding box center [312, 209] width 186 height 94
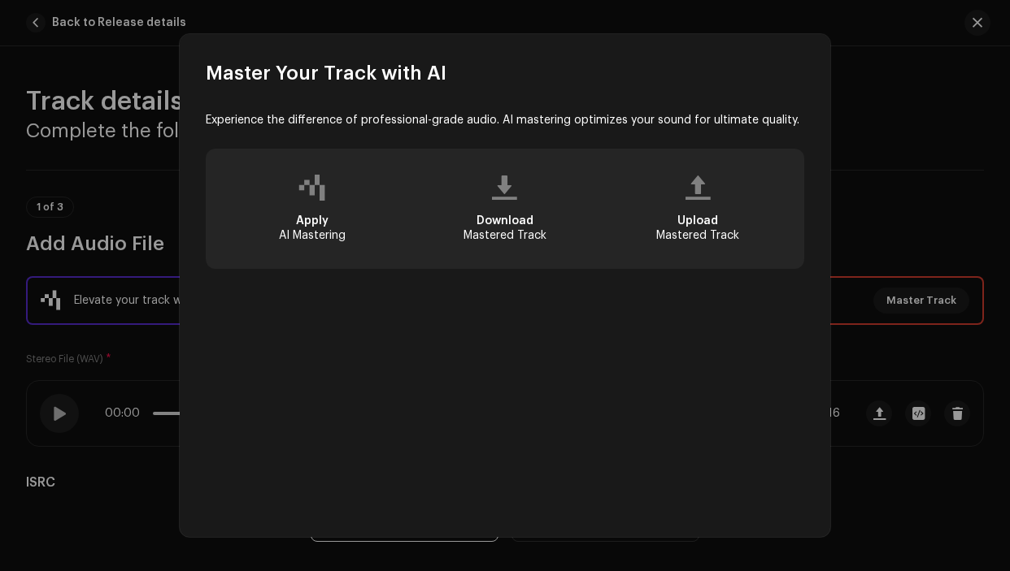
click at [819, 490] on div "Experience the difference of professional-grade audio. AI mastering optimizes y…" at bounding box center [505, 311] width 650 height 451
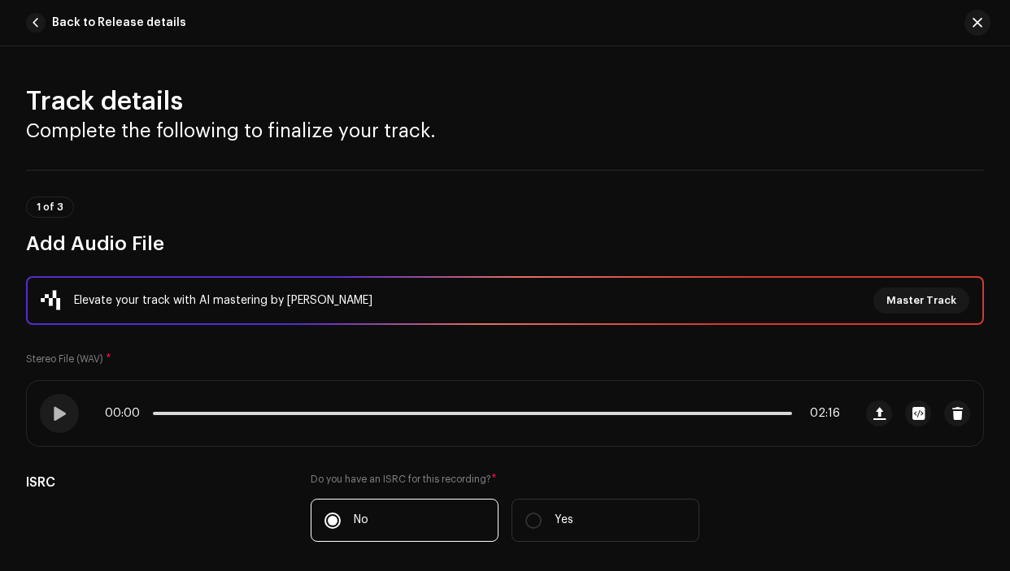
click at [864, 428] on div "Master Your Track with AI Experience the difference of professional-grade audio…" at bounding box center [505, 285] width 1010 height 571
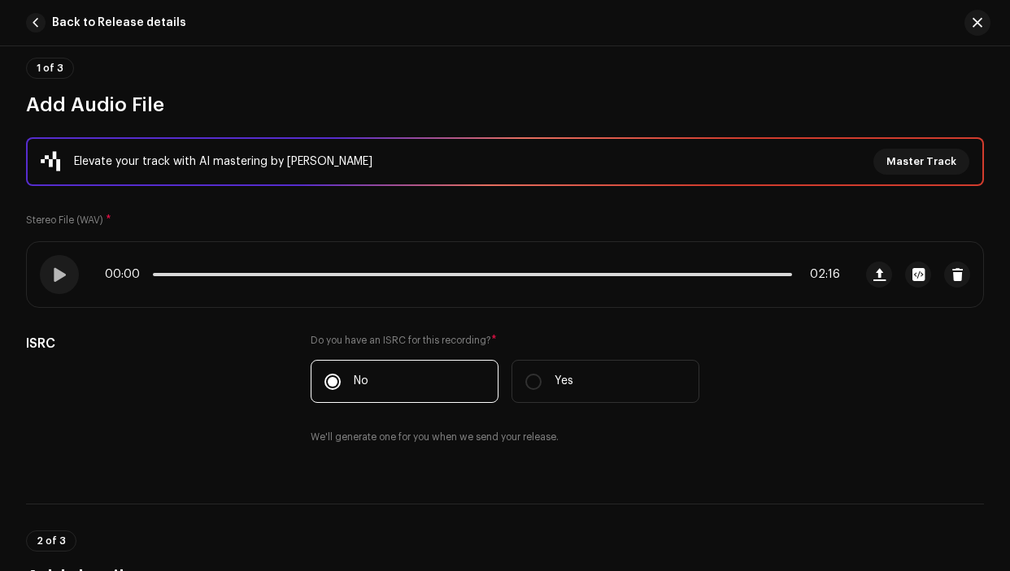
scroll to position [0, 0]
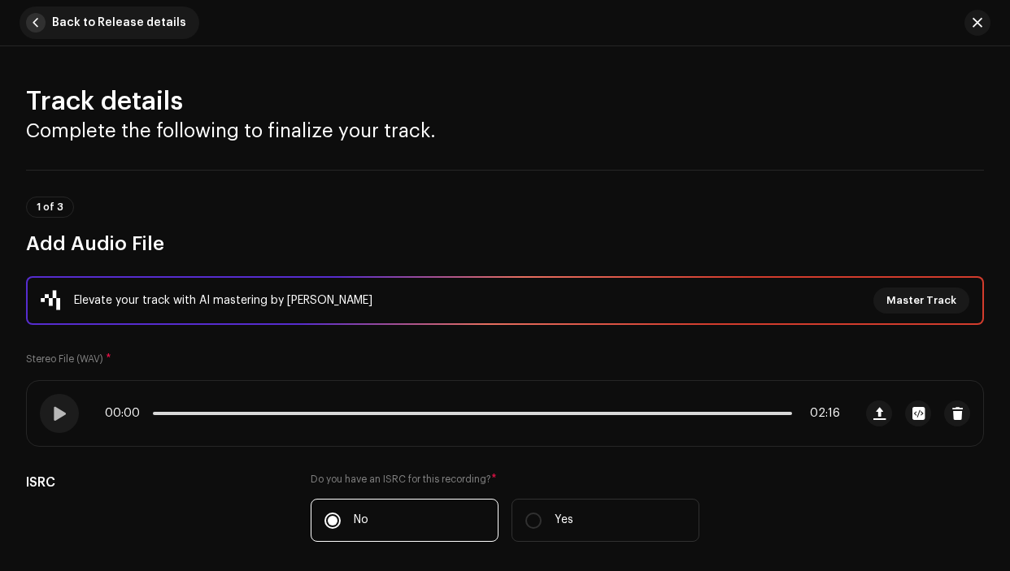
click at [42, 33] on button "Back to Release details" at bounding box center [110, 23] width 180 height 33
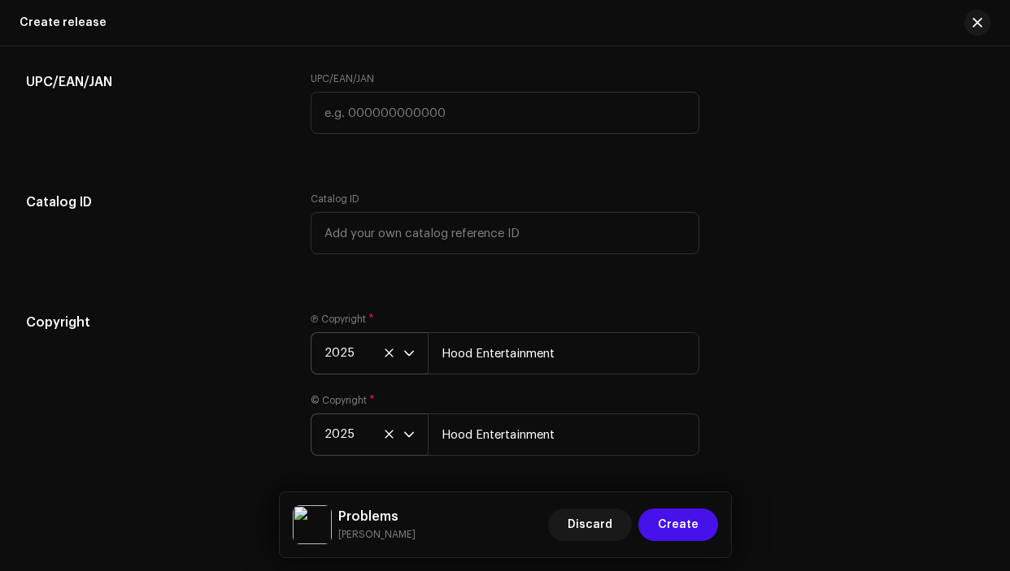
scroll to position [2617, 0]
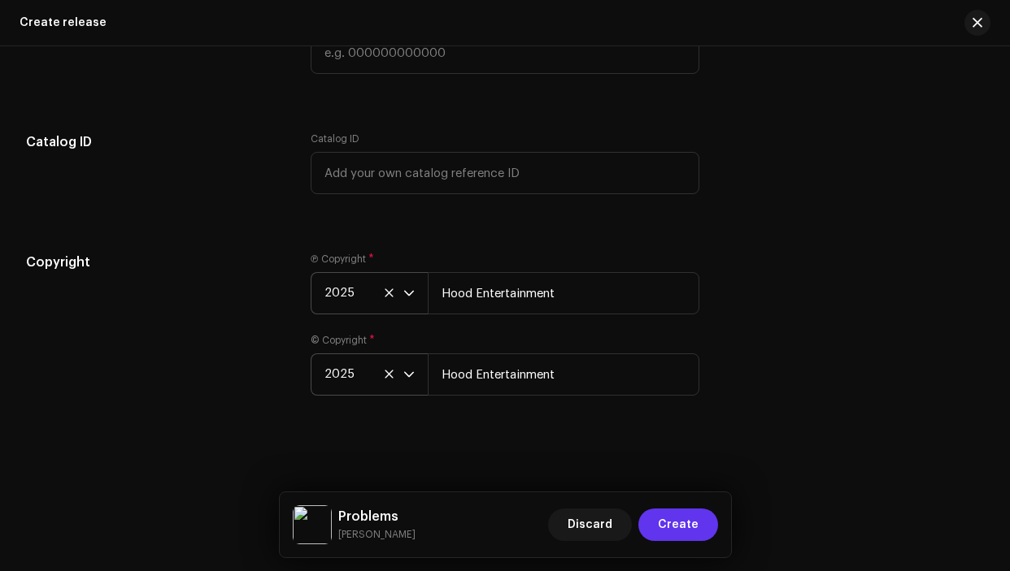
click at [682, 524] on span "Create" at bounding box center [678, 525] width 41 height 33
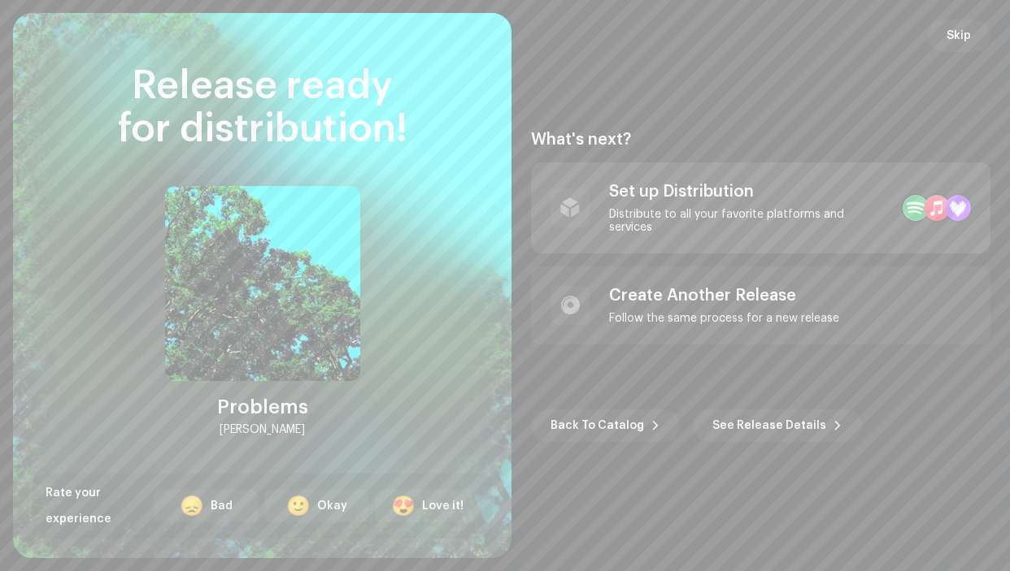
click at [616, 225] on div "Distribute to all your favorite platforms and services" at bounding box center [749, 221] width 280 height 26
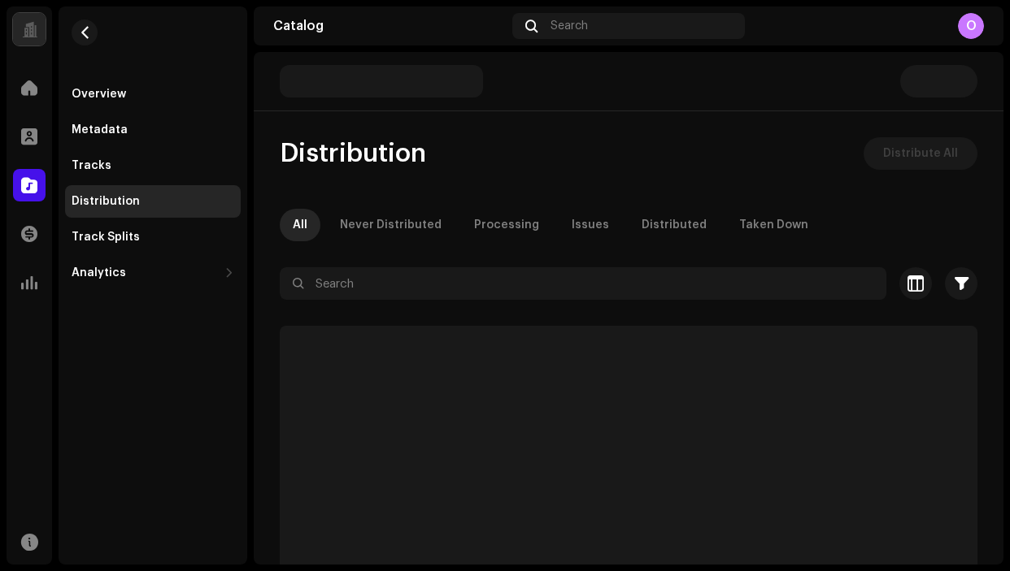
click at [476, 155] on div "Distribution Distribute All" at bounding box center [628, 153] width 697 height 33
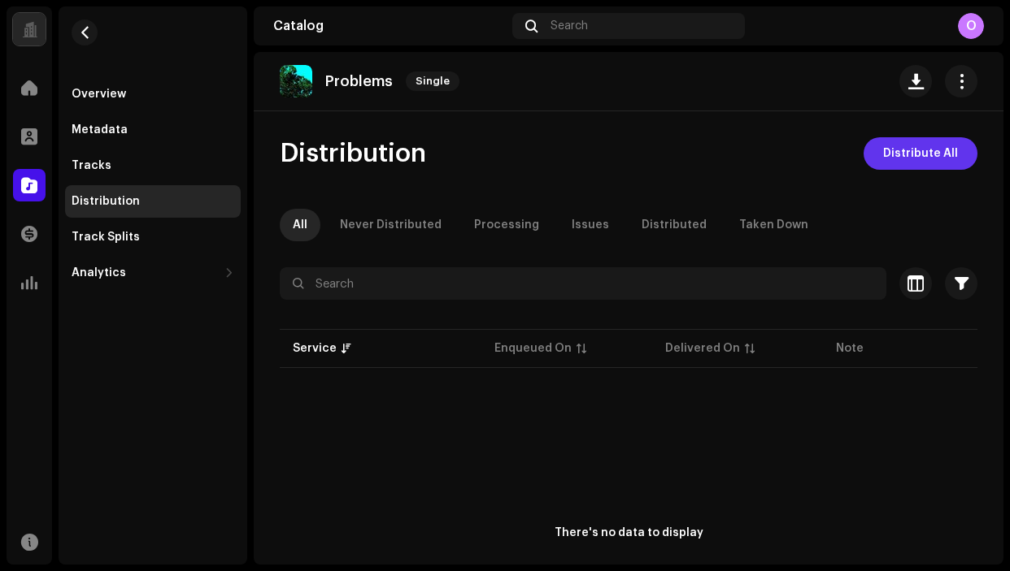
click at [899, 157] on span "Distribute All" at bounding box center [920, 153] width 75 height 33
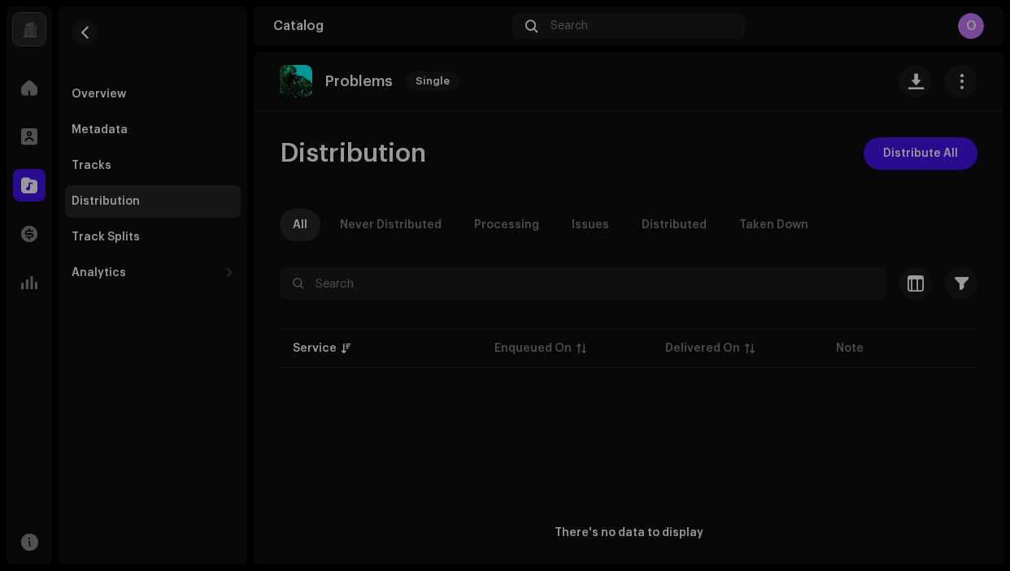
click at [665, 107] on div "Not Eligible For Distribution The selected services are not eligible for distri…" at bounding box center [505, 285] width 1010 height 571
